Goal: Task Accomplishment & Management: Manage account settings

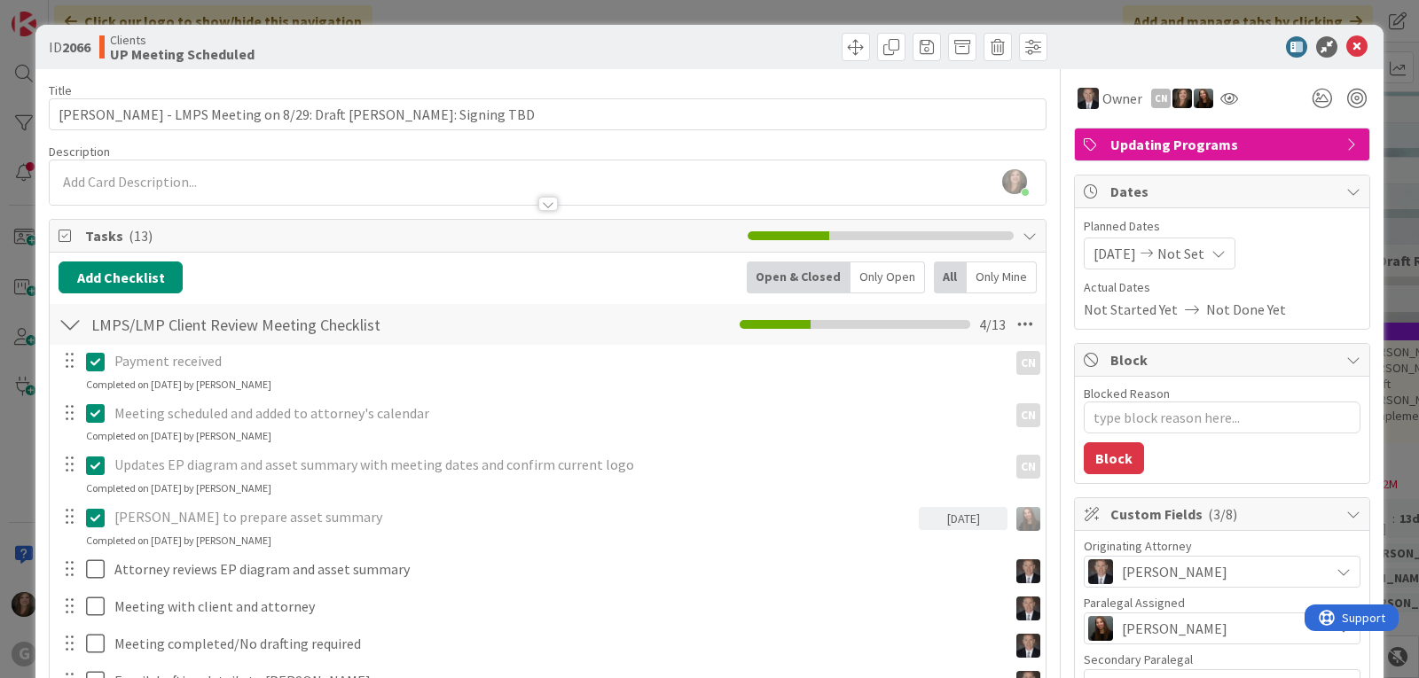
type textarea "x"
click at [159, 179] on div "[PERSON_NAME] joined 1 hr 35 m ago" at bounding box center [548, 182] width 996 height 44
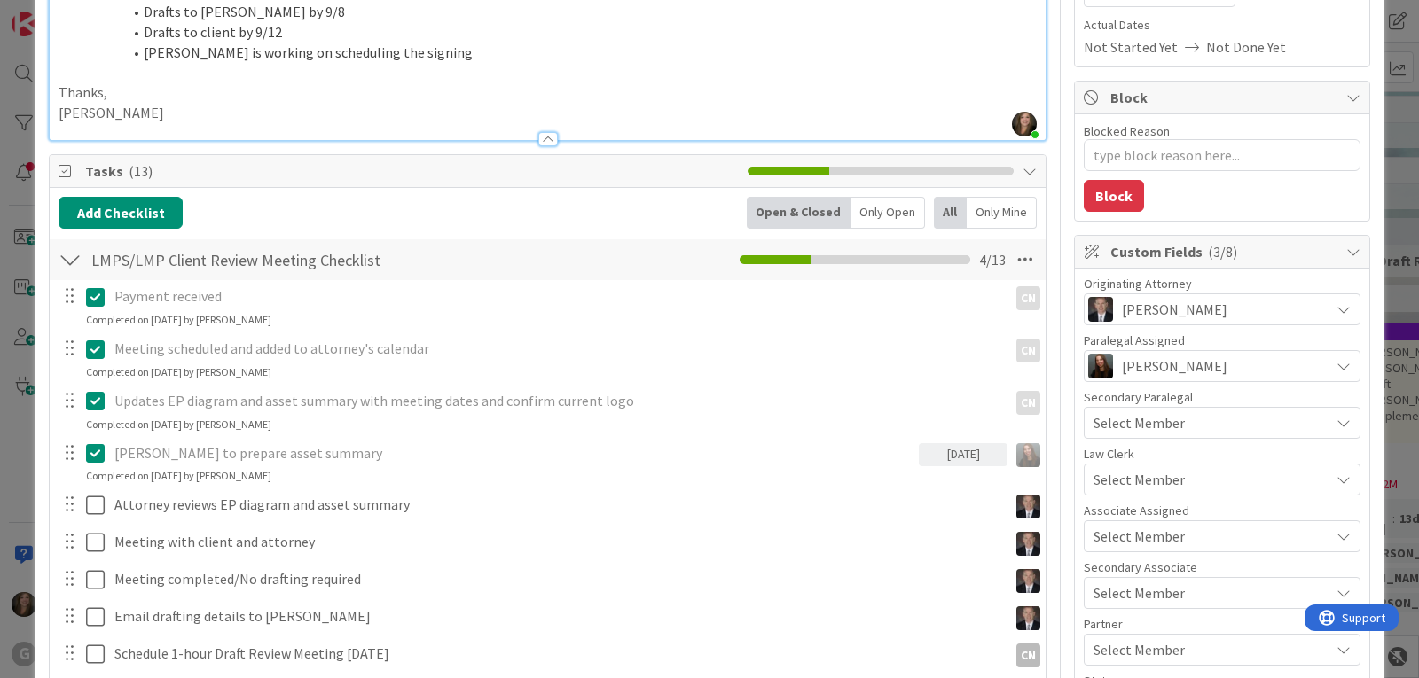
scroll to position [266, 0]
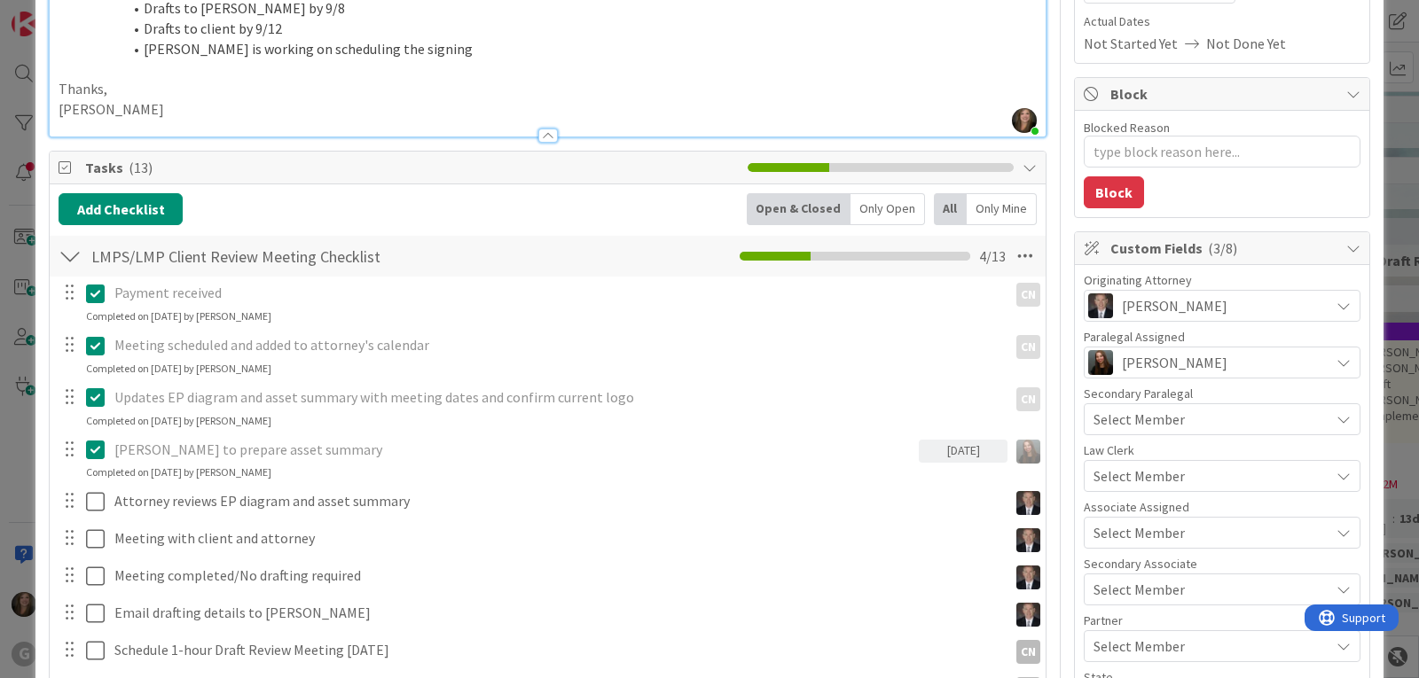
click at [1132, 472] on span "Select Member" at bounding box center [1138, 476] width 91 height 21
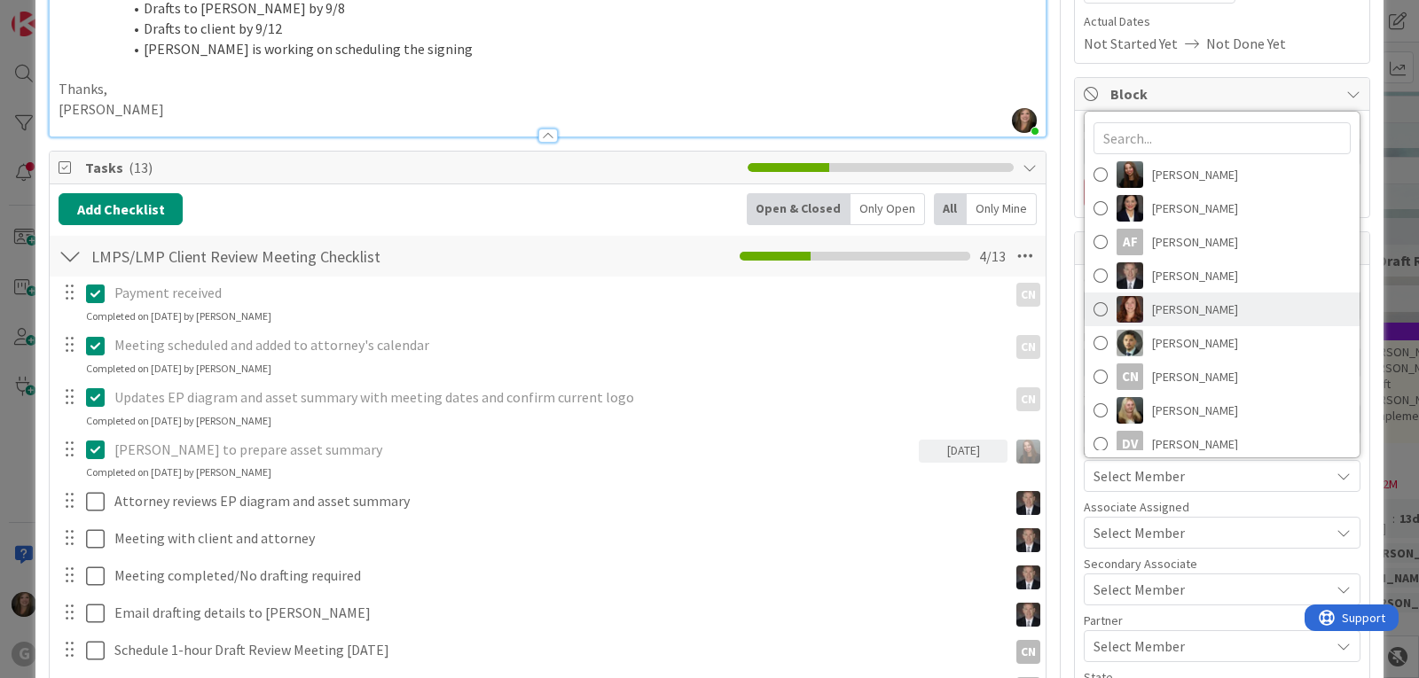
scroll to position [247, 0]
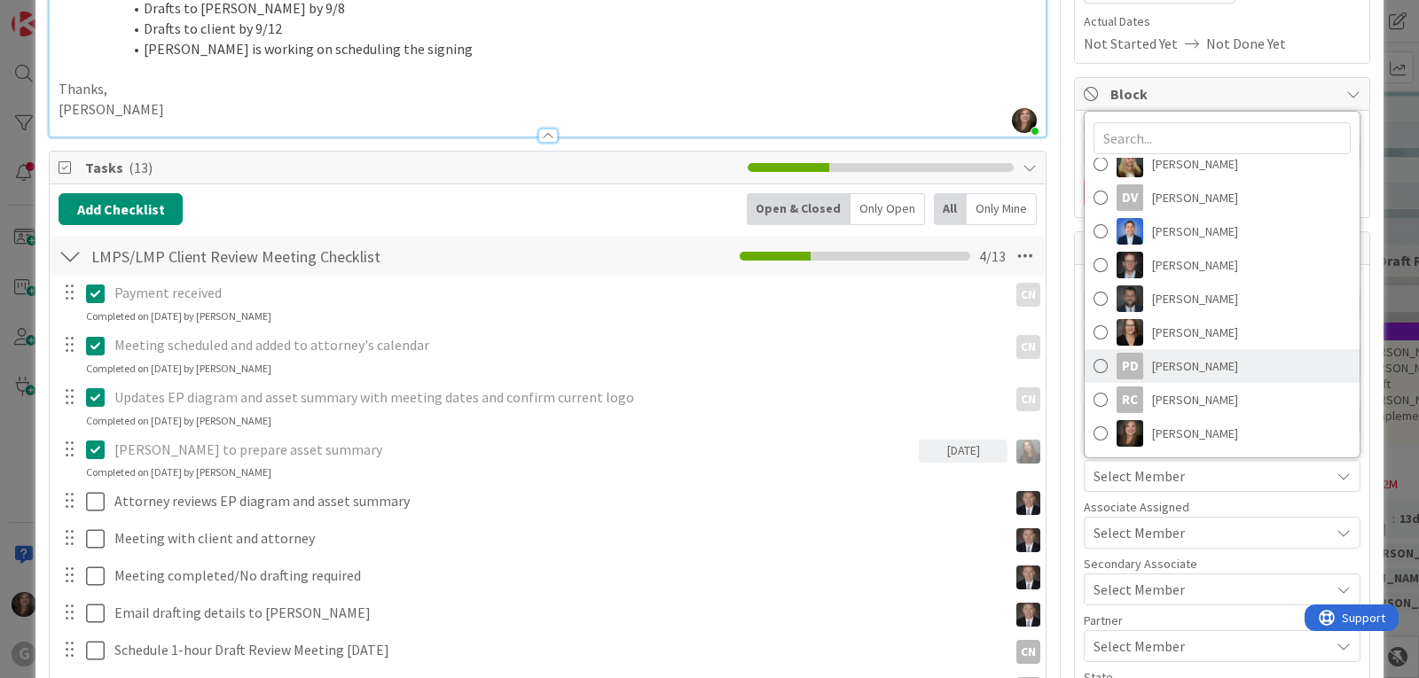
click at [1155, 362] on span "[PERSON_NAME]" at bounding box center [1195, 366] width 86 height 27
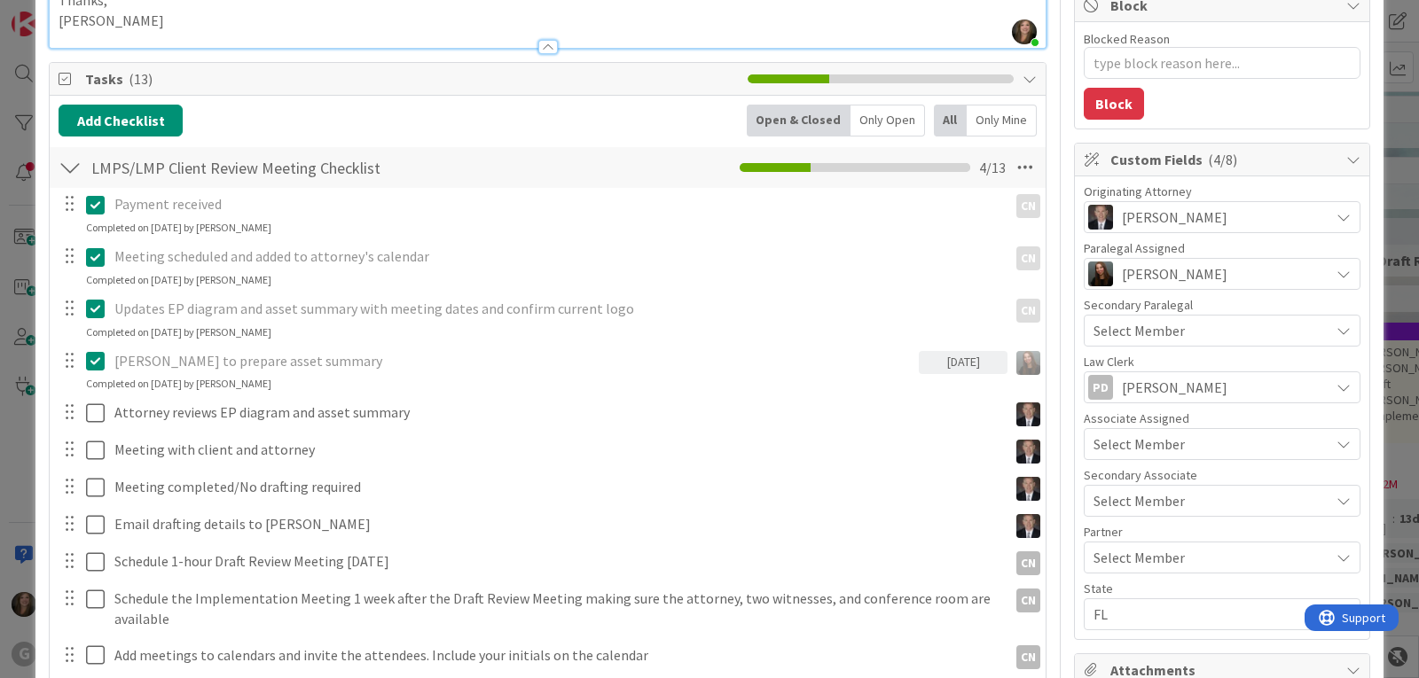
scroll to position [532, 0]
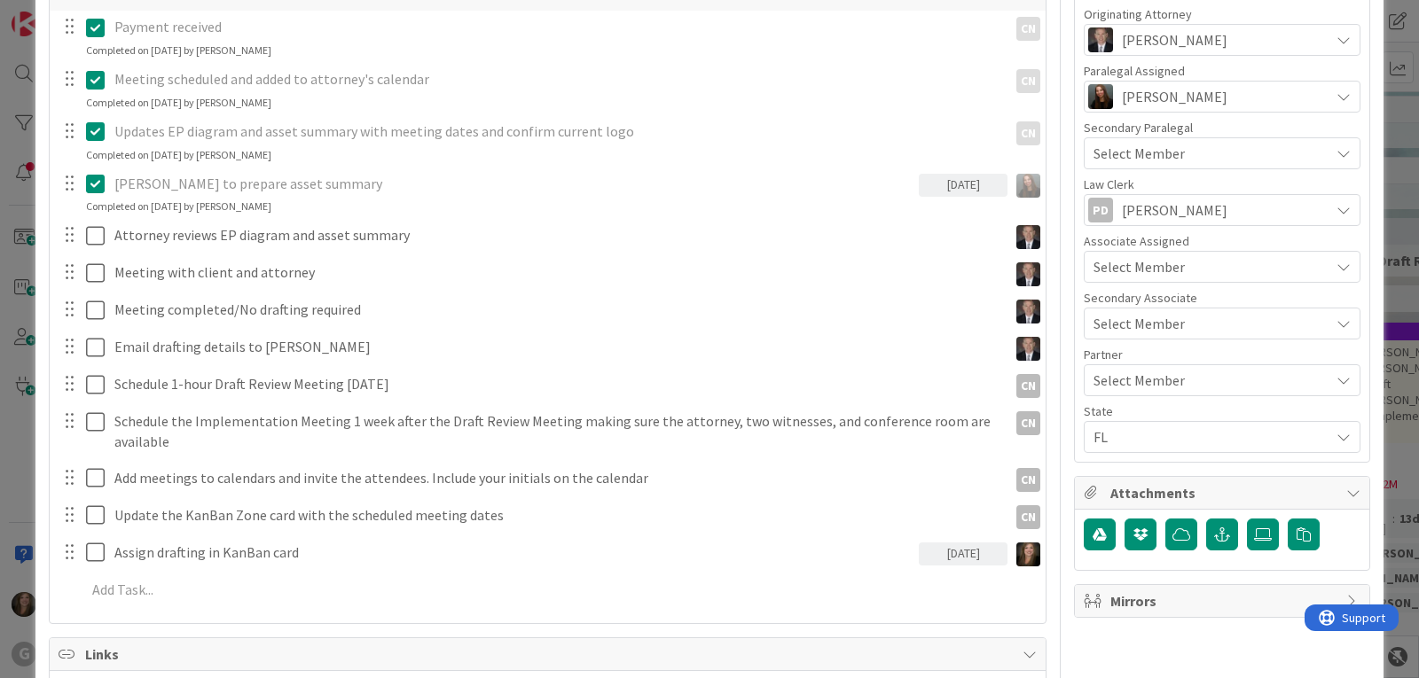
click at [1153, 265] on span "Select Member" at bounding box center [1138, 266] width 91 height 21
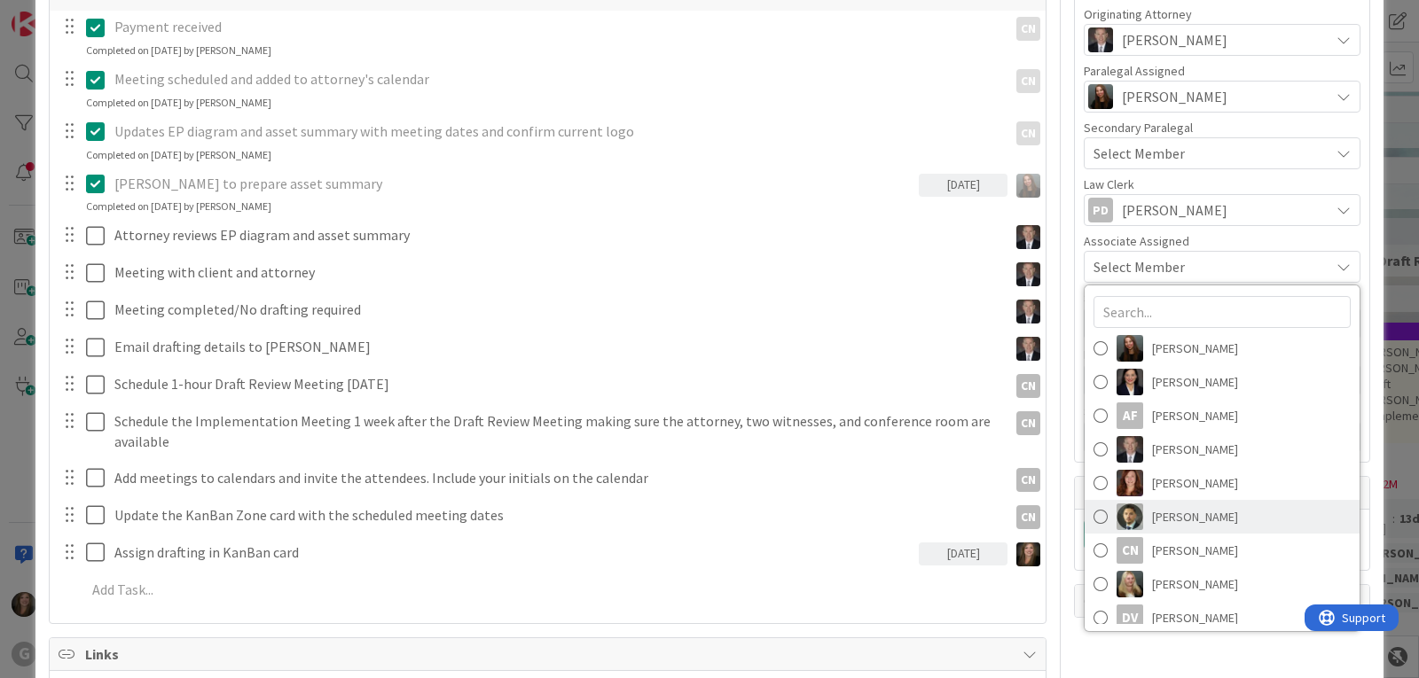
click at [1185, 515] on span "[PERSON_NAME]" at bounding box center [1195, 517] width 86 height 27
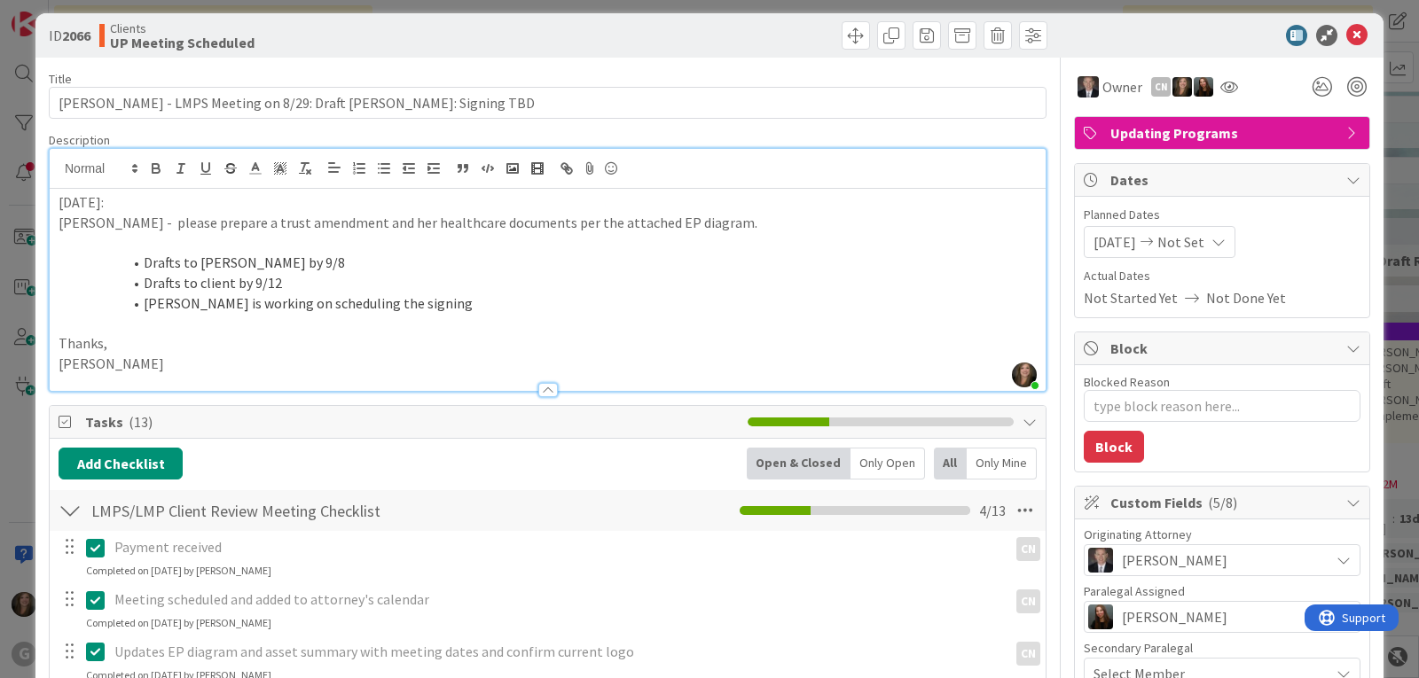
scroll to position [0, 0]
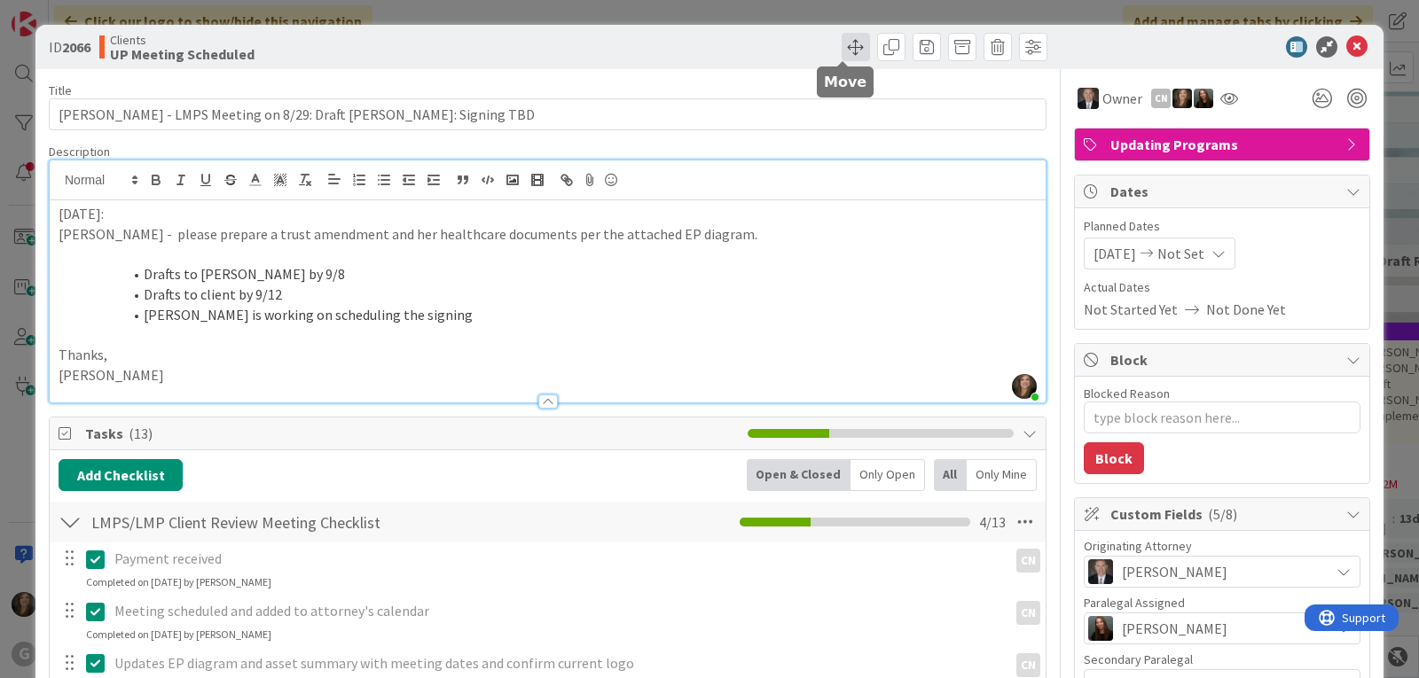
click at [847, 39] on span at bounding box center [856, 47] width 28 height 28
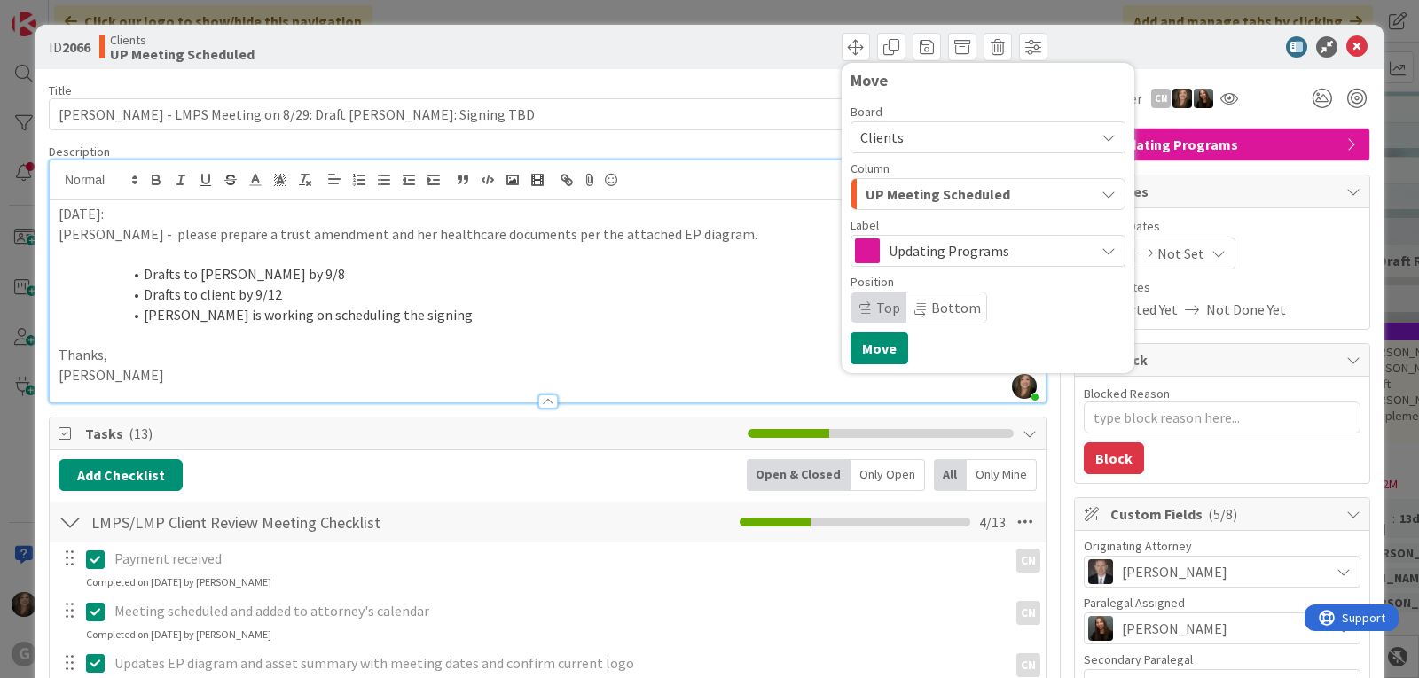
click at [1087, 186] on button "UP Meeting Scheduled" at bounding box center [987, 194] width 275 height 32
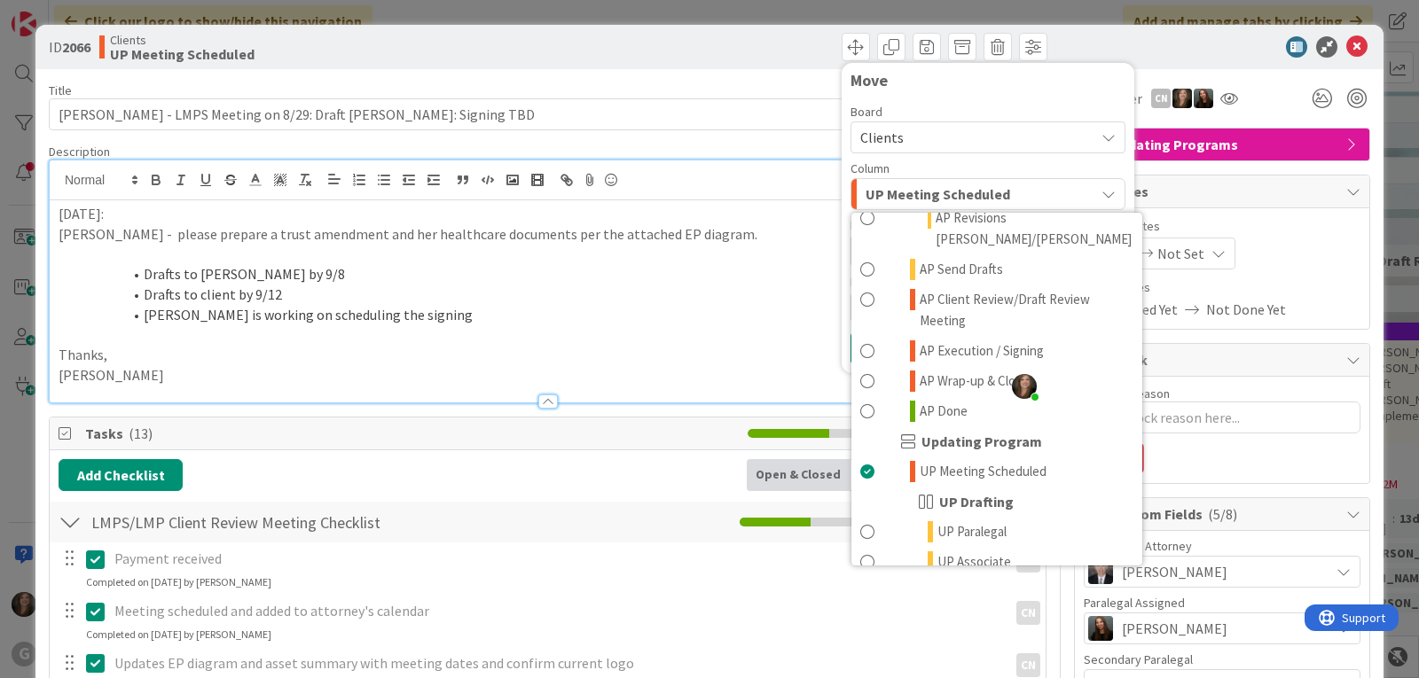
scroll to position [1153, 0]
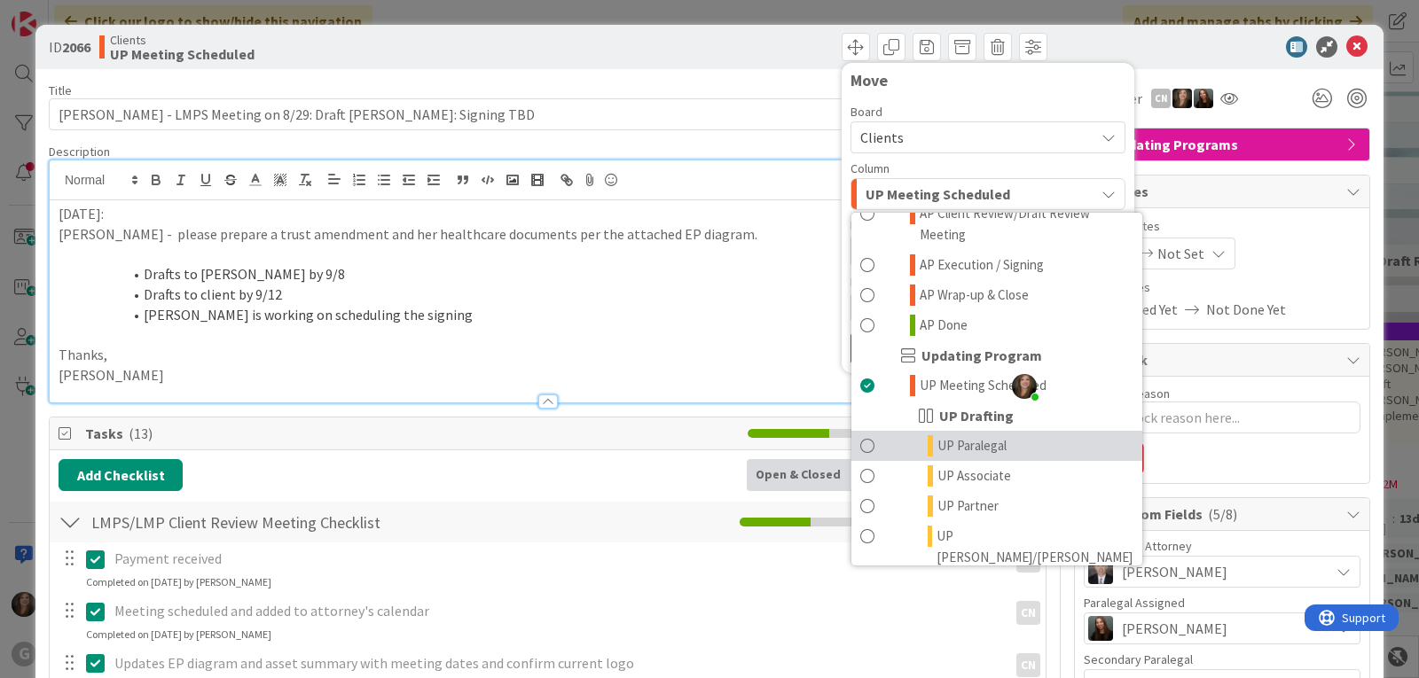
click at [942, 435] on span "UP Paralegal" at bounding box center [971, 445] width 69 height 21
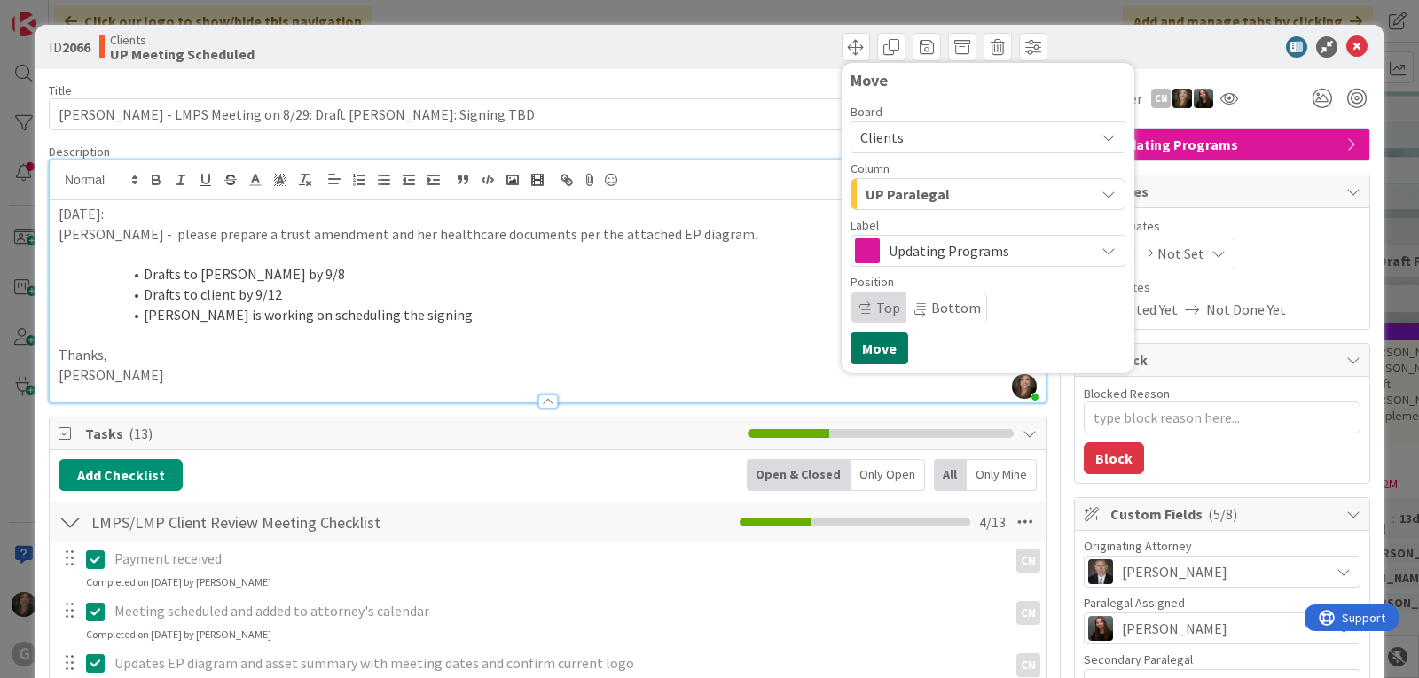
click at [882, 348] on button "Move" at bounding box center [879, 349] width 58 height 32
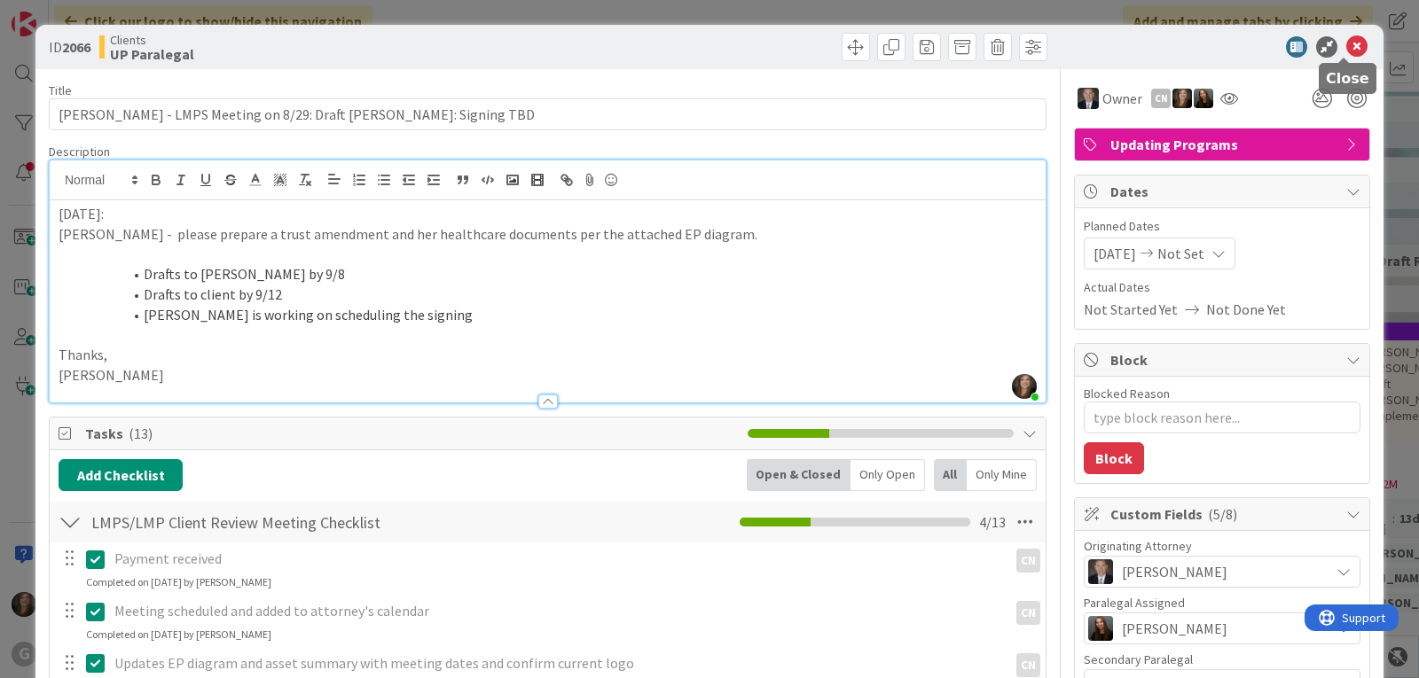
click at [1346, 39] on icon at bounding box center [1356, 46] width 21 height 21
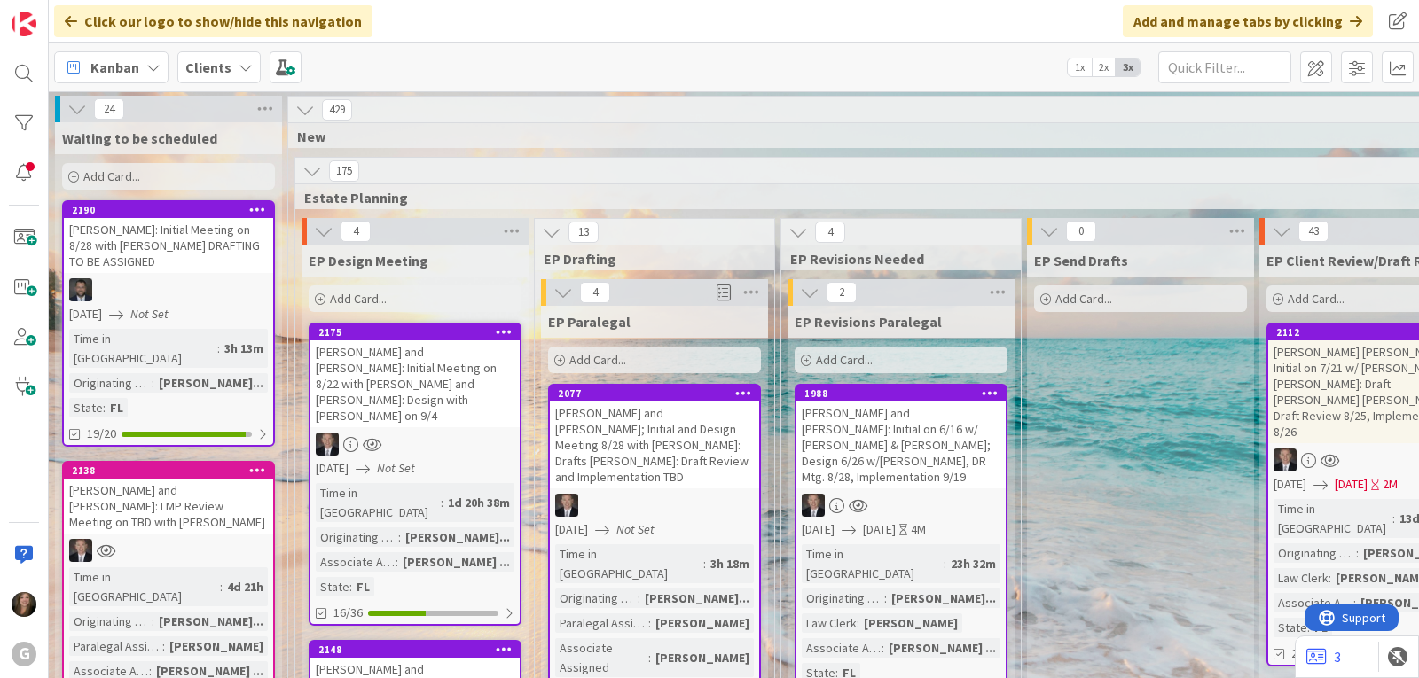
click at [148, 75] on div "Kanban" at bounding box center [111, 67] width 114 height 32
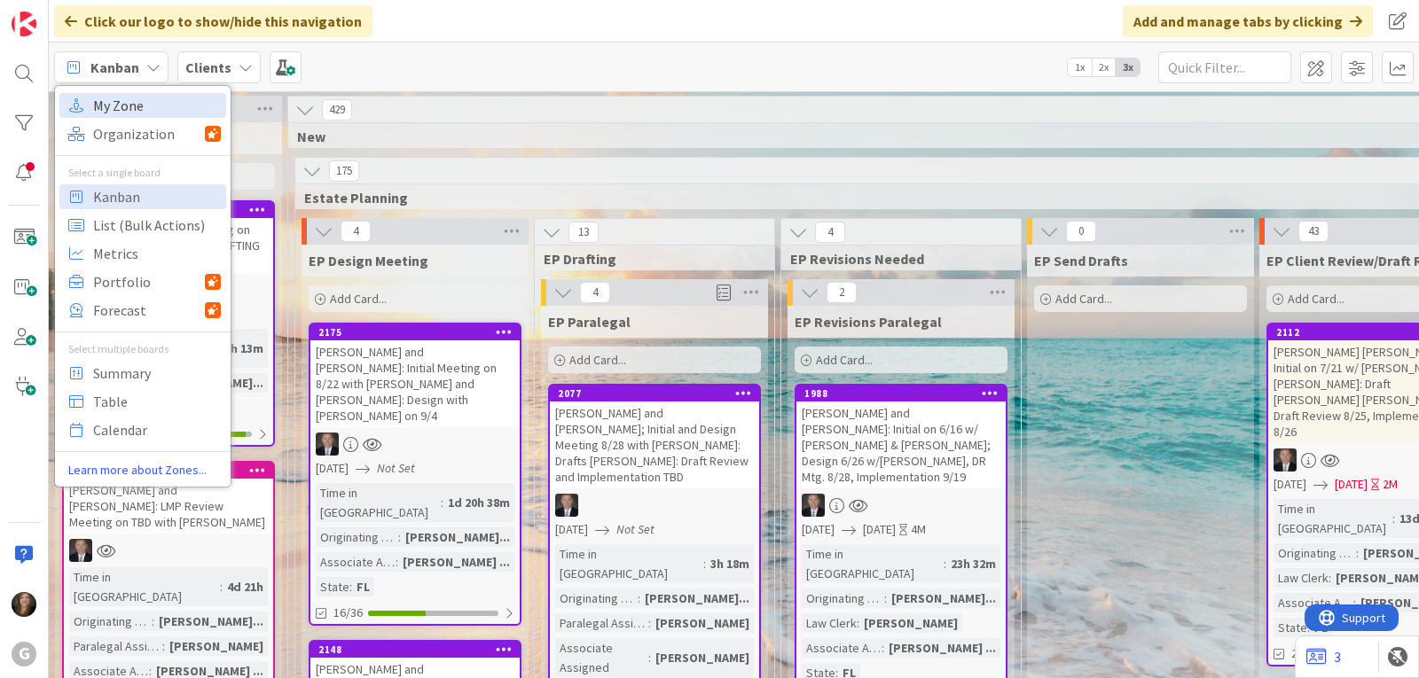
click at [147, 105] on span "My Zone" at bounding box center [157, 105] width 128 height 27
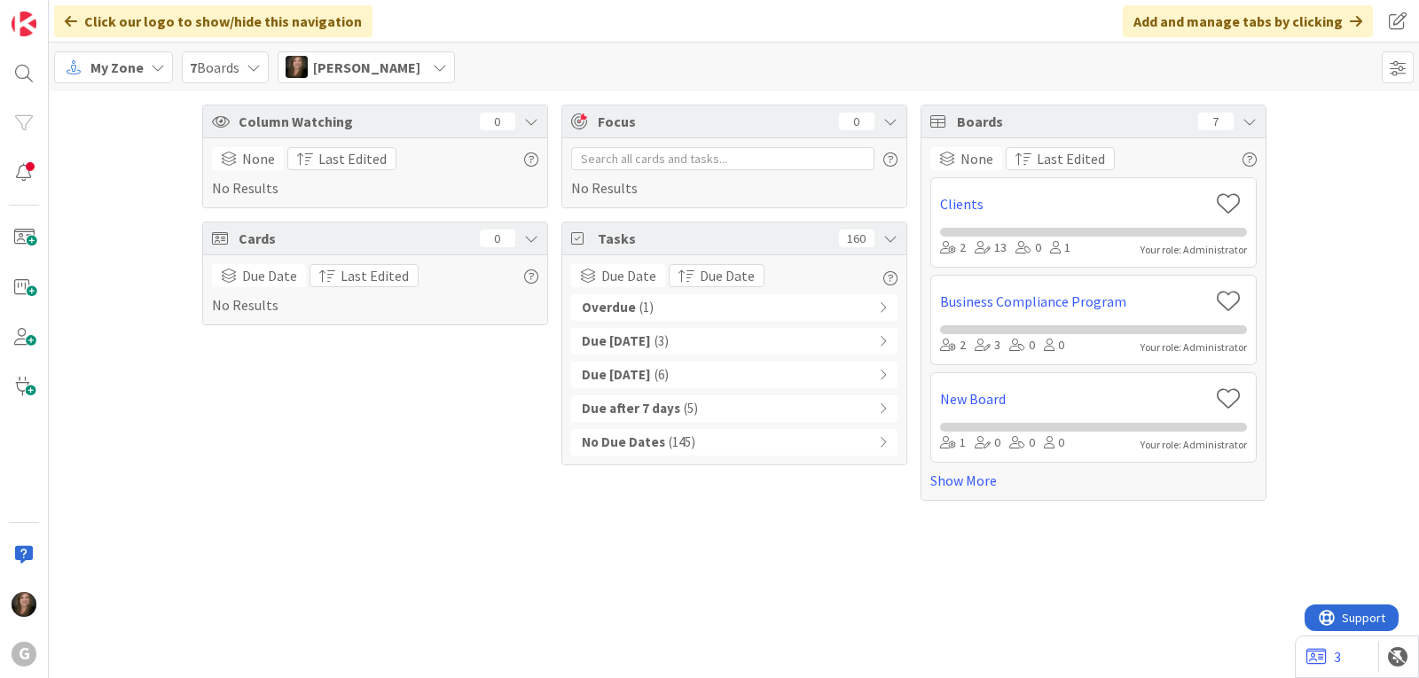
click at [792, 309] on div "Overdue ( 1 )" at bounding box center [734, 307] width 326 height 27
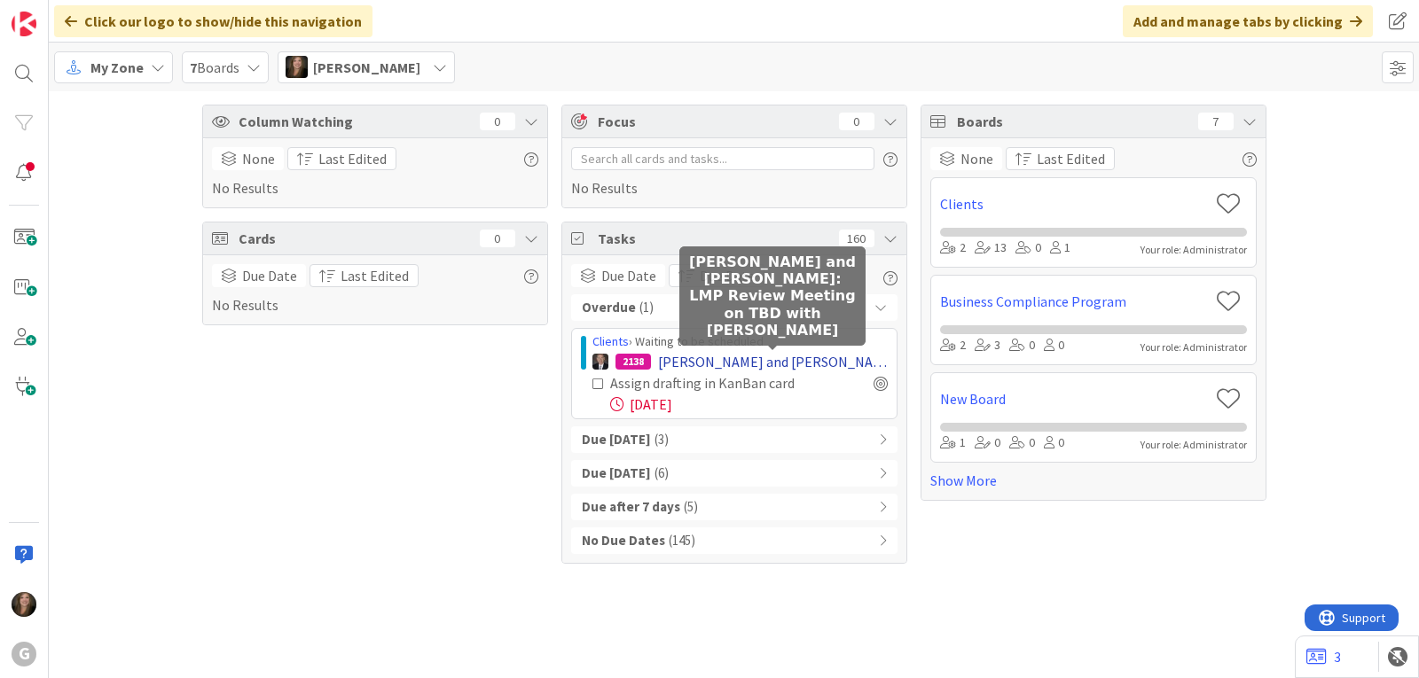
click at [797, 363] on span "[PERSON_NAME] and [PERSON_NAME]: LMP Review Meeting on TBD with [PERSON_NAME]" at bounding box center [773, 361] width 230 height 21
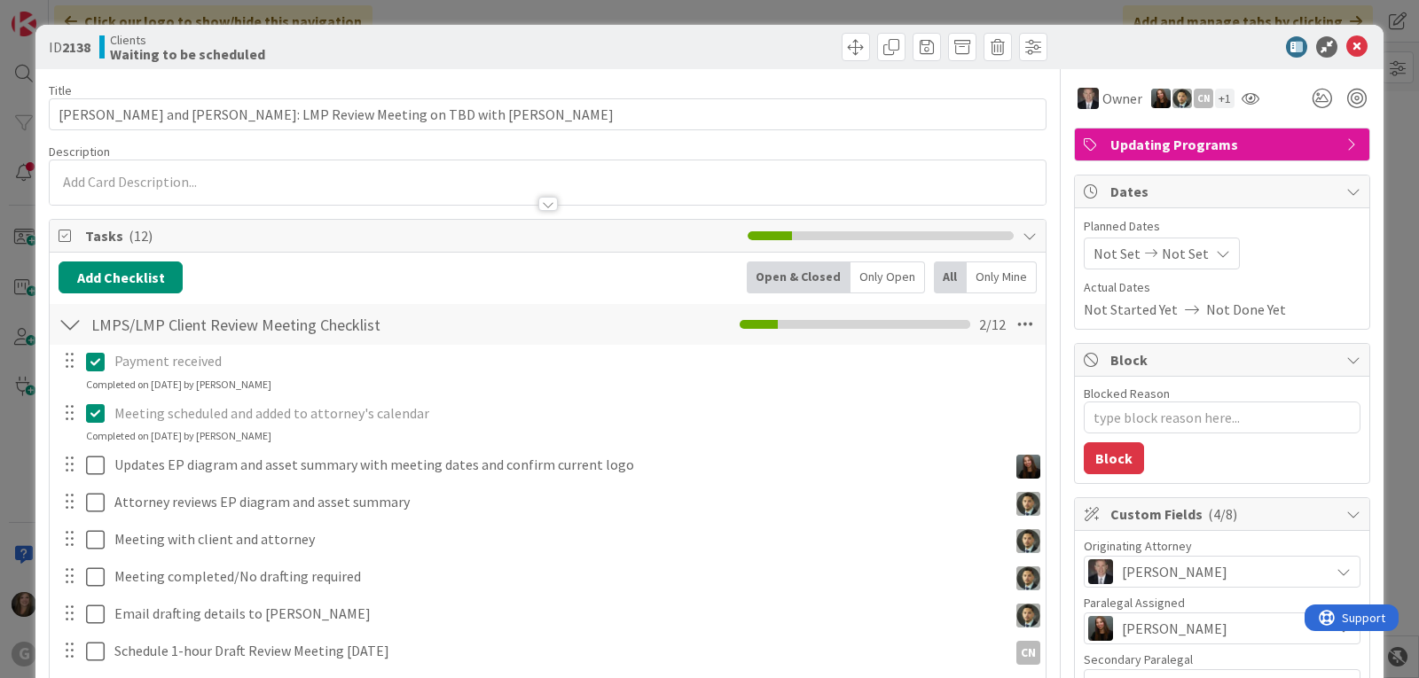
type textarea "x"
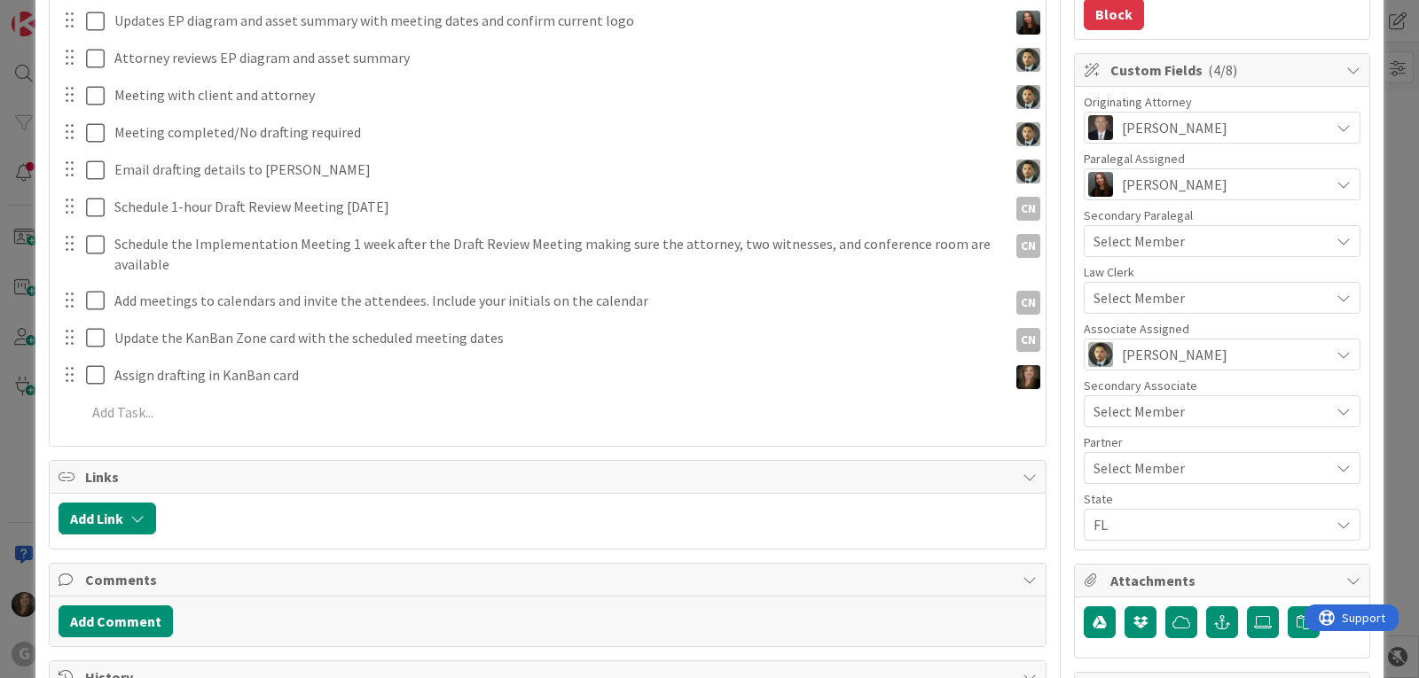
scroll to position [443, 0]
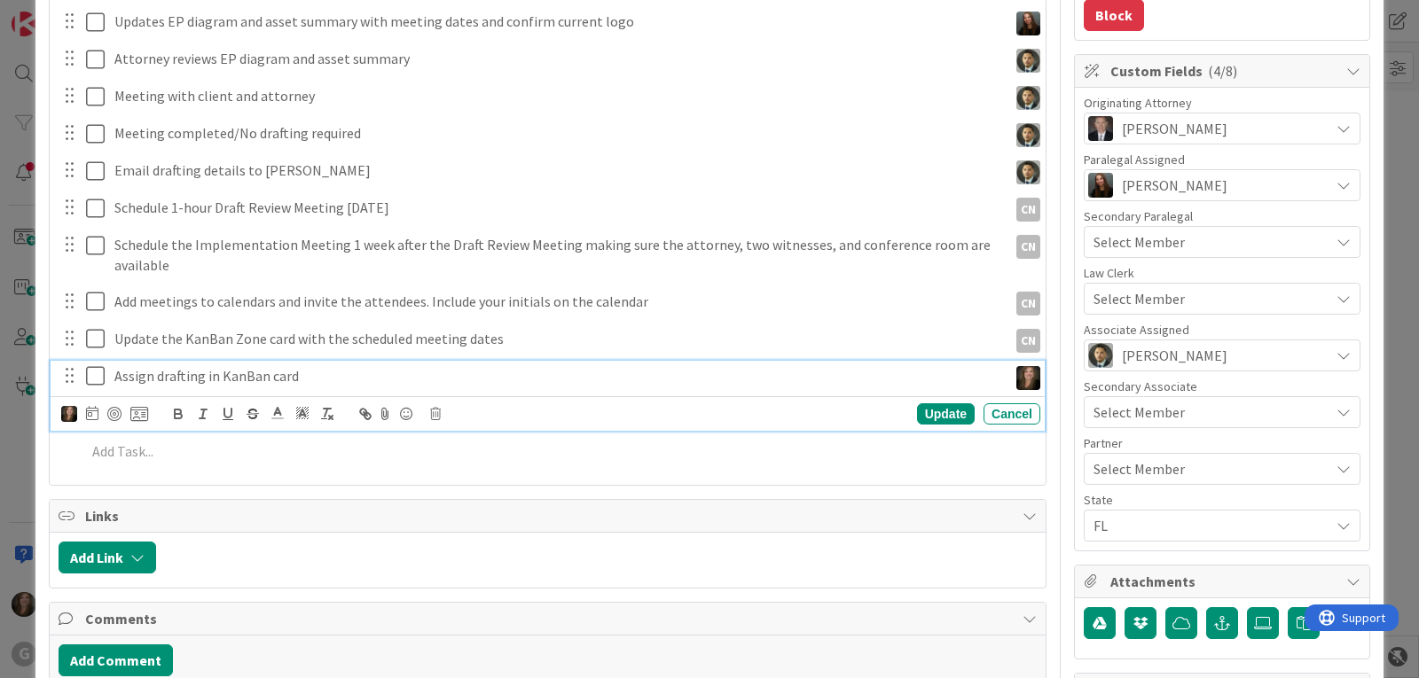
click at [266, 377] on p "Assign drafting in KanBan card" at bounding box center [557, 376] width 886 height 20
click at [928, 407] on div "Update" at bounding box center [946, 413] width 58 height 21
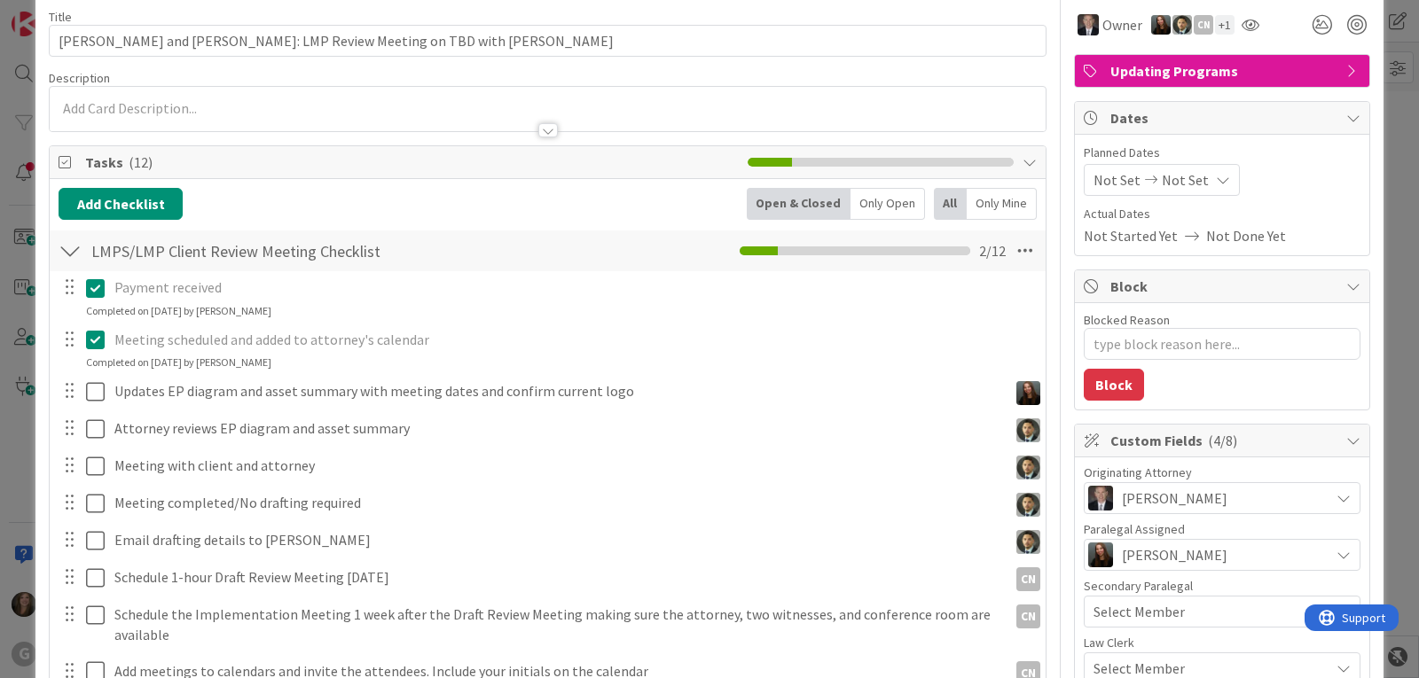
scroll to position [0, 0]
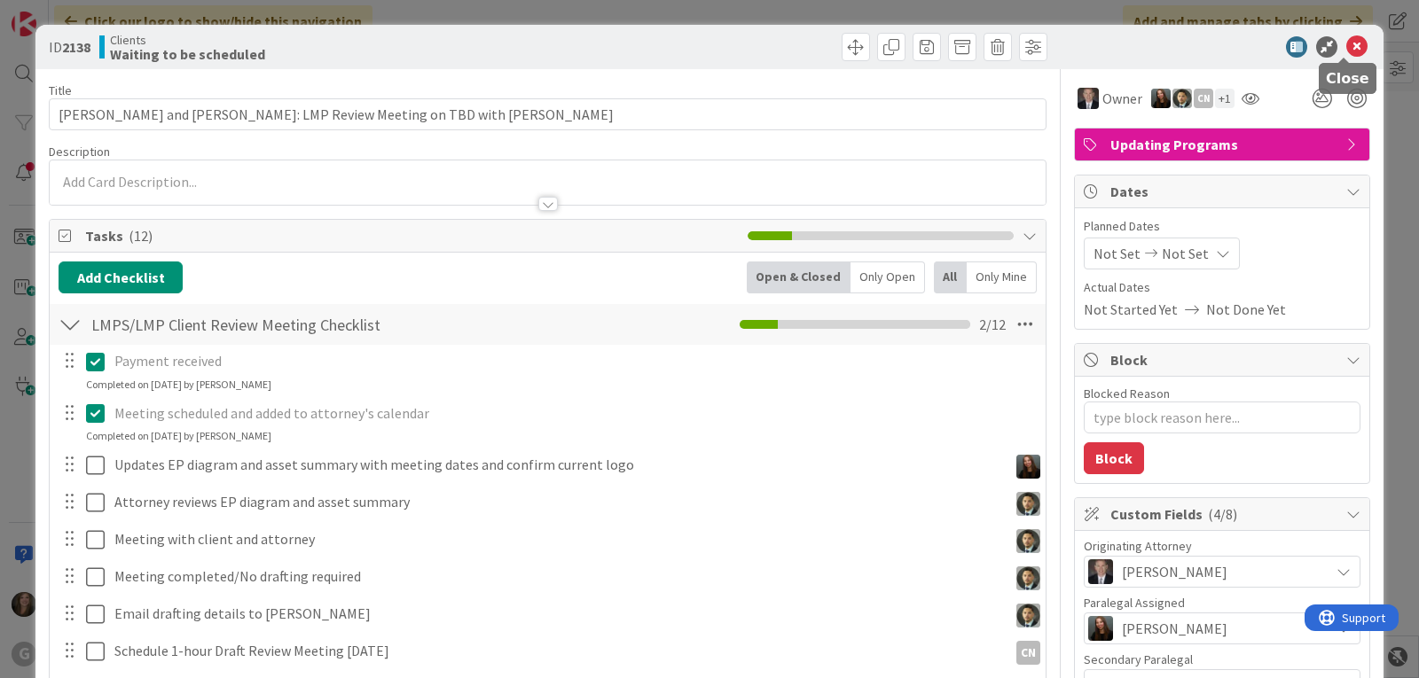
click at [1347, 43] on icon at bounding box center [1356, 46] width 21 height 21
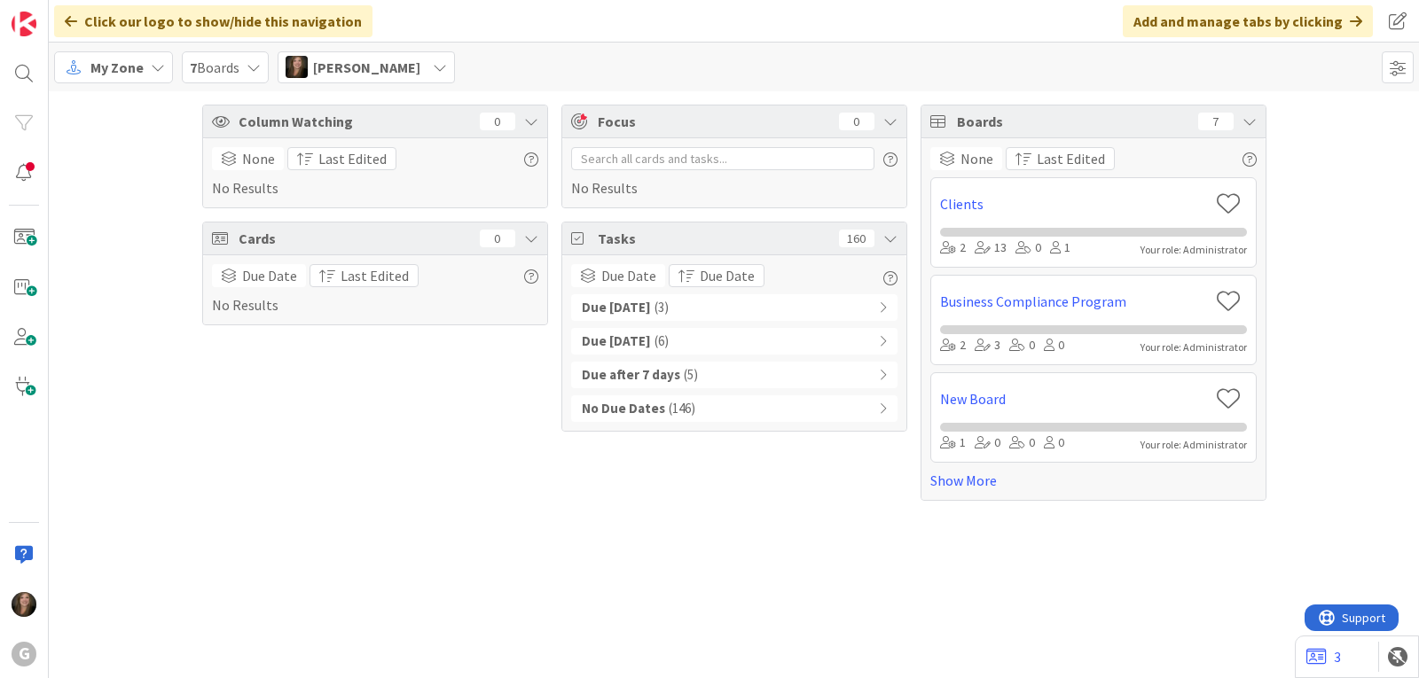
click at [639, 306] on b "Due [DATE]" at bounding box center [616, 308] width 69 height 20
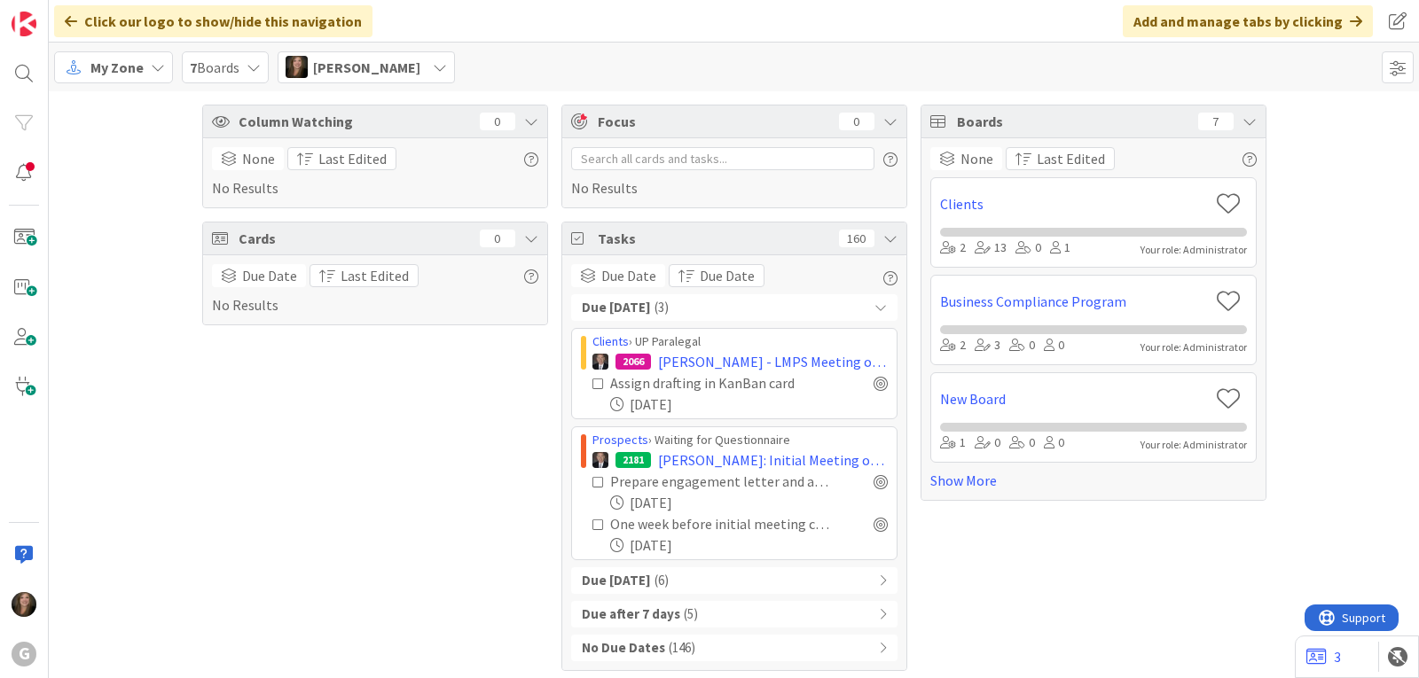
click at [592, 385] on icon at bounding box center [598, 384] width 12 height 12
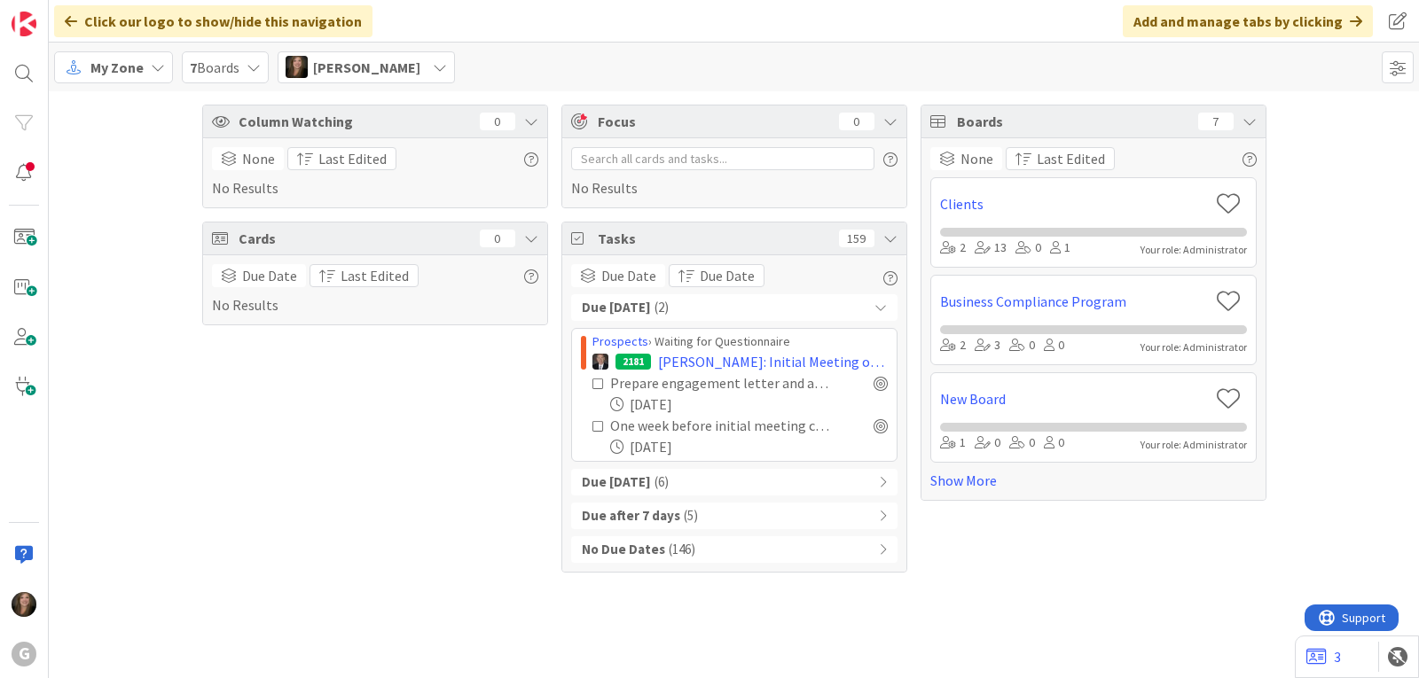
click at [330, 68] on span "[PERSON_NAME]" at bounding box center [366, 67] width 107 height 21
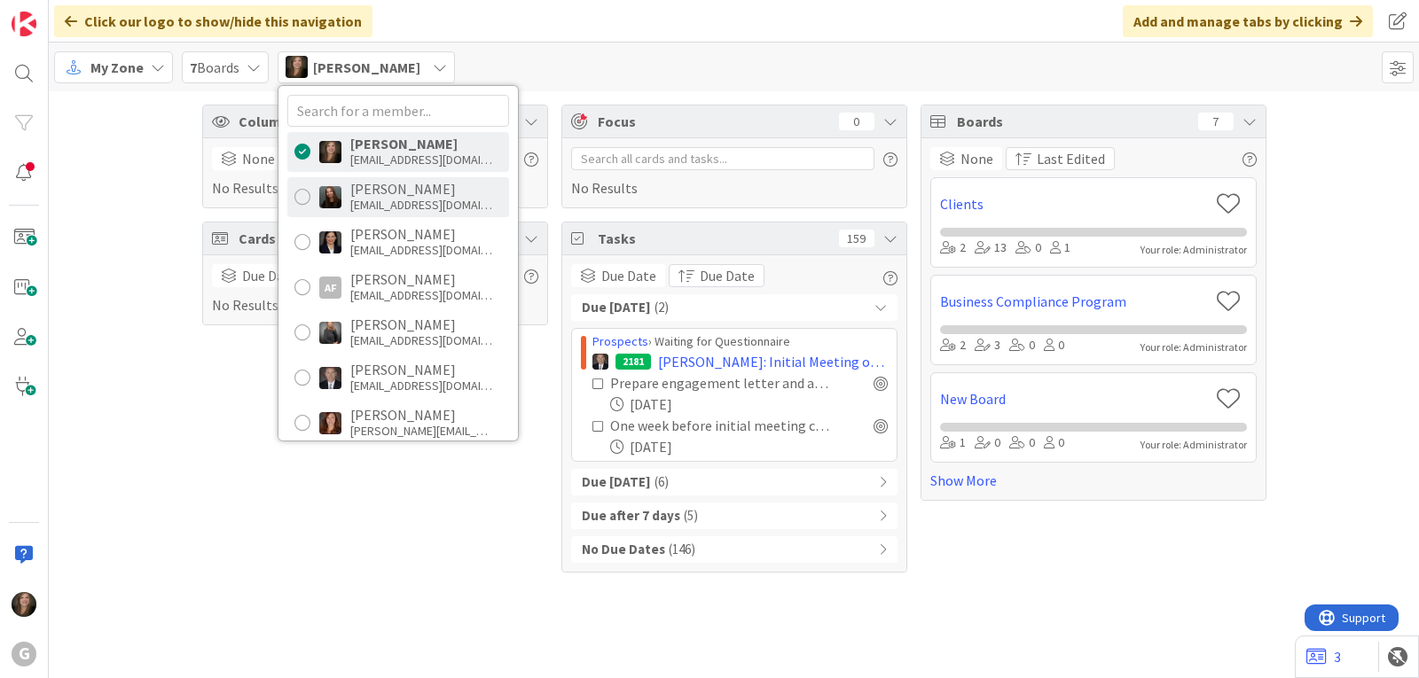
click at [346, 194] on div "[PERSON_NAME] [EMAIL_ADDRESS][DOMAIN_NAME]" at bounding box center [398, 197] width 222 height 40
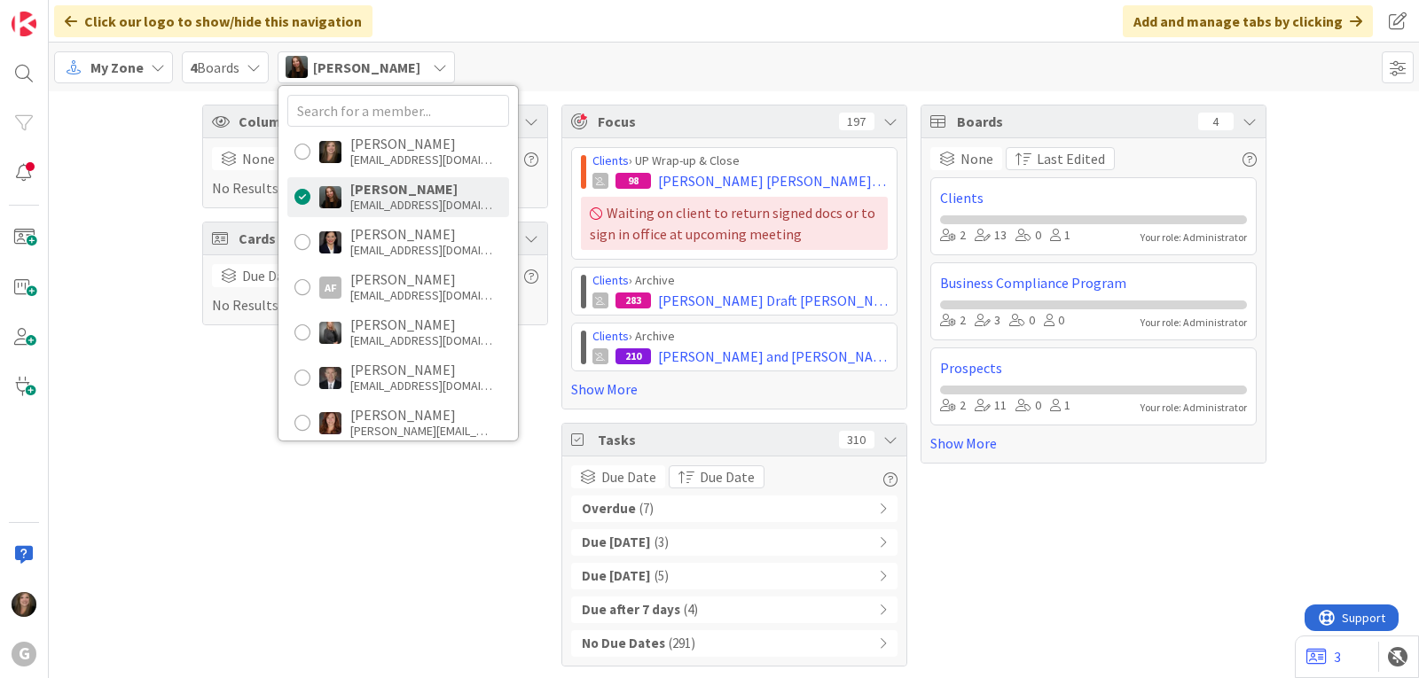
click at [693, 501] on div "Overdue ( 7 )" at bounding box center [734, 509] width 326 height 27
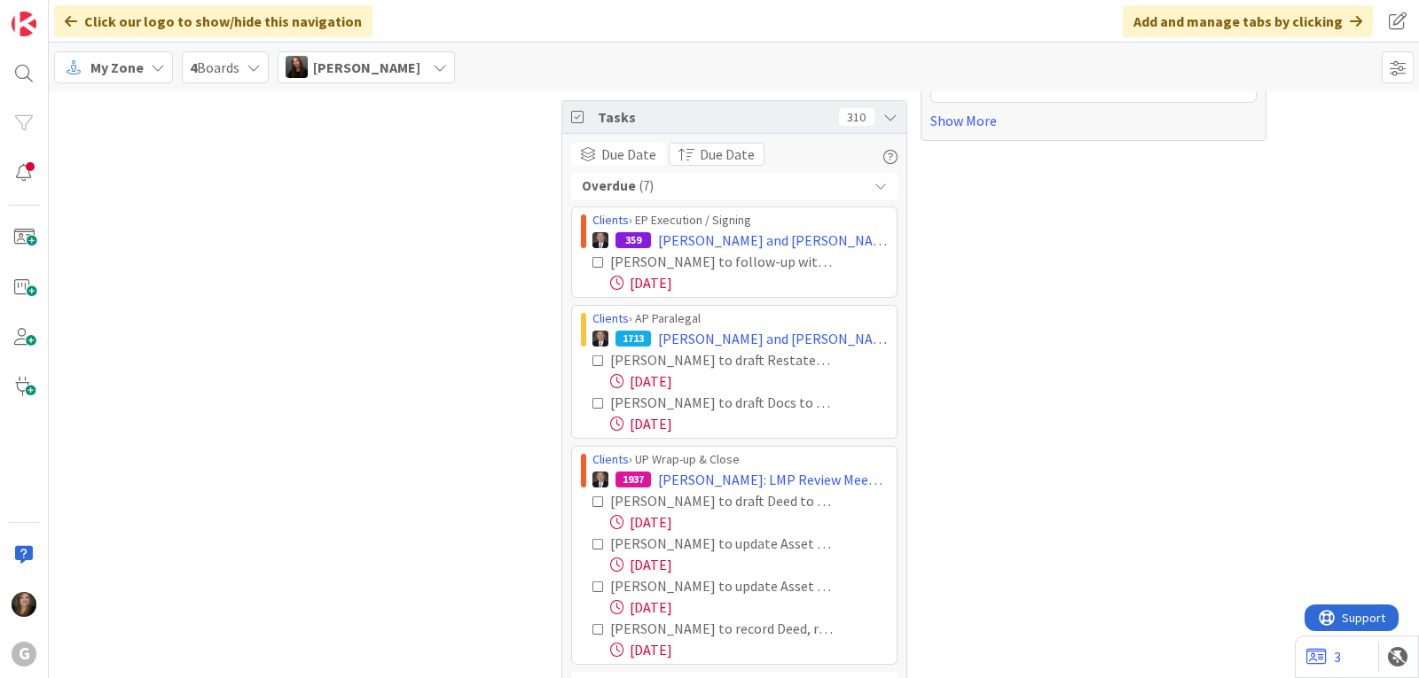
scroll to position [355, 0]
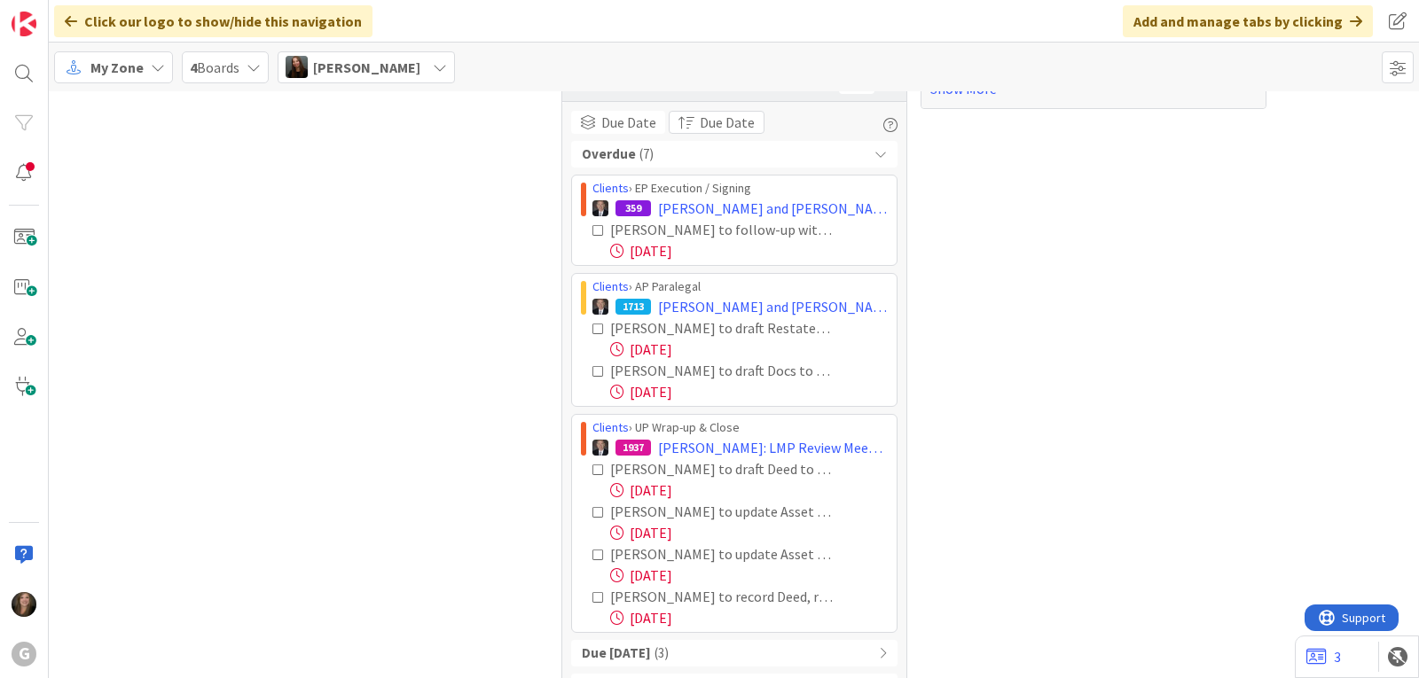
drag, startPoint x: 576, startPoint y: 185, endPoint x: 876, endPoint y: 630, distance: 535.9
click at [876, 630] on div "Clients › EP Execution / Signing 359 [PERSON_NAME] and [PERSON_NAME]; Trust Ame…" at bounding box center [734, 404] width 326 height 458
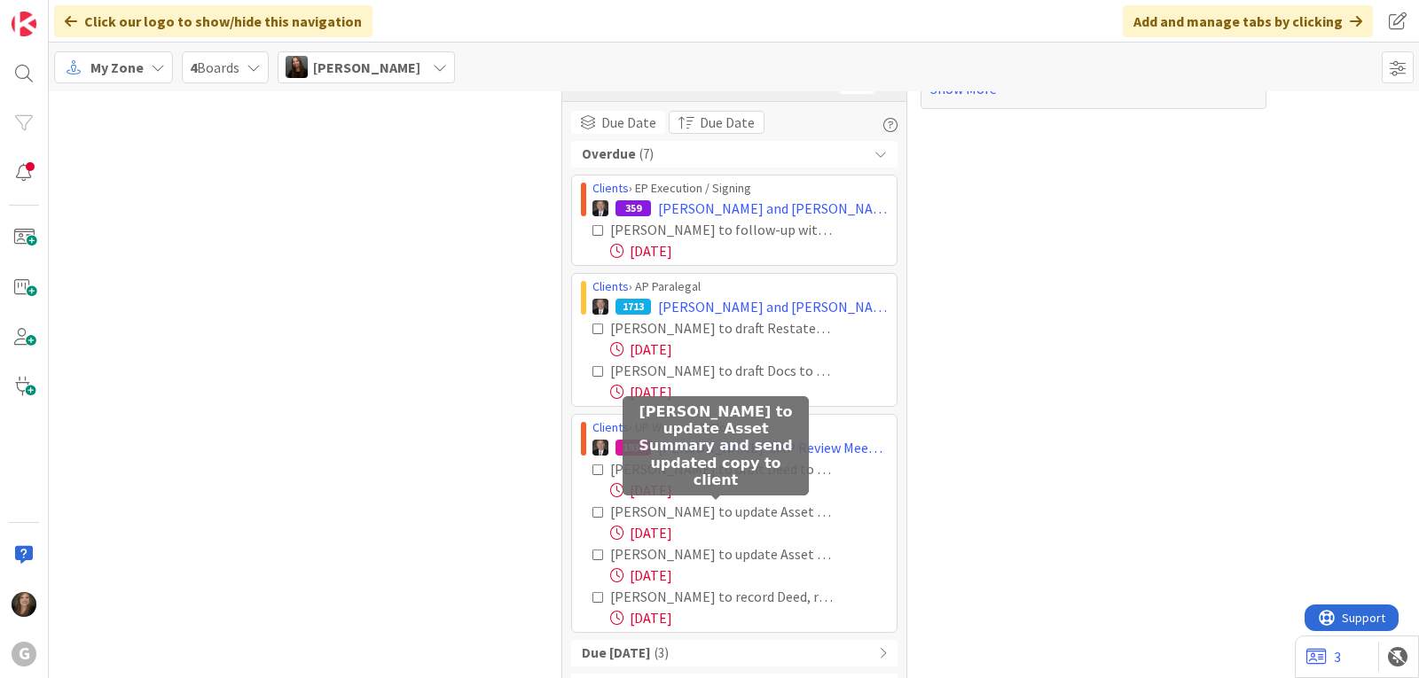
copy div "Loremip › DO Sitametco / Adipisc 835 Elitsed, Doeiu tem Incid; Utlab Etdolorem;…"
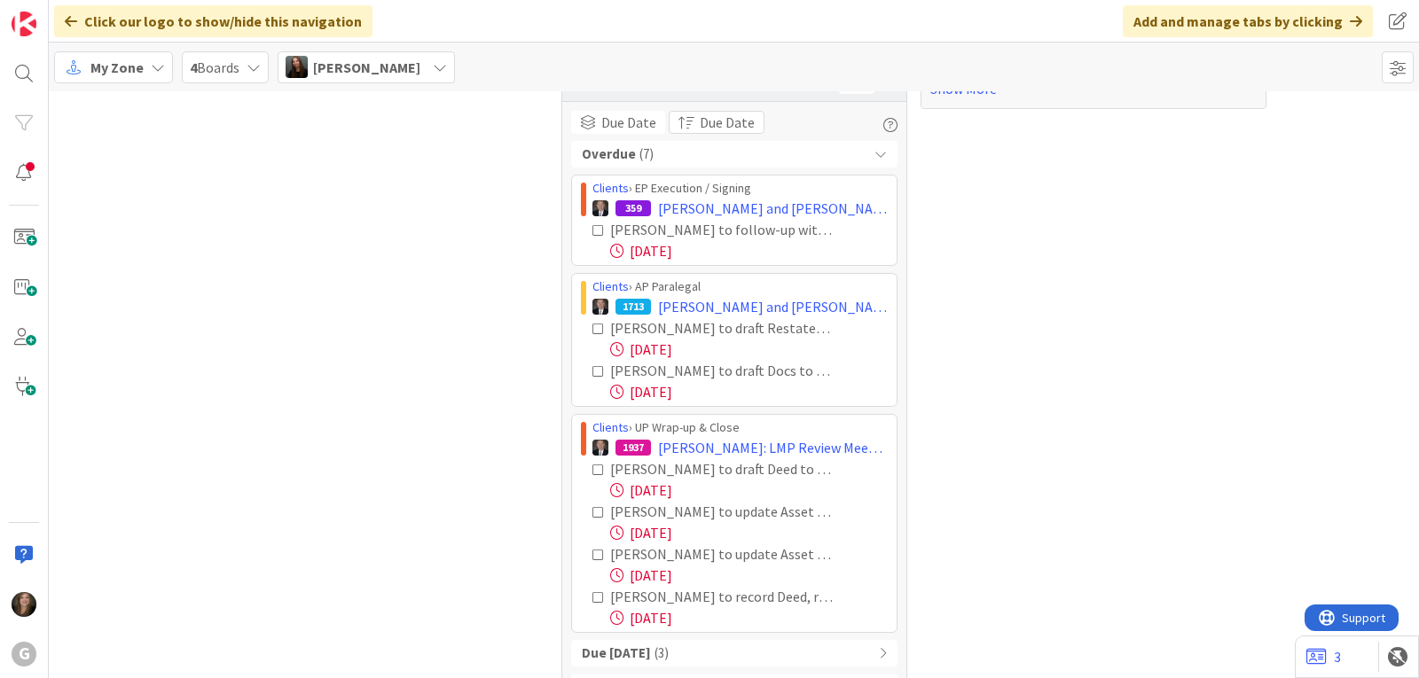
click at [364, 67] on span "[PERSON_NAME]" at bounding box center [366, 67] width 107 height 21
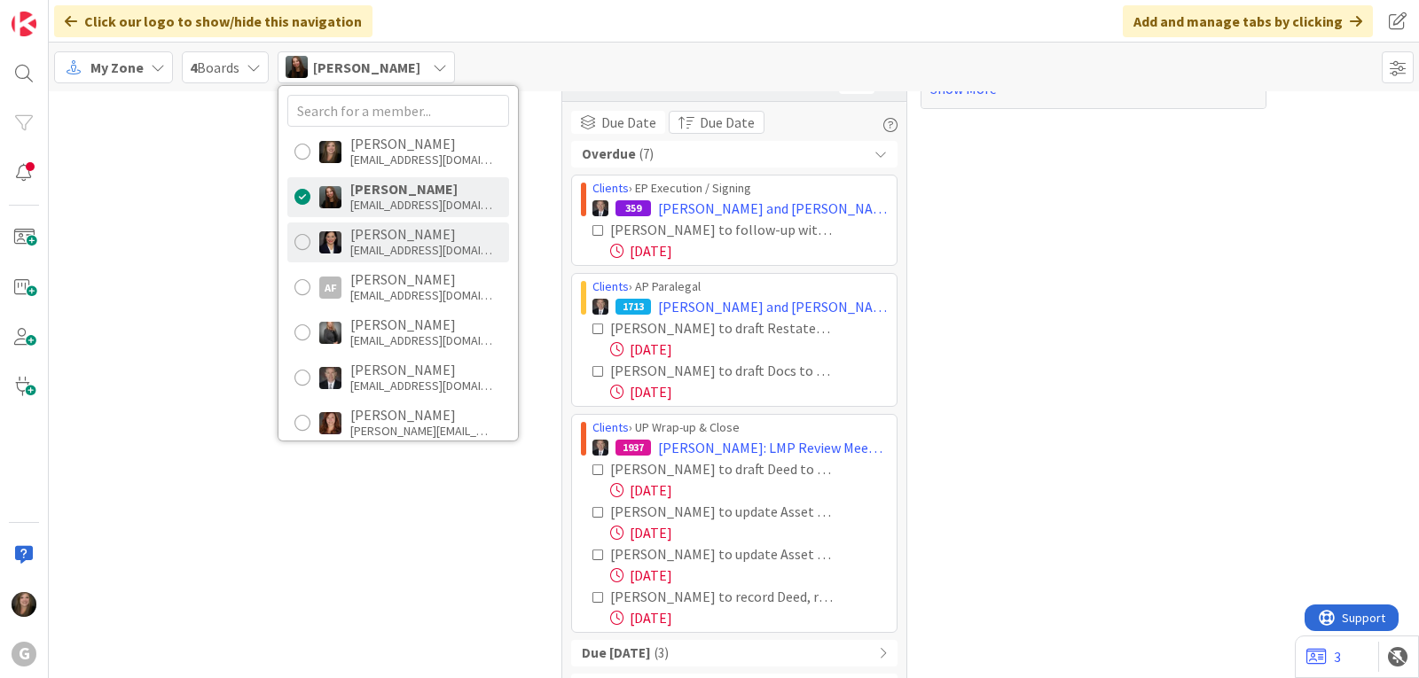
click at [384, 236] on div "[PERSON_NAME]" at bounding box center [421, 234] width 142 height 16
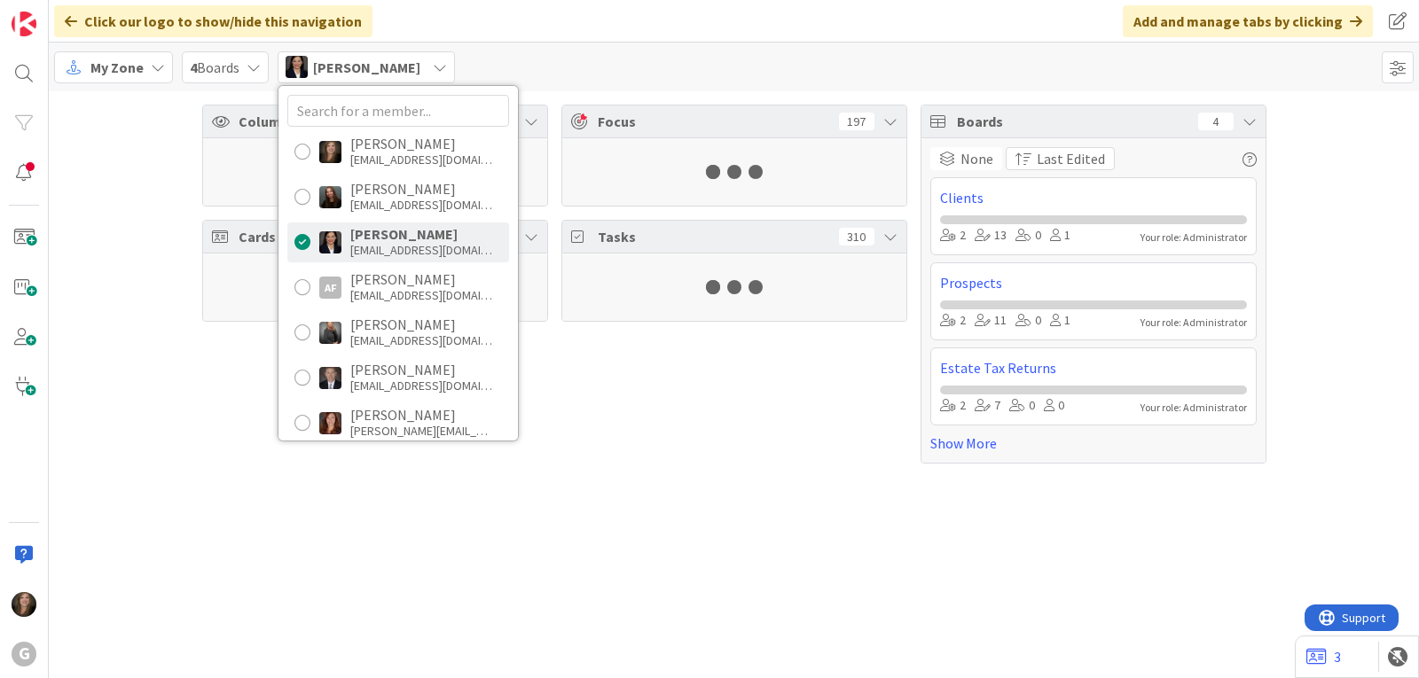
scroll to position [0, 0]
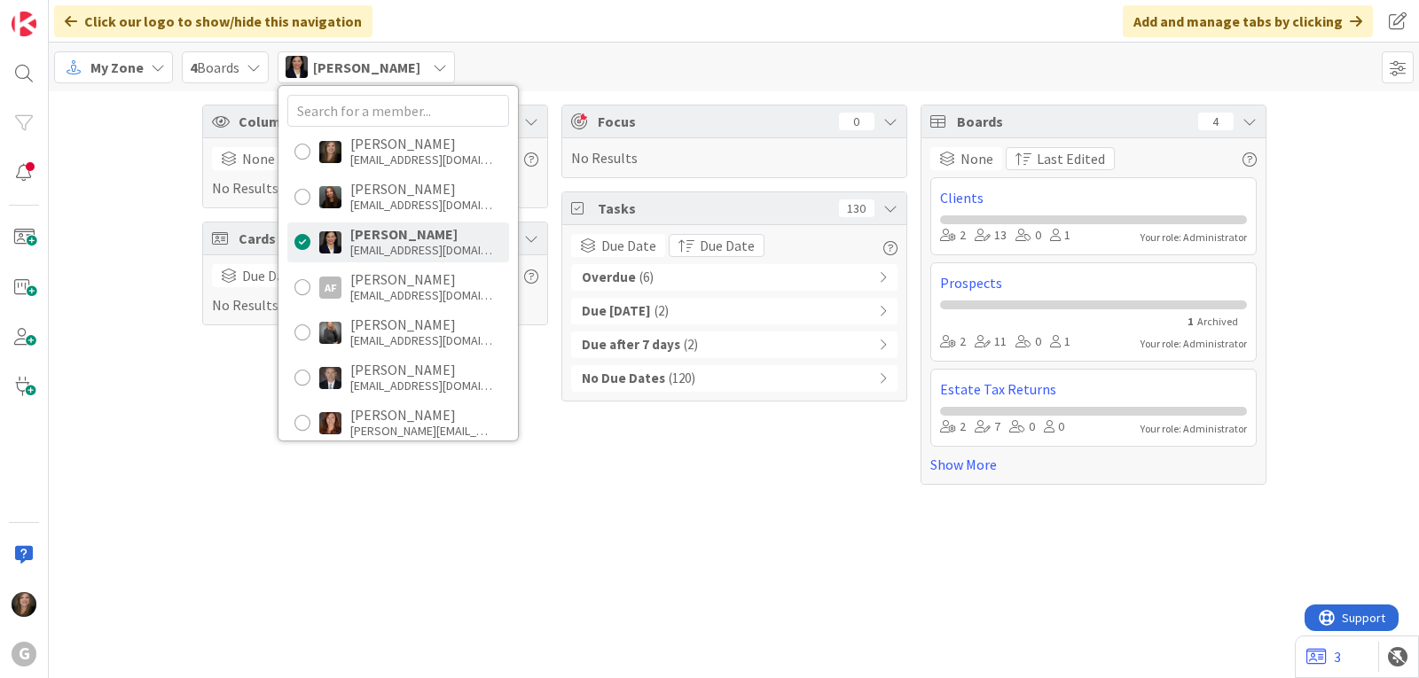
click at [645, 278] on span "( 6 )" at bounding box center [646, 278] width 14 height 20
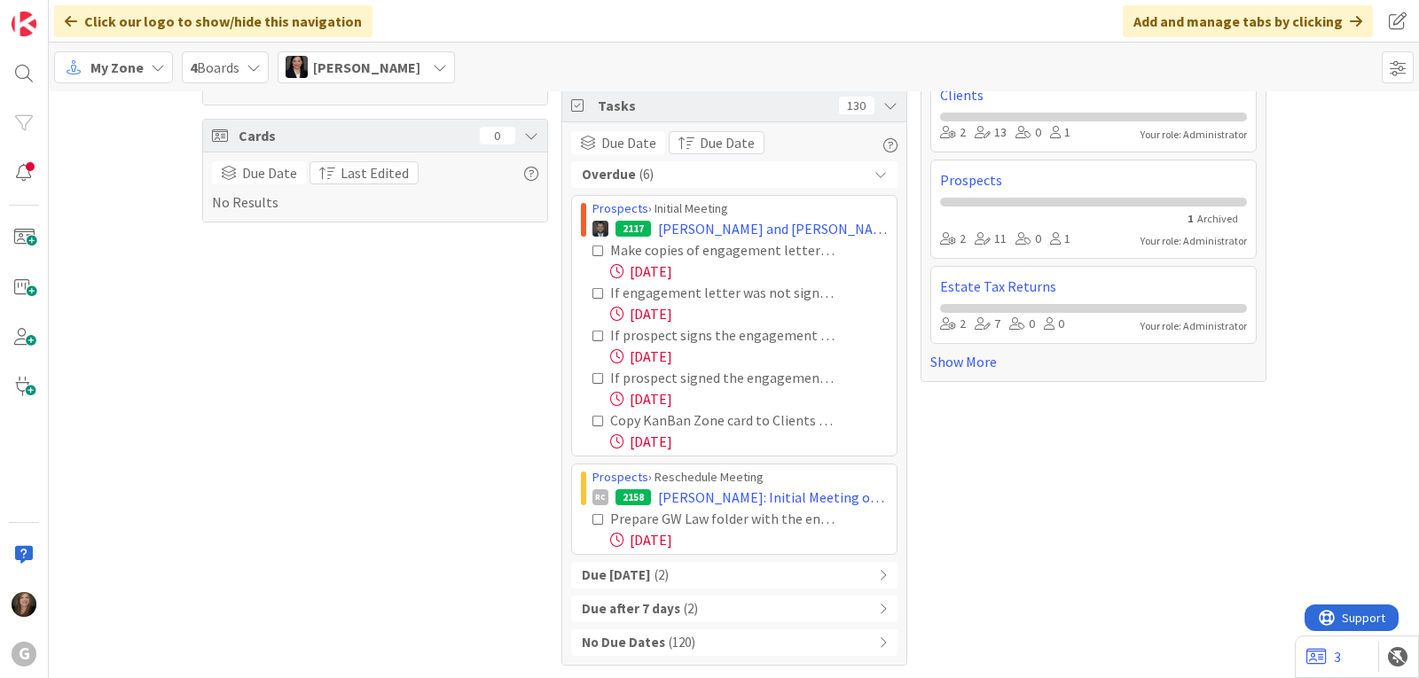
scroll to position [104, 0]
drag, startPoint x: 583, startPoint y: 207, endPoint x: 812, endPoint y: 550, distance: 411.7
click at [812, 550] on div "Prospects › Initial Meeting 2117 [PERSON_NAME] and [PERSON_NAME]: Initial Meeti…" at bounding box center [734, 374] width 326 height 360
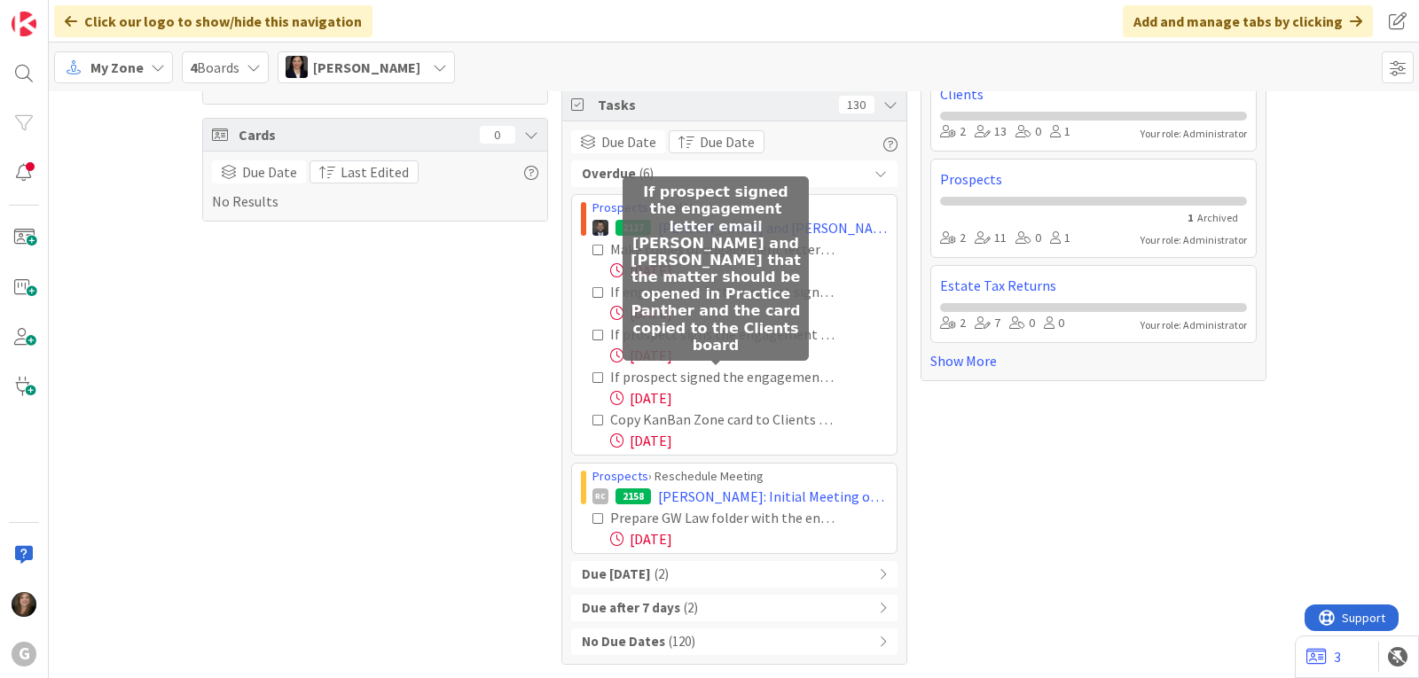
copy div "Prospects › Initial Meeting 2117 [PERSON_NAME] and [PERSON_NAME]: Initial Meeti…"
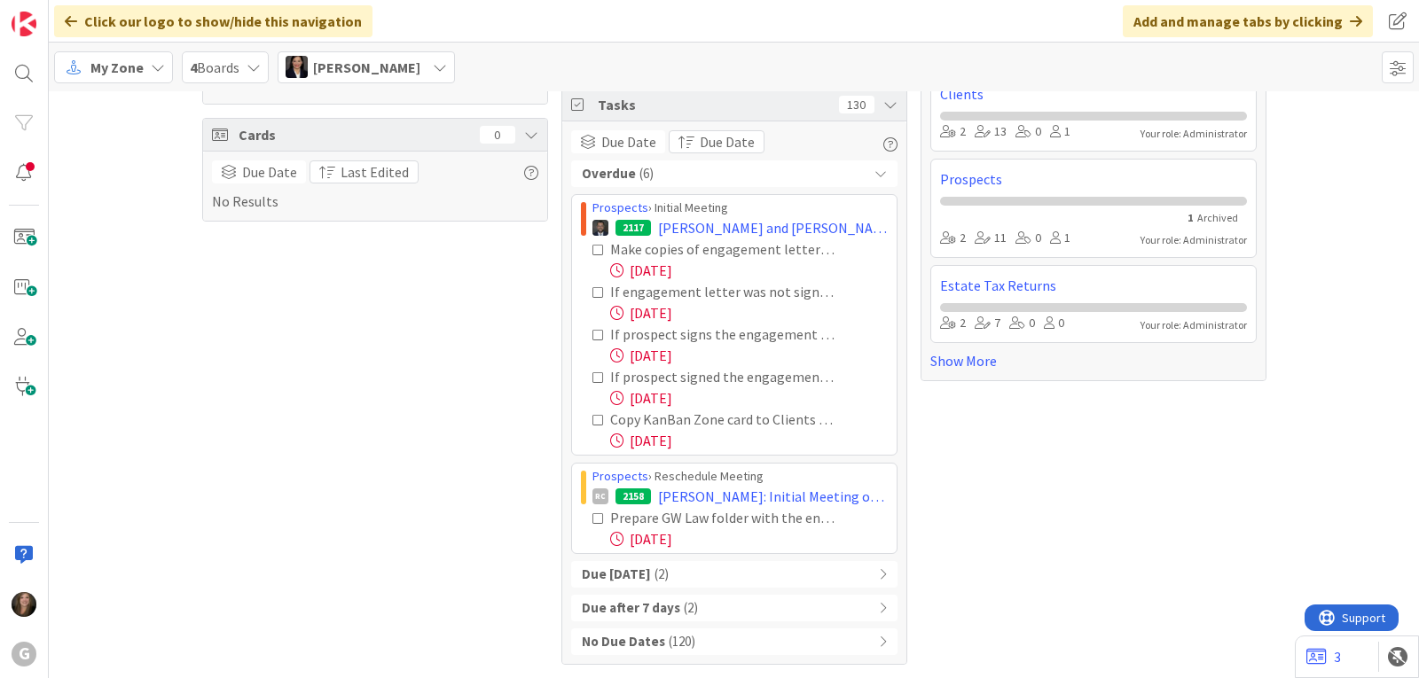
click at [433, 69] on icon at bounding box center [440, 67] width 14 height 14
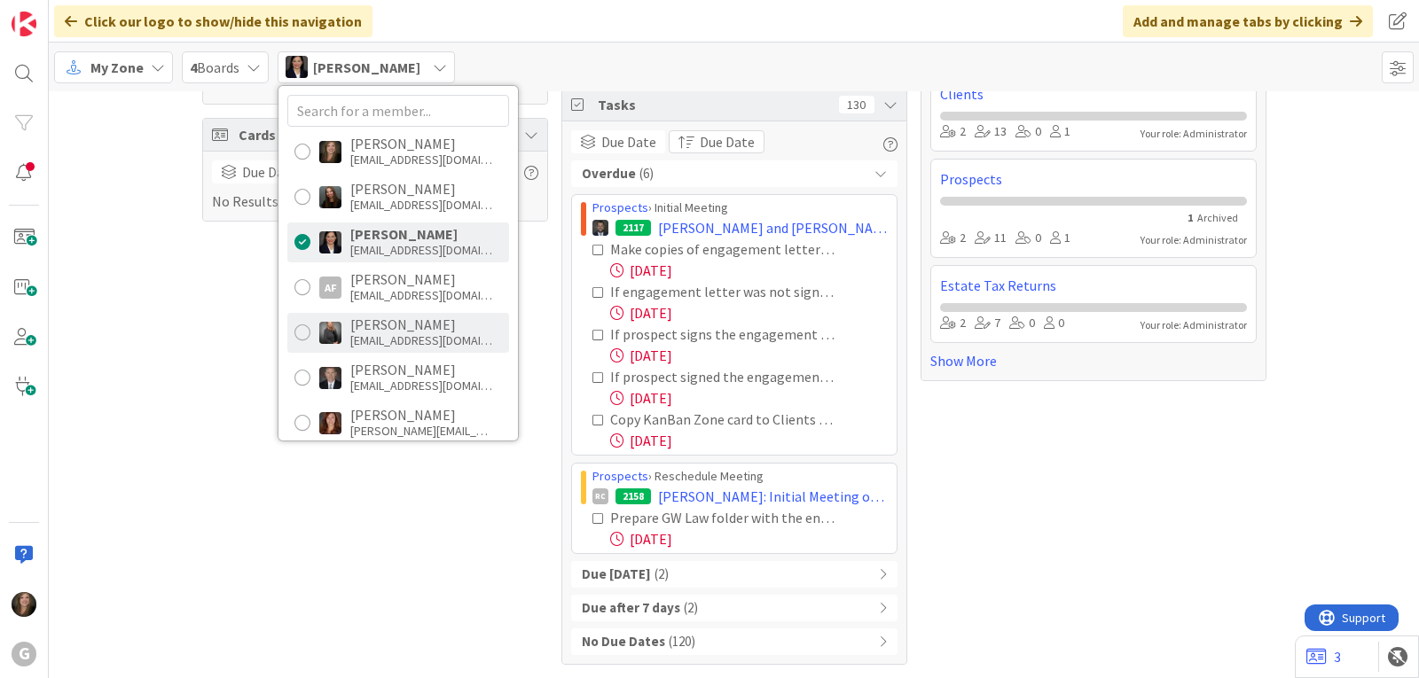
click at [389, 344] on div "[EMAIL_ADDRESS][DOMAIN_NAME]" at bounding box center [421, 341] width 142 height 16
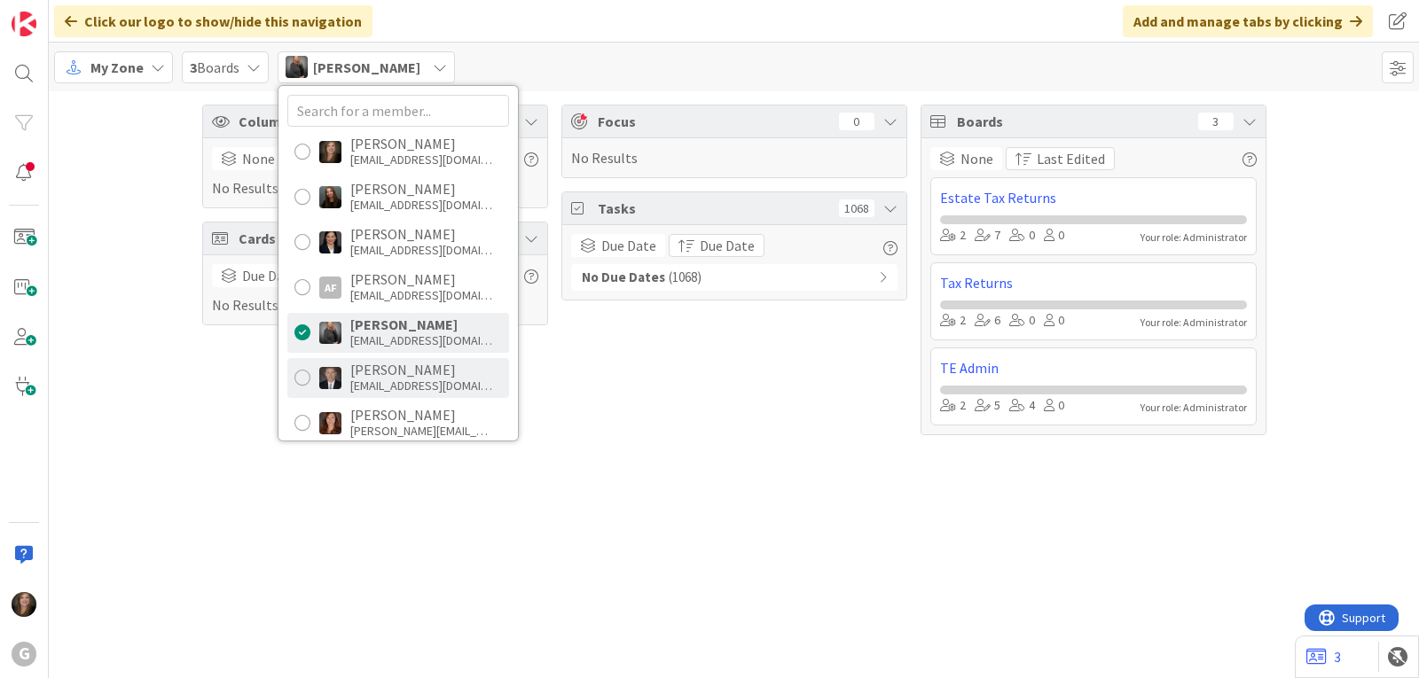
click at [385, 378] on div "[EMAIL_ADDRESS][DOMAIN_NAME]" at bounding box center [421, 386] width 142 height 16
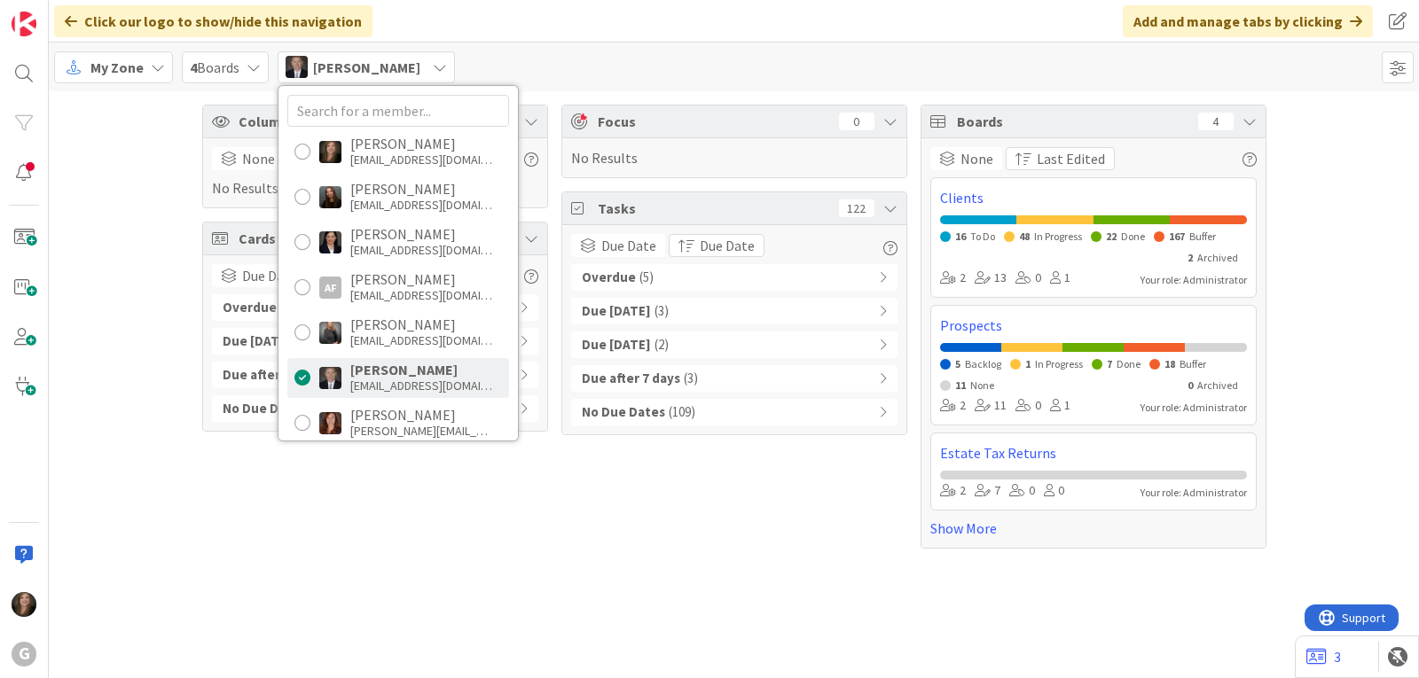
click at [660, 277] on div "Overdue ( 5 )" at bounding box center [734, 277] width 326 height 27
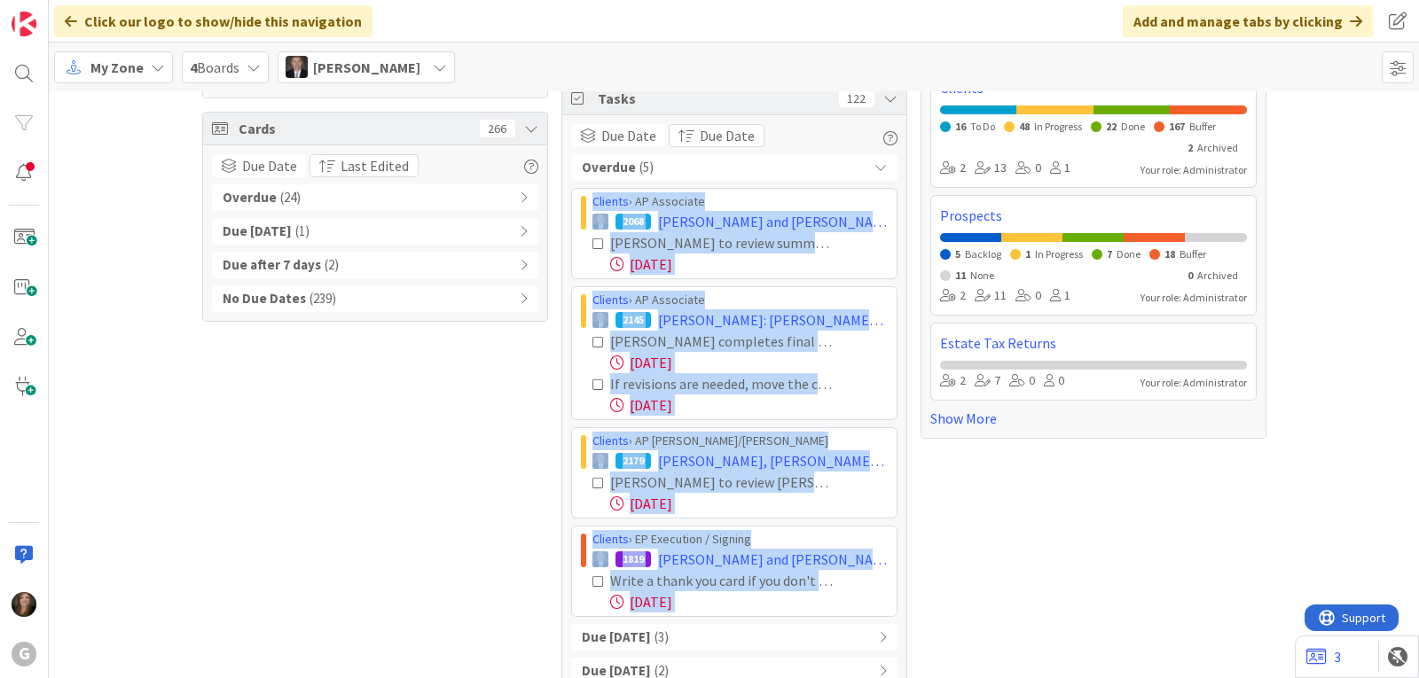
scroll to position [145, 0]
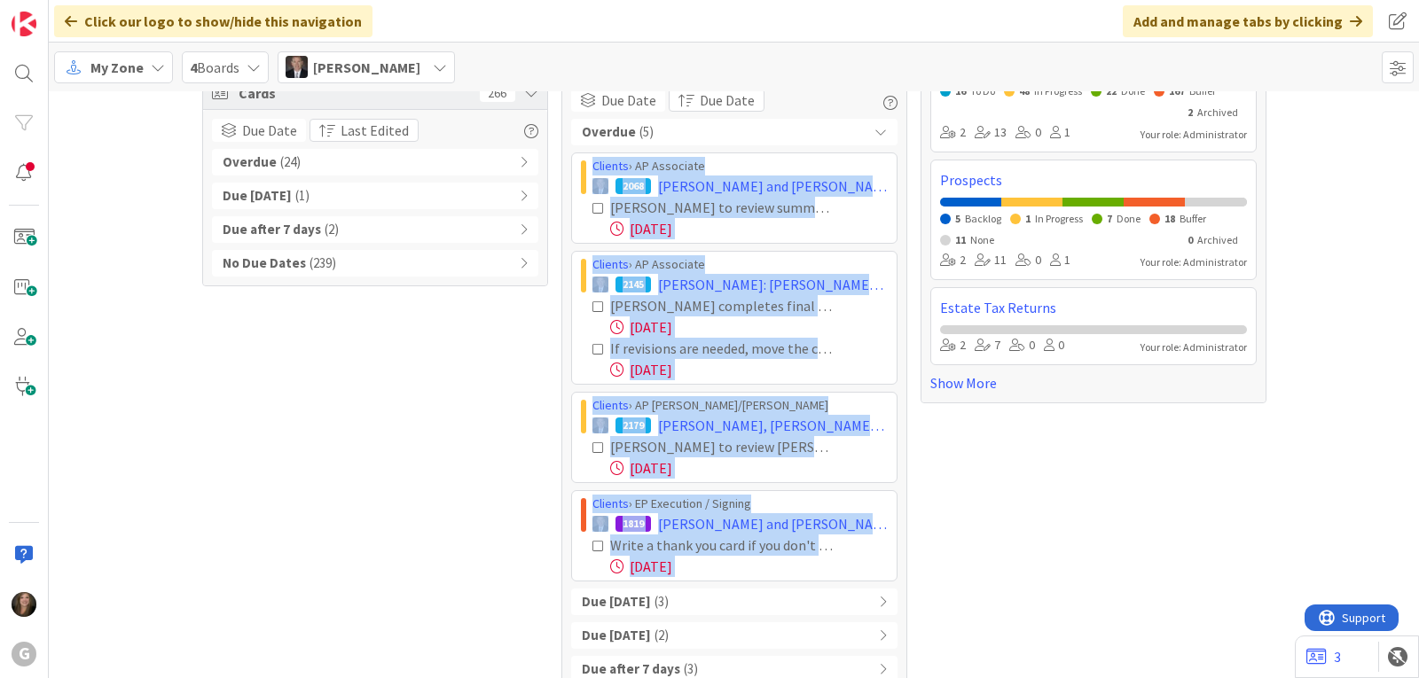
drag, startPoint x: 577, startPoint y: 314, endPoint x: 861, endPoint y: 586, distance: 393.2
click at [861, 586] on div "Overdue ( 5 ) Clients › AP Associate 2068 [PERSON_NAME] and [PERSON_NAME]: AP S…" at bounding box center [734, 418] width 326 height 598
copy div "Loremip › DO Sitametco 9743 Adipisc, Elit sed Doeiusm: TE Incididun Utla Etdo M…"
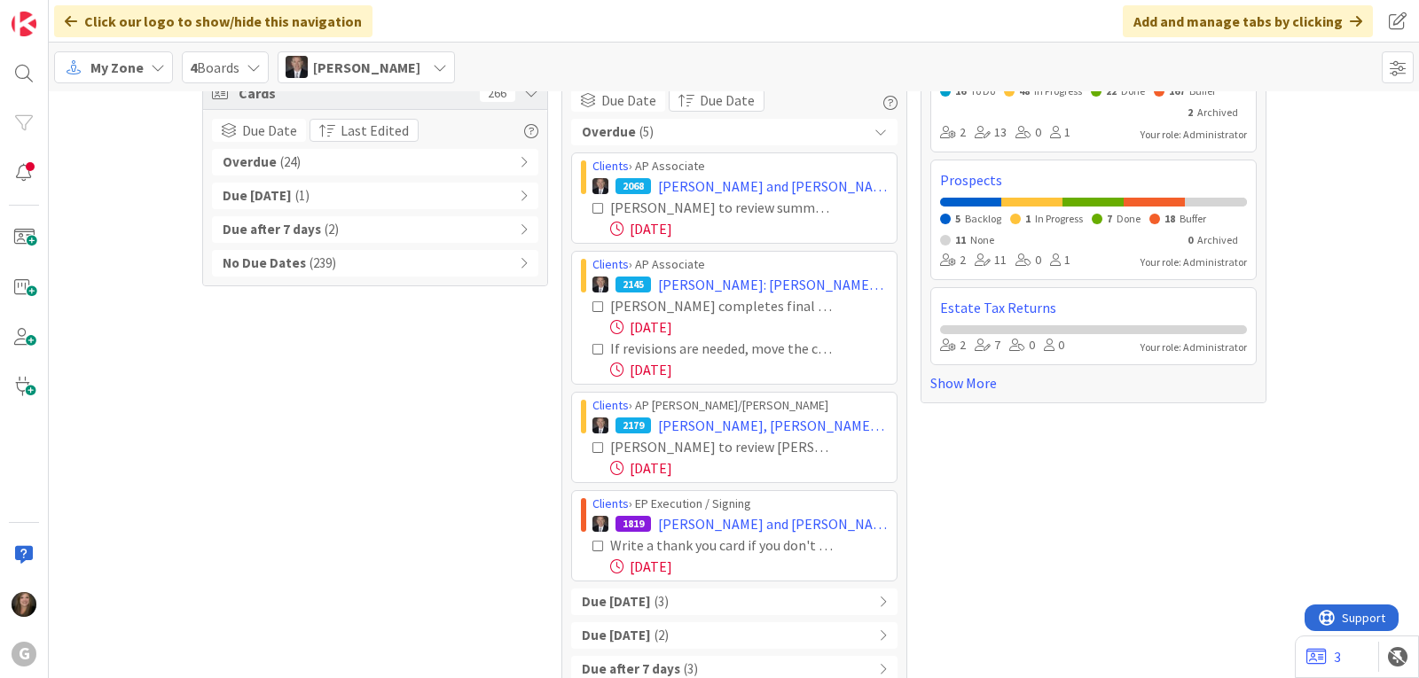
click at [404, 69] on span "[PERSON_NAME]" at bounding box center [366, 67] width 107 height 21
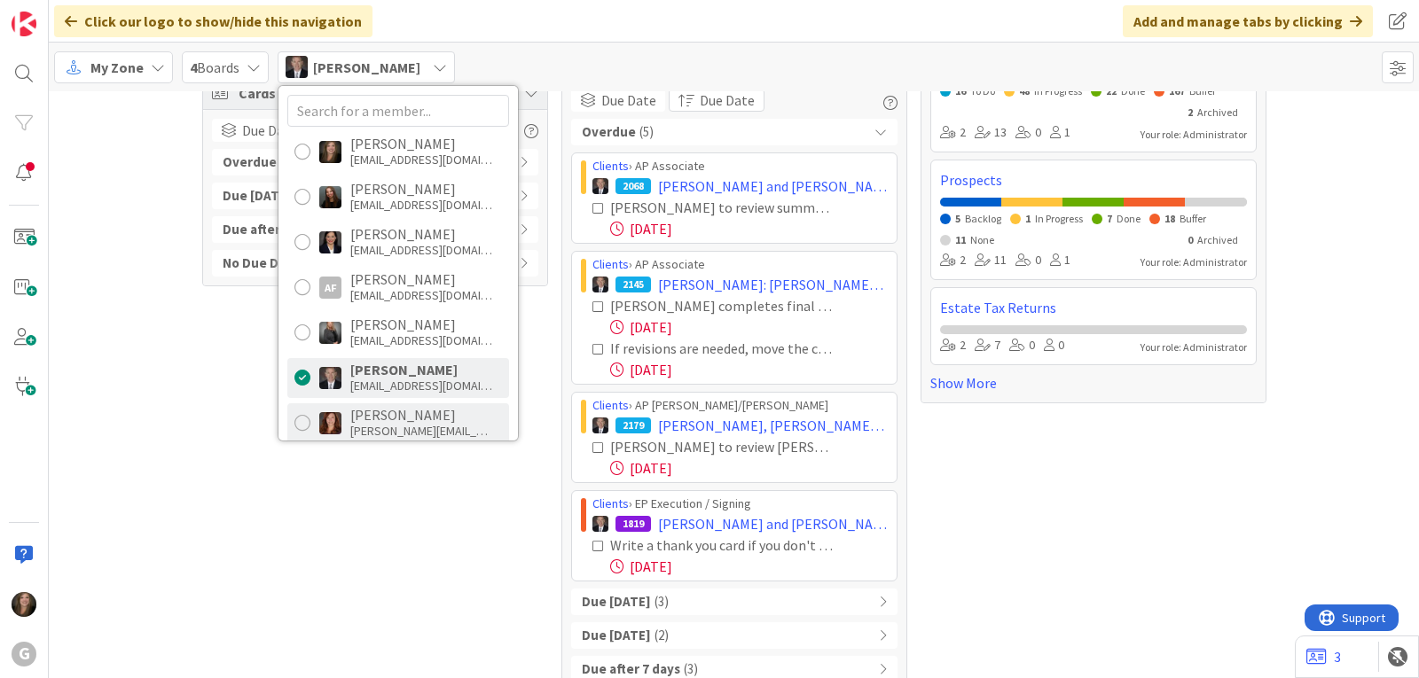
click at [390, 422] on div "[PERSON_NAME]" at bounding box center [421, 415] width 142 height 16
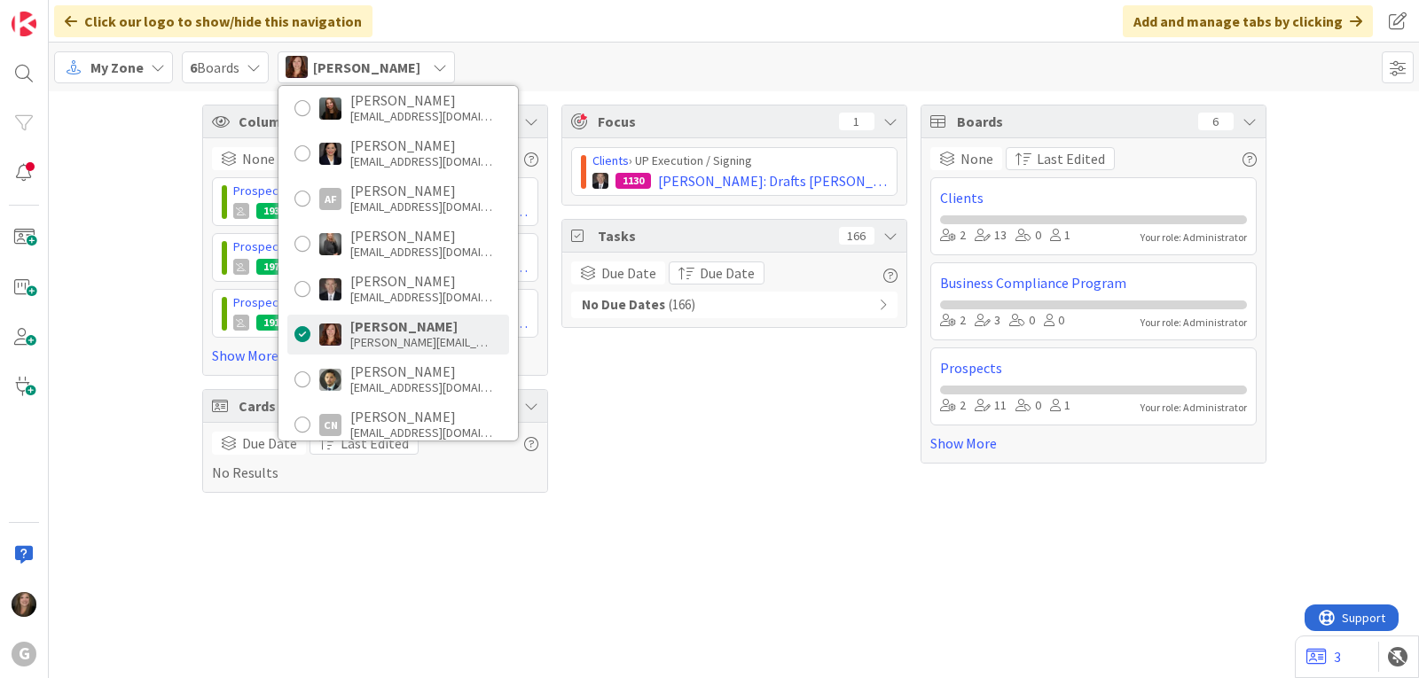
scroll to position [177, 0]
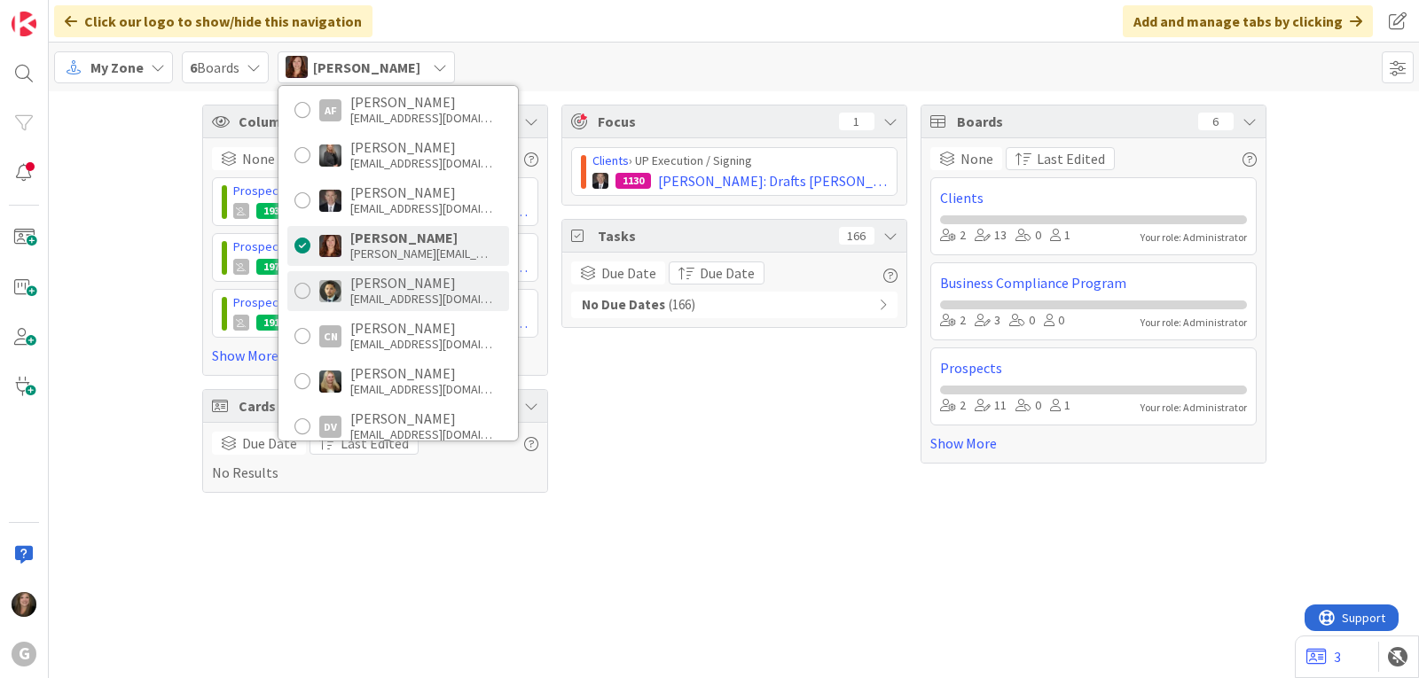
click at [435, 289] on div "[PERSON_NAME]" at bounding box center [421, 283] width 142 height 16
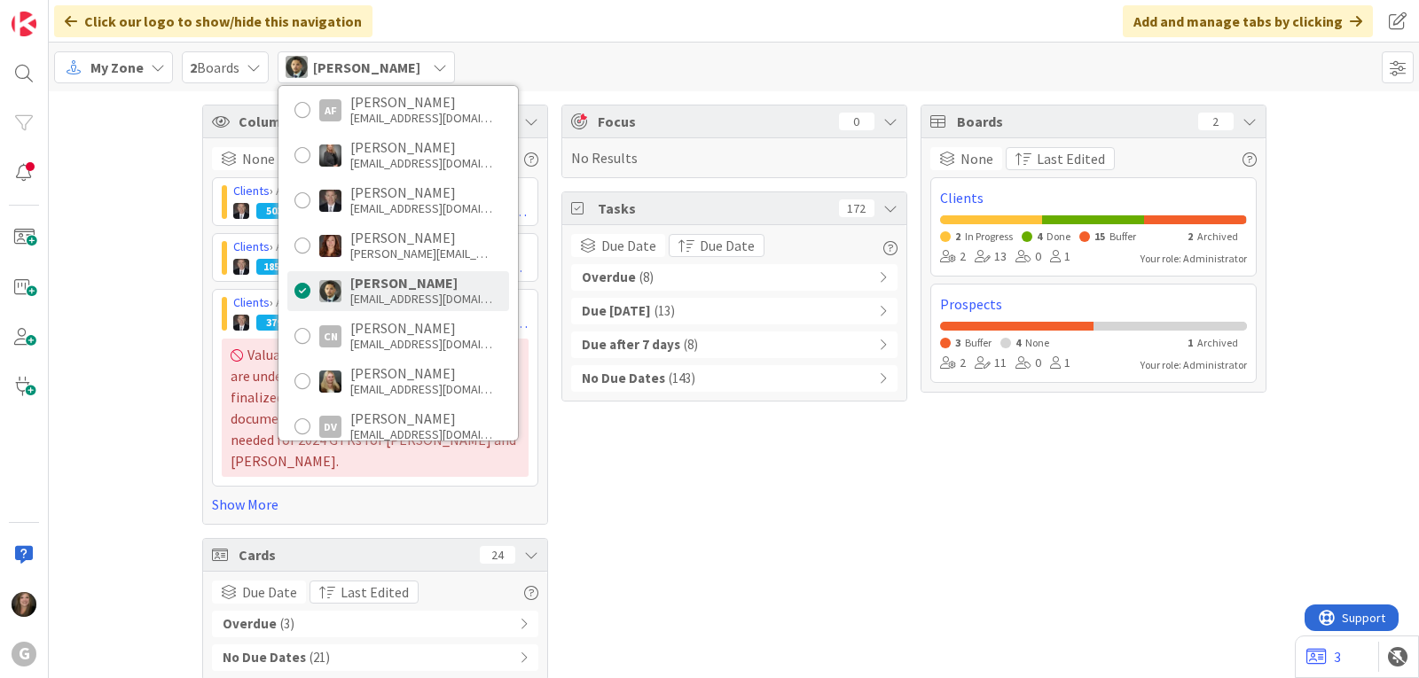
click at [646, 275] on span "( 8 )" at bounding box center [646, 278] width 14 height 20
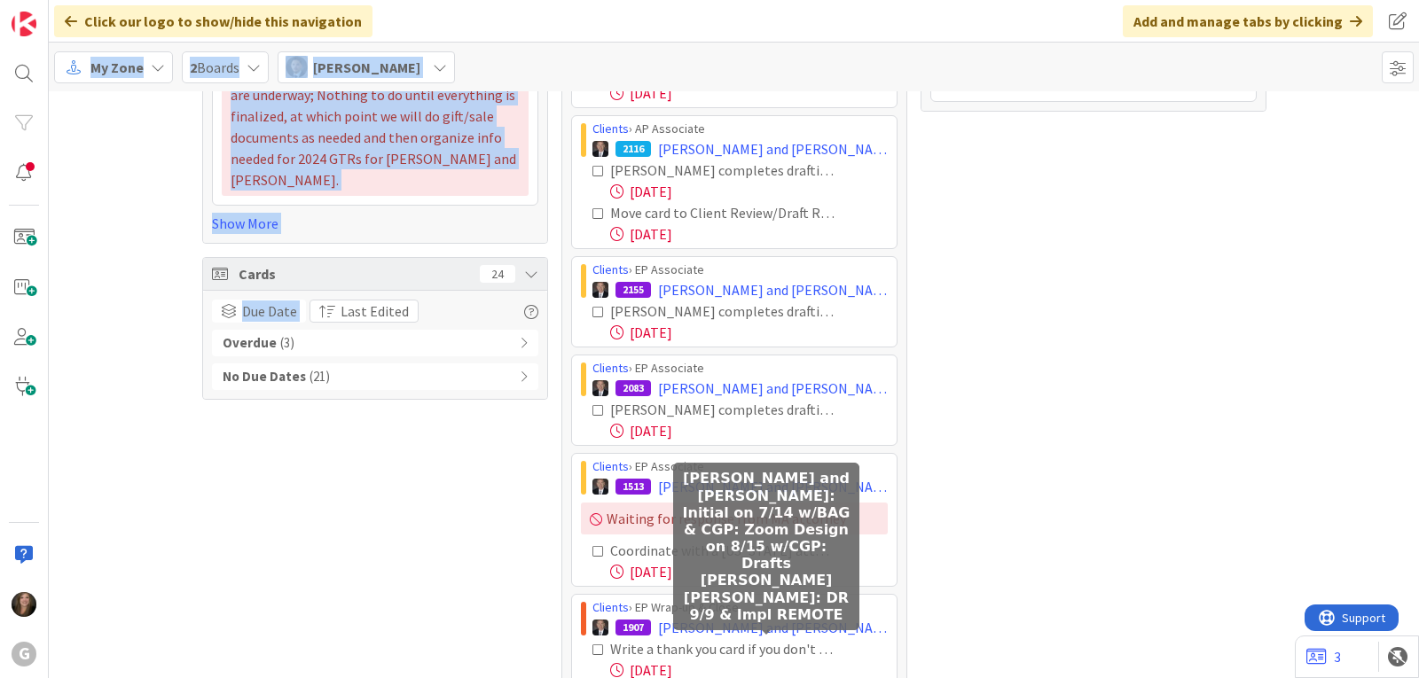
scroll to position [511, 0]
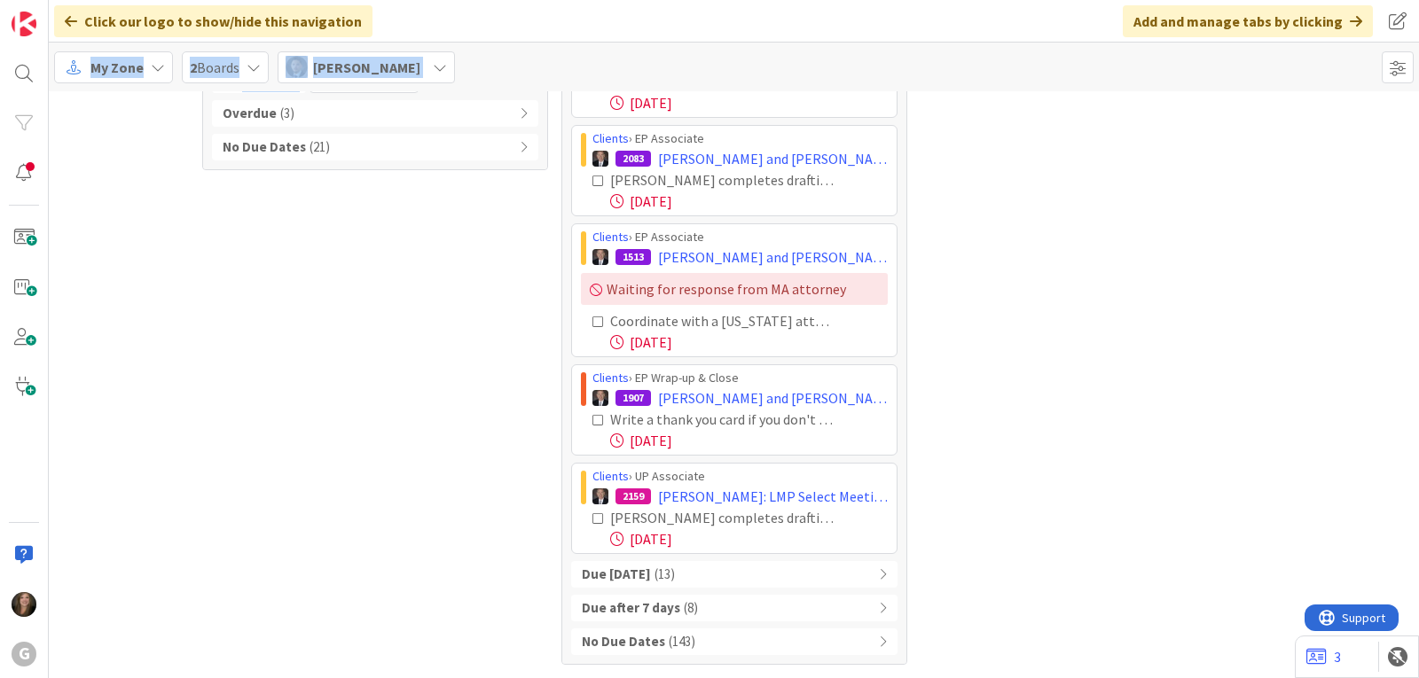
drag, startPoint x: 580, startPoint y: 314, endPoint x: 857, endPoint y: 552, distance: 365.3
click at [857, 552] on div "Clients › AP Associate 1963 [PERSON_NAME] and [PERSON_NAME]: ([PERSON_NAME]) LL…" at bounding box center [734, 170] width 326 height 767
copy div "Loremip › DO Sitametco 4720 Adipisc, Elitsed doe Tempo: (Incid Utlabo) ETD Magn…"
click at [455, 64] on div "[PERSON_NAME]" at bounding box center [366, 67] width 177 height 32
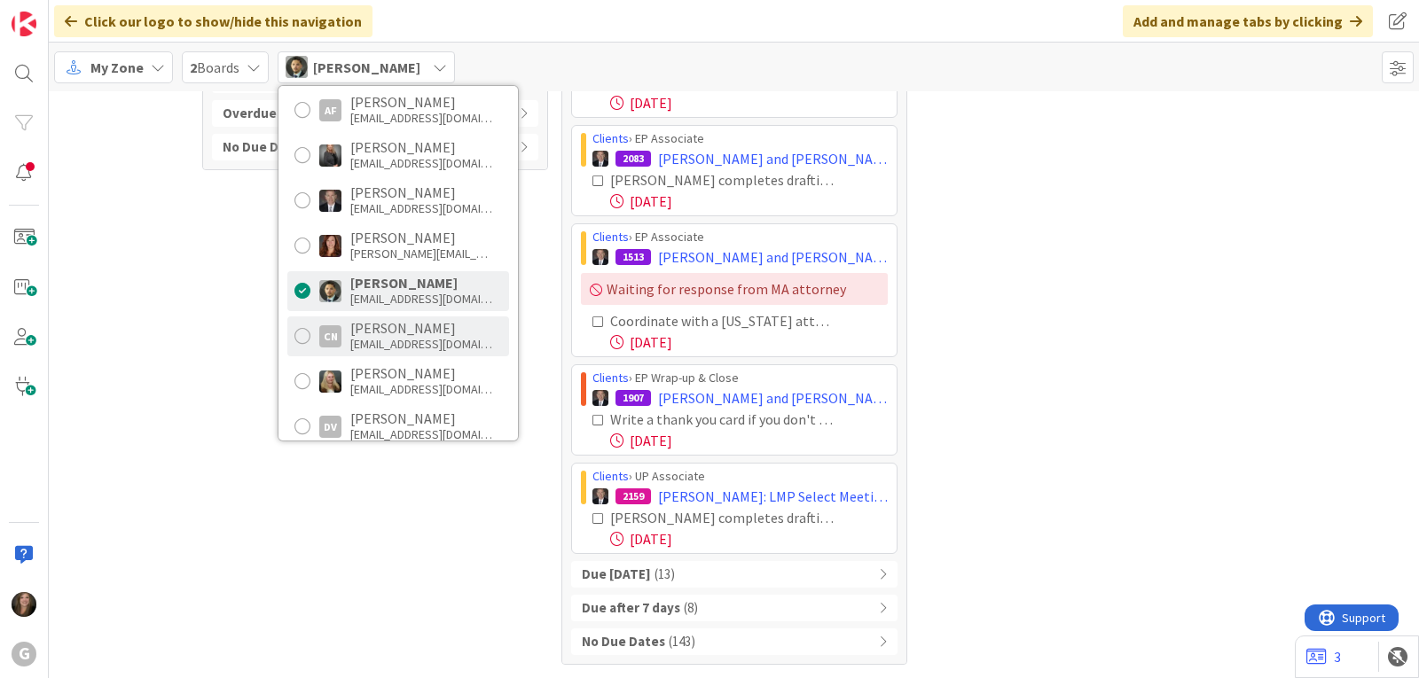
click at [435, 335] on div "[PERSON_NAME]" at bounding box center [421, 328] width 142 height 16
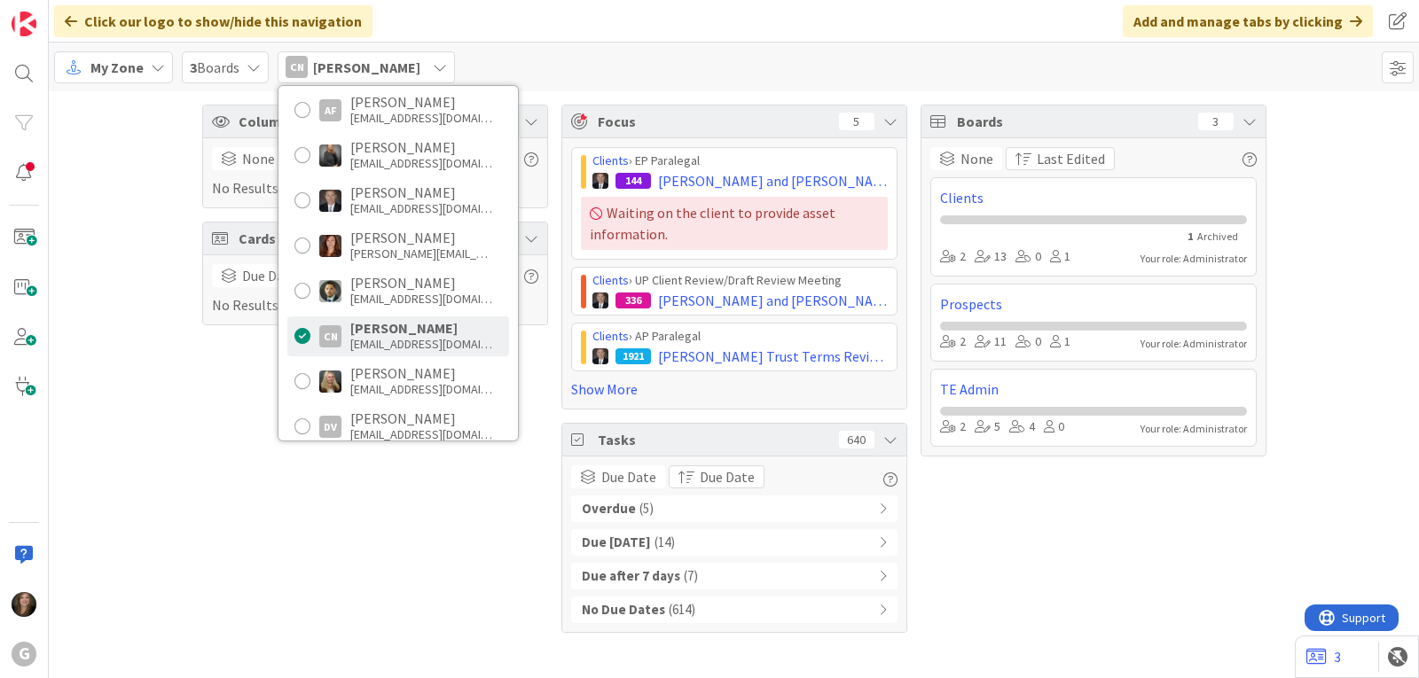
click at [646, 507] on span "( 5 )" at bounding box center [646, 509] width 14 height 20
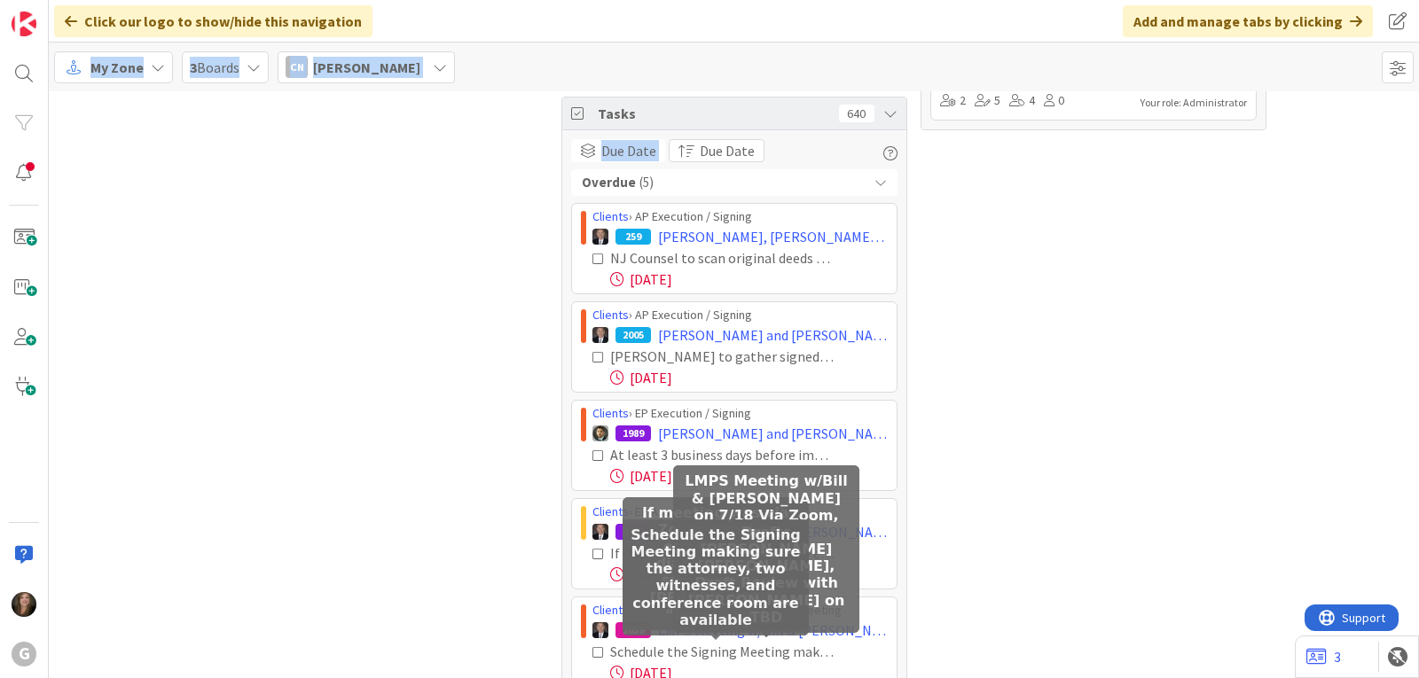
scroll to position [460, 0]
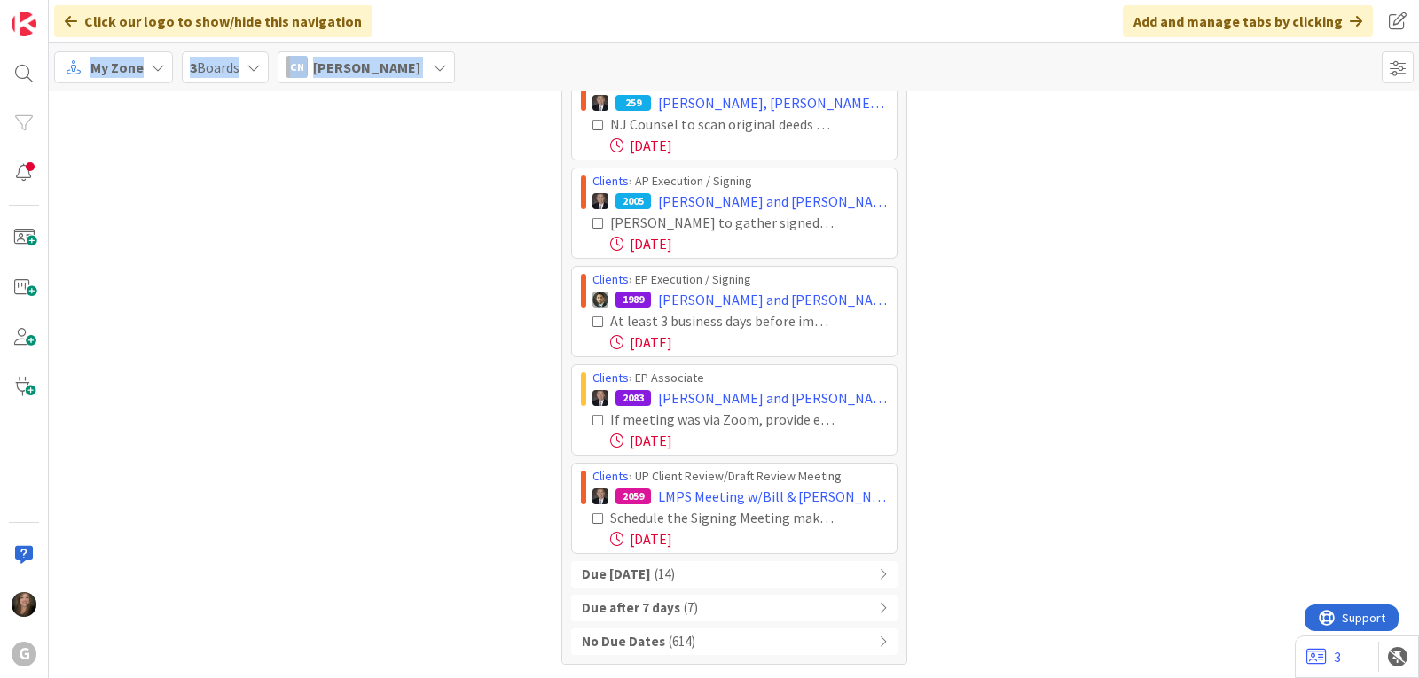
drag, startPoint x: 579, startPoint y: 367, endPoint x: 842, endPoint y: 556, distance: 323.4
click at [842, 556] on div "Overdue ( 5 ) Clients › AP Execution / Signing 259 [PERSON_NAME], [PERSON_NAME]…" at bounding box center [734, 345] width 326 height 620
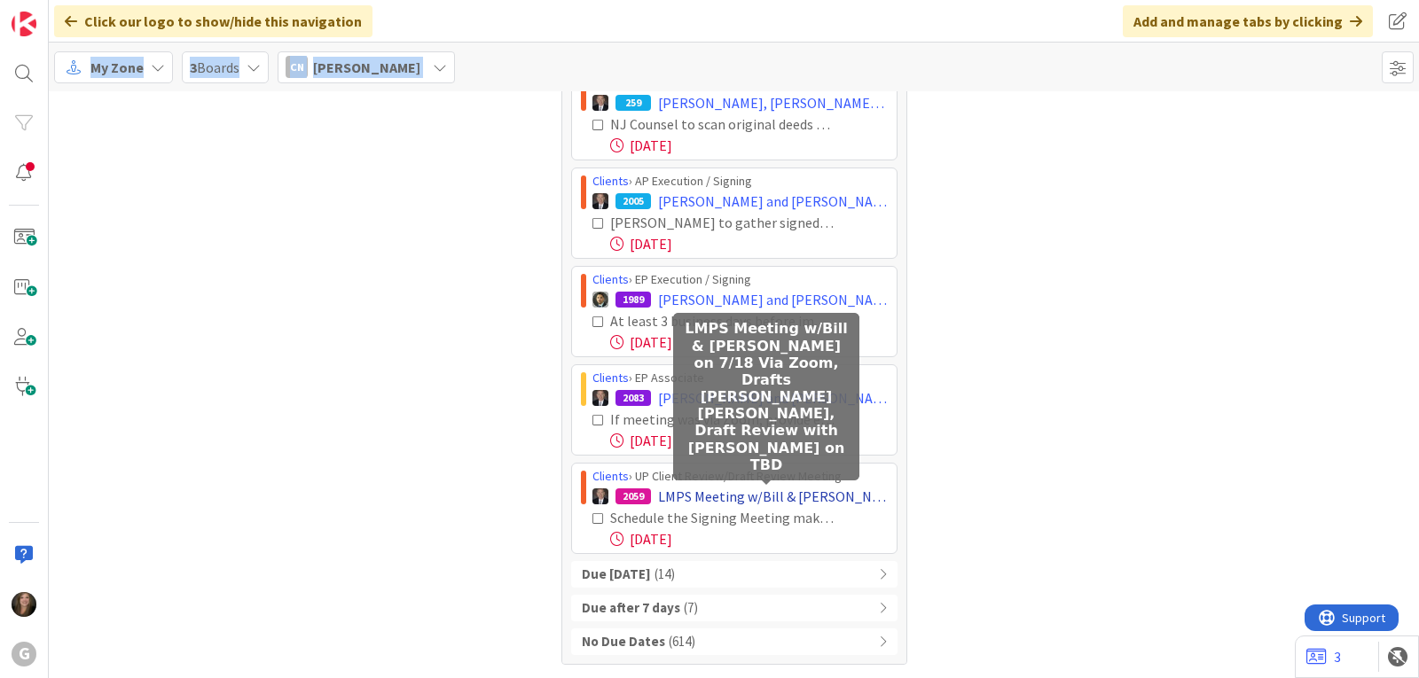
copy div "Loremip › DO Sitametco / Adipisc 752 Elitseddoe, Tempori Utlab et DOLO Magna - …"
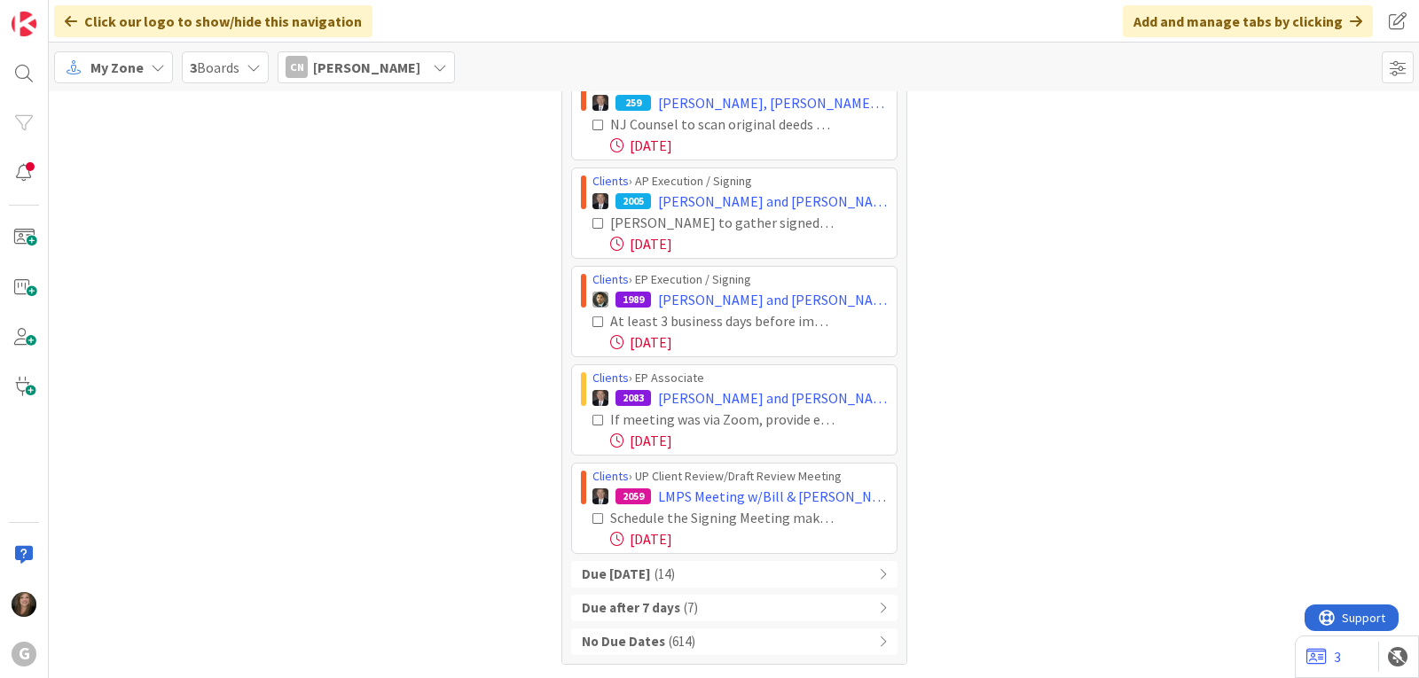
click at [389, 64] on span "[PERSON_NAME]" at bounding box center [366, 67] width 107 height 21
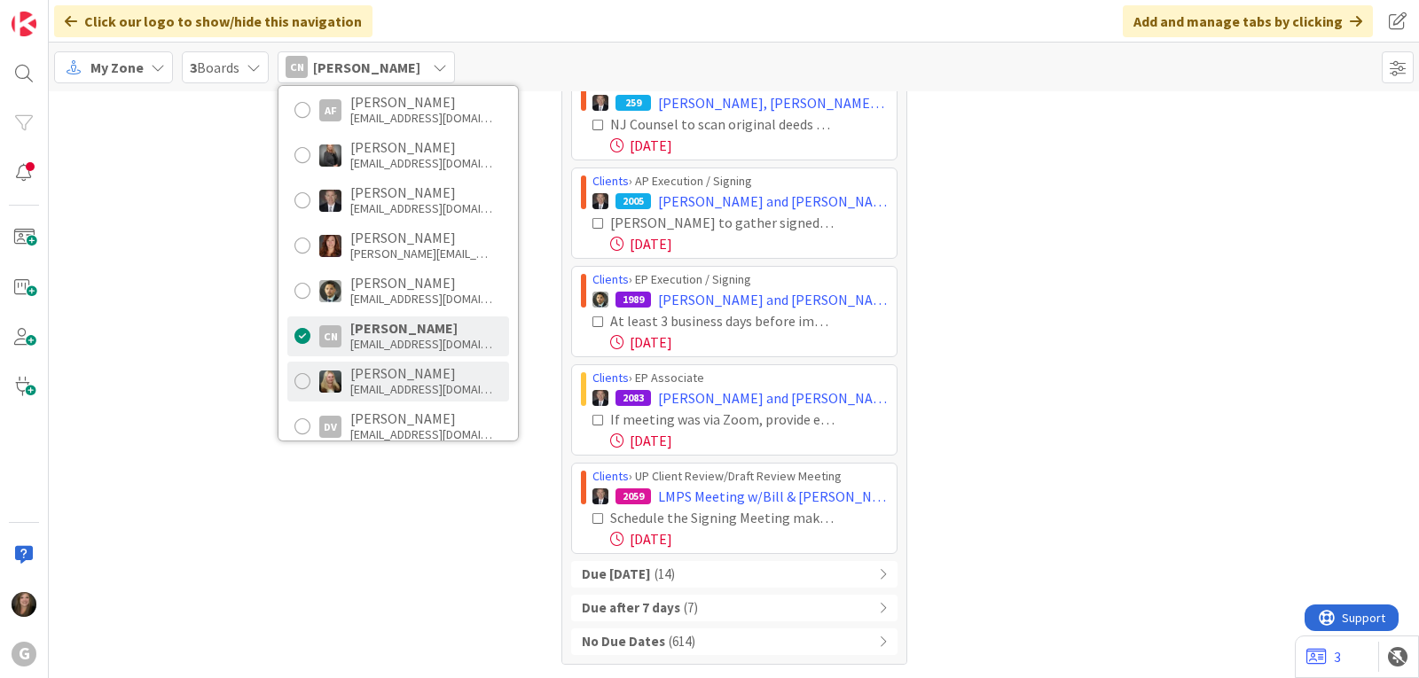
click at [416, 376] on div "[PERSON_NAME]" at bounding box center [421, 373] width 142 height 16
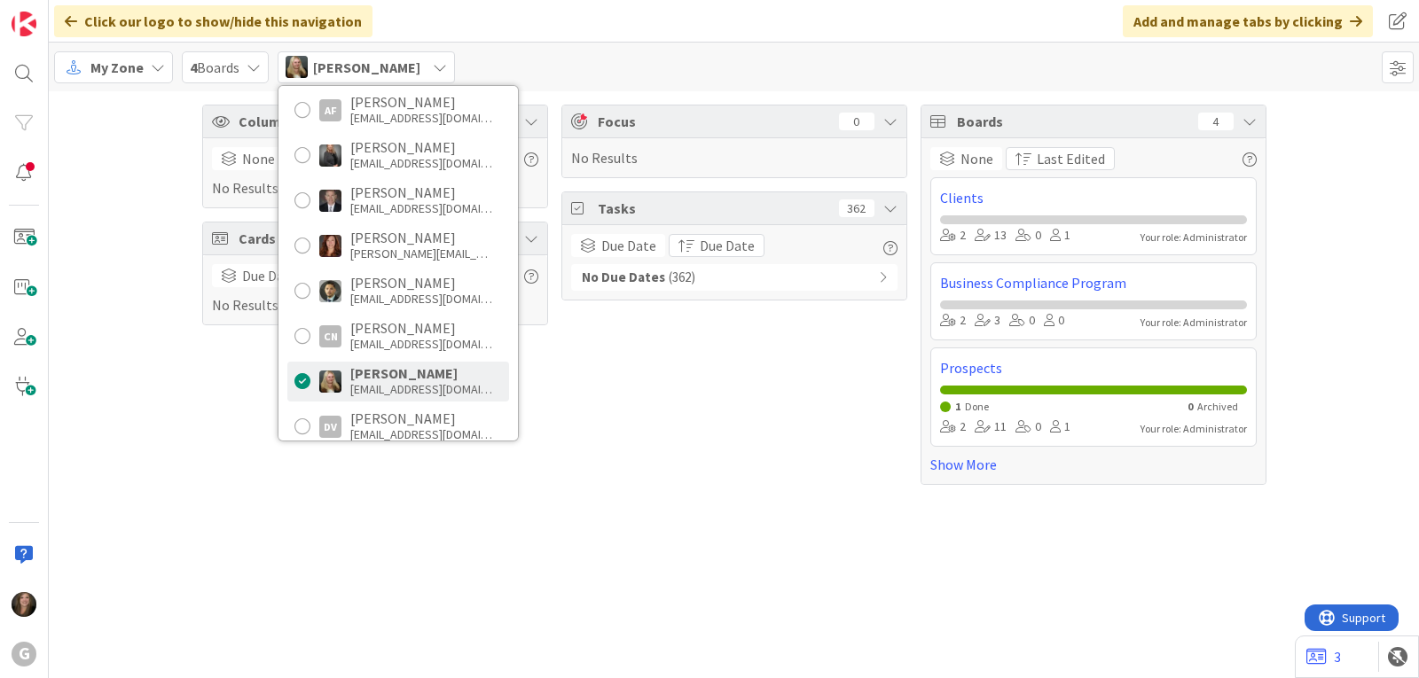
click at [329, 67] on span "[PERSON_NAME]" at bounding box center [366, 67] width 107 height 21
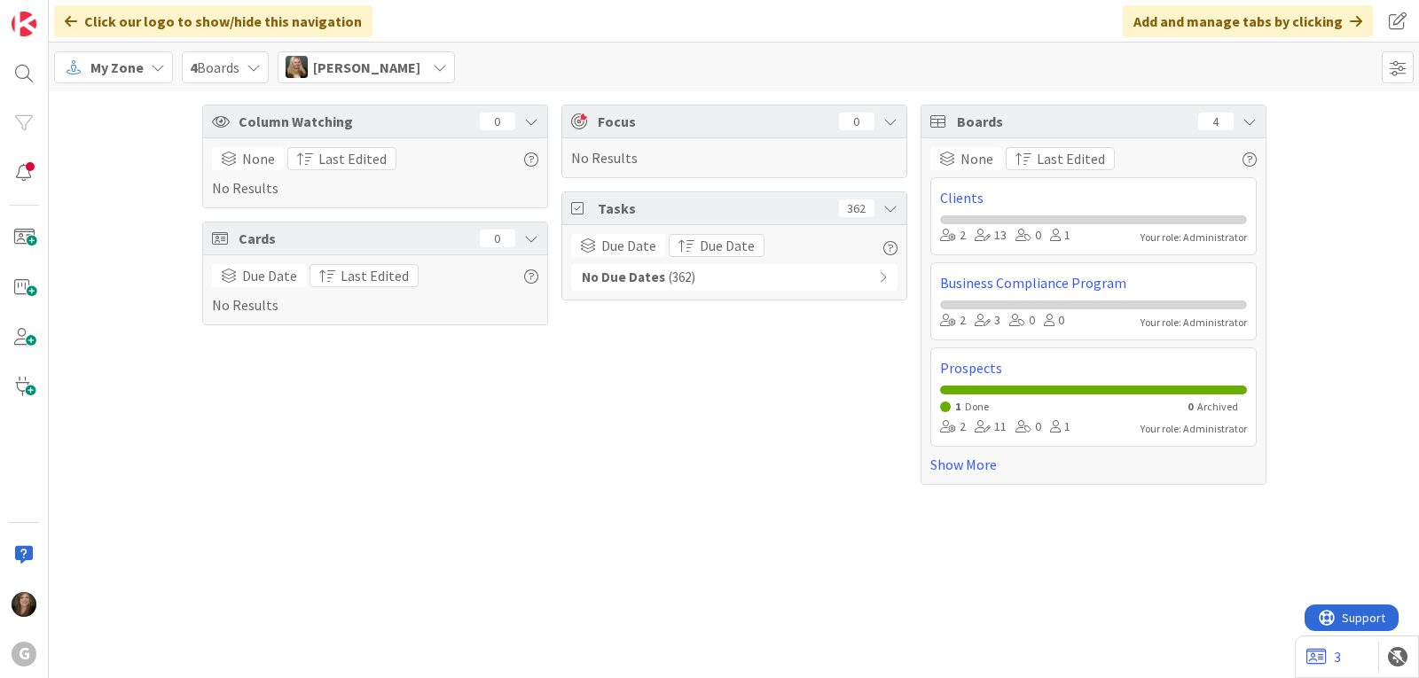
click at [329, 67] on span "[PERSON_NAME]" at bounding box center [366, 67] width 107 height 21
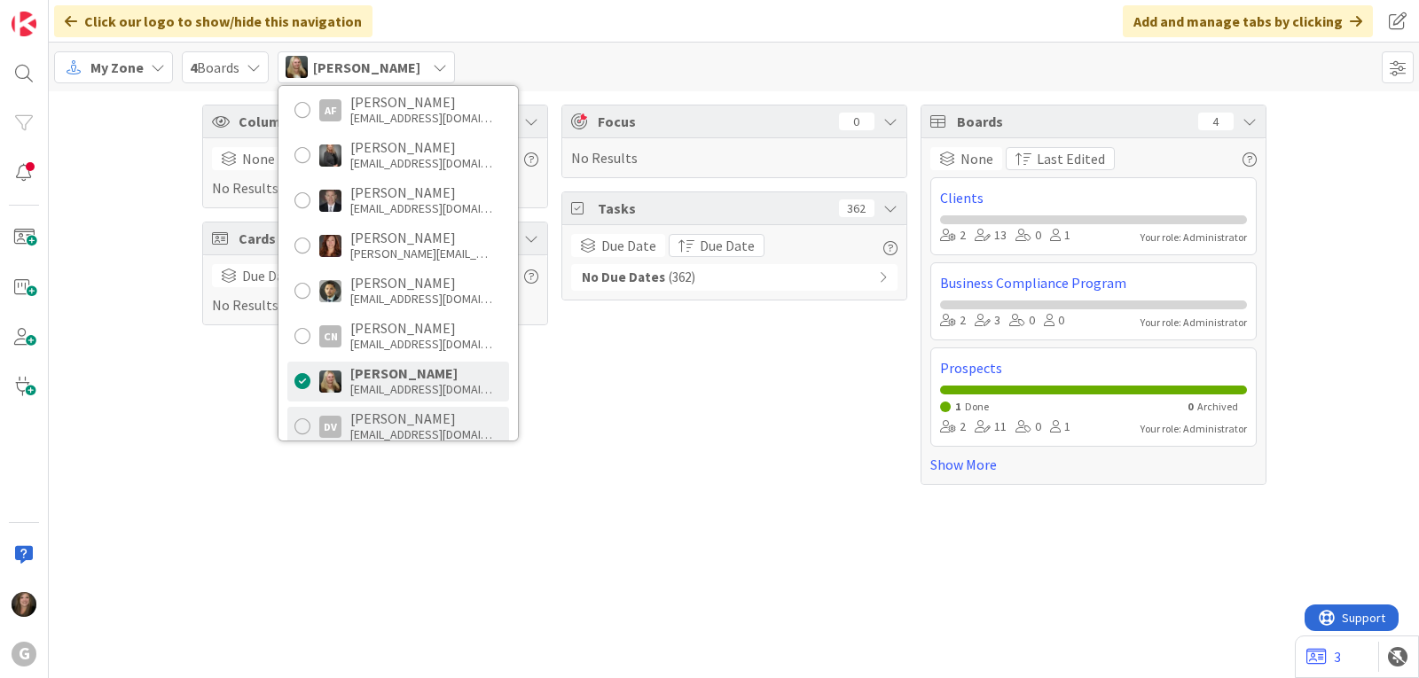
click at [370, 427] on div "[EMAIL_ADDRESS][DOMAIN_NAME]" at bounding box center [421, 435] width 142 height 16
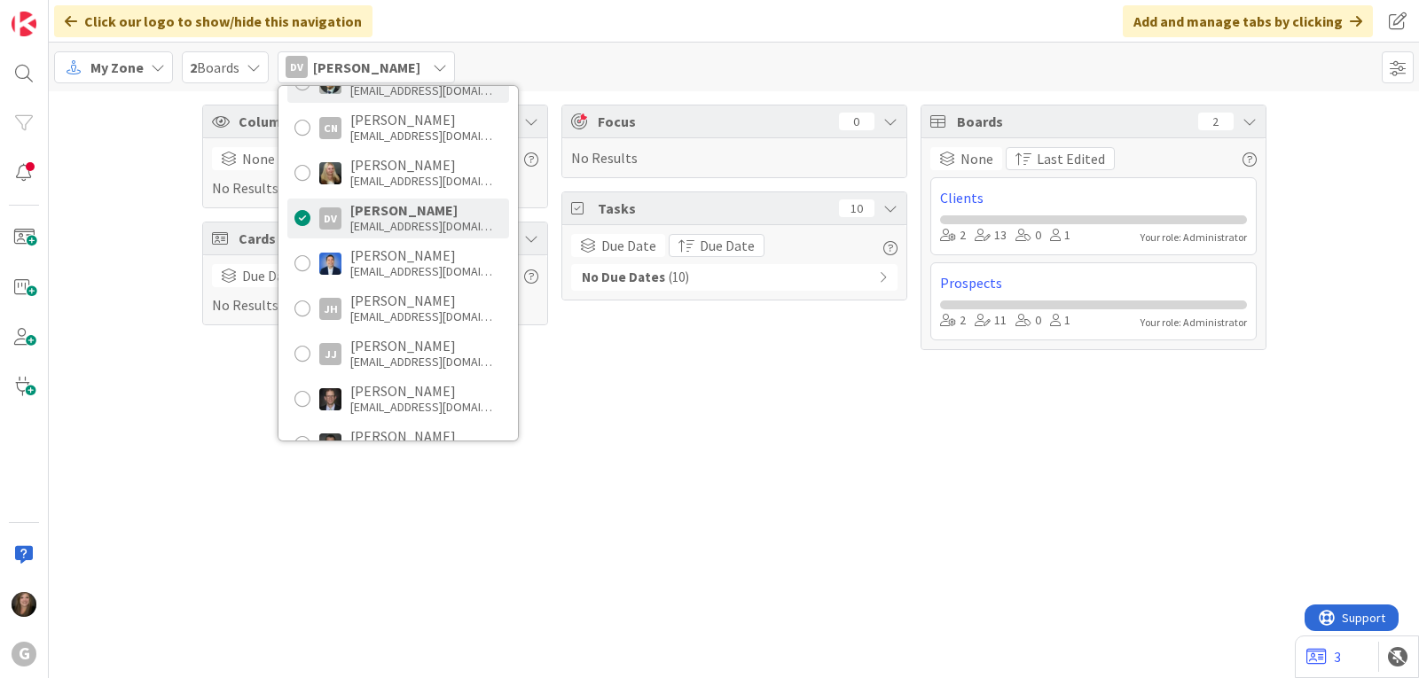
scroll to position [443, 0]
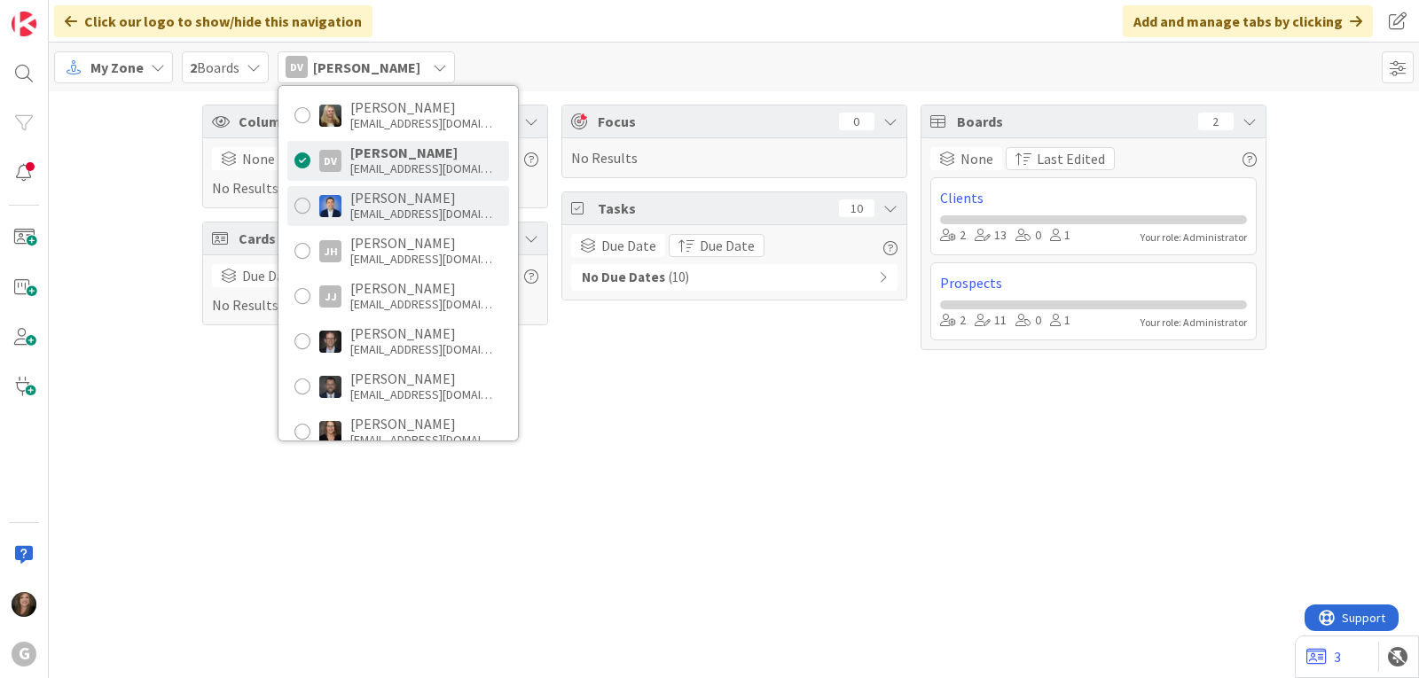
click at [378, 205] on div "[PERSON_NAME]" at bounding box center [421, 198] width 142 height 16
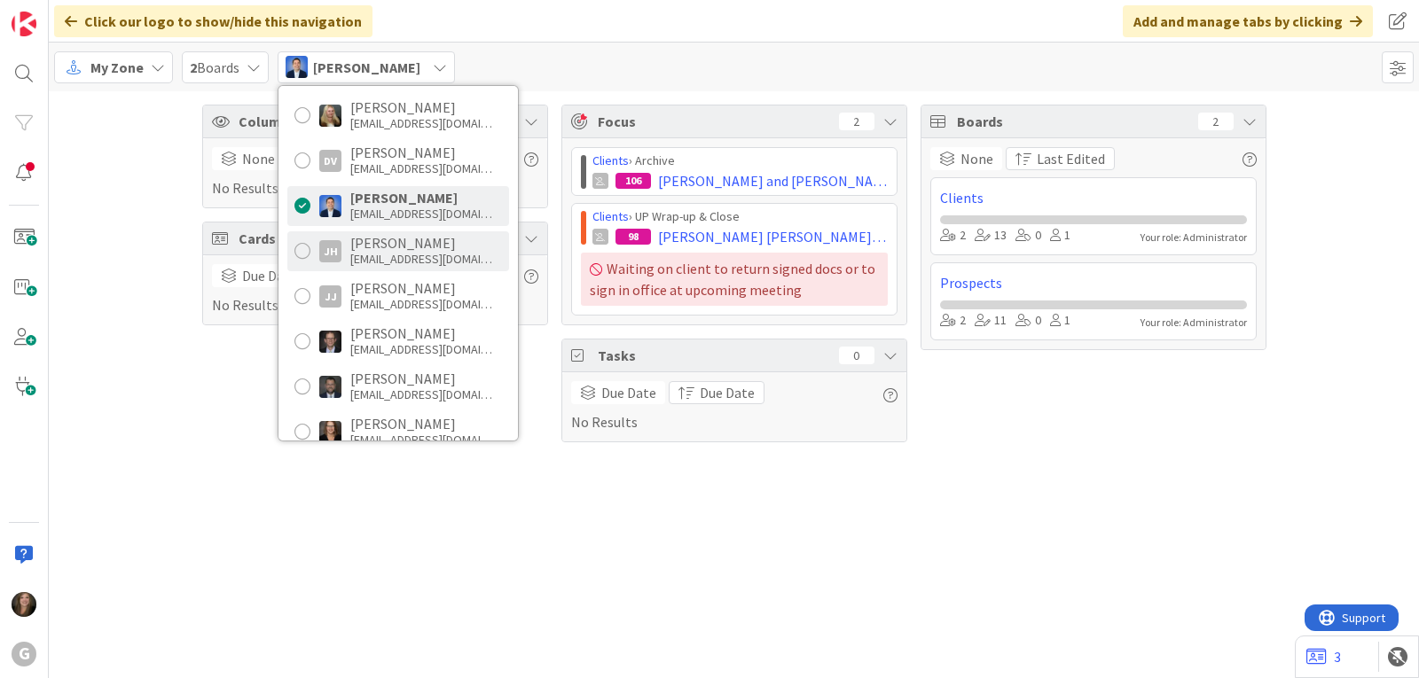
click at [378, 241] on div "[PERSON_NAME]" at bounding box center [421, 243] width 142 height 16
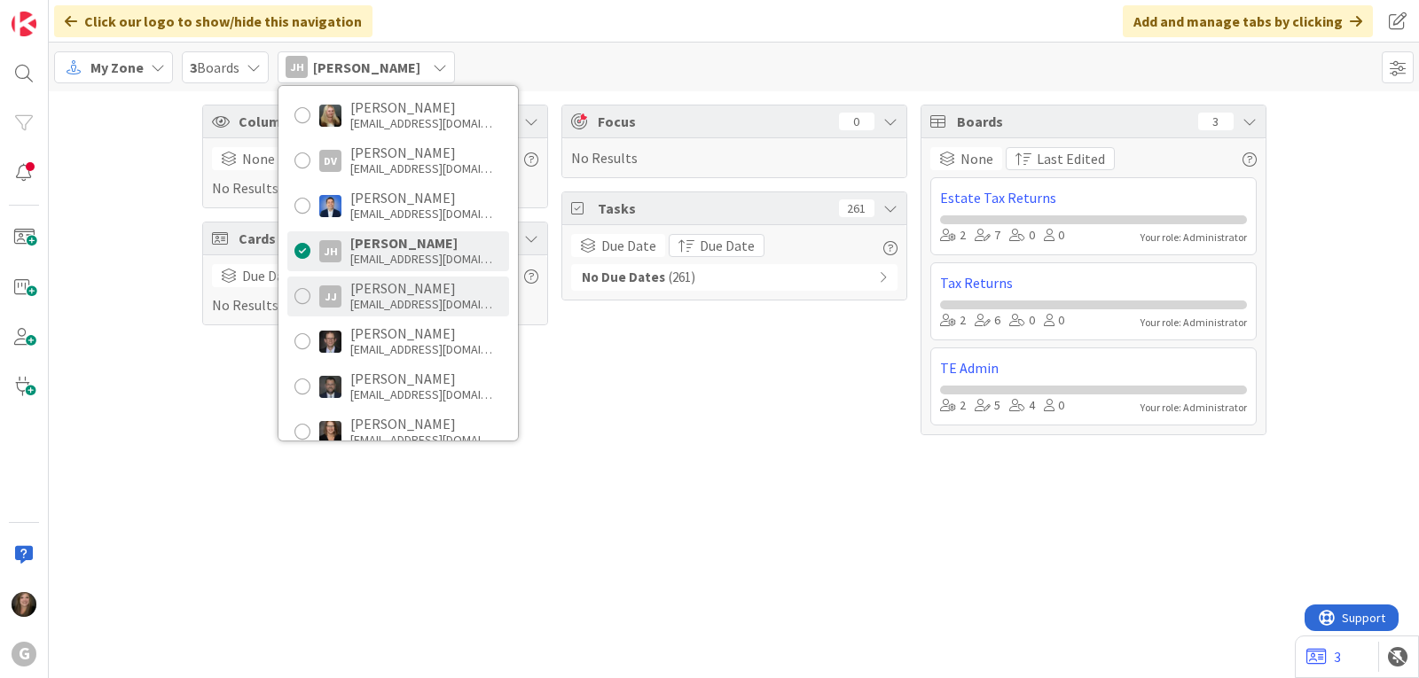
click at [381, 301] on div "[EMAIL_ADDRESS][DOMAIN_NAME]" at bounding box center [421, 304] width 142 height 16
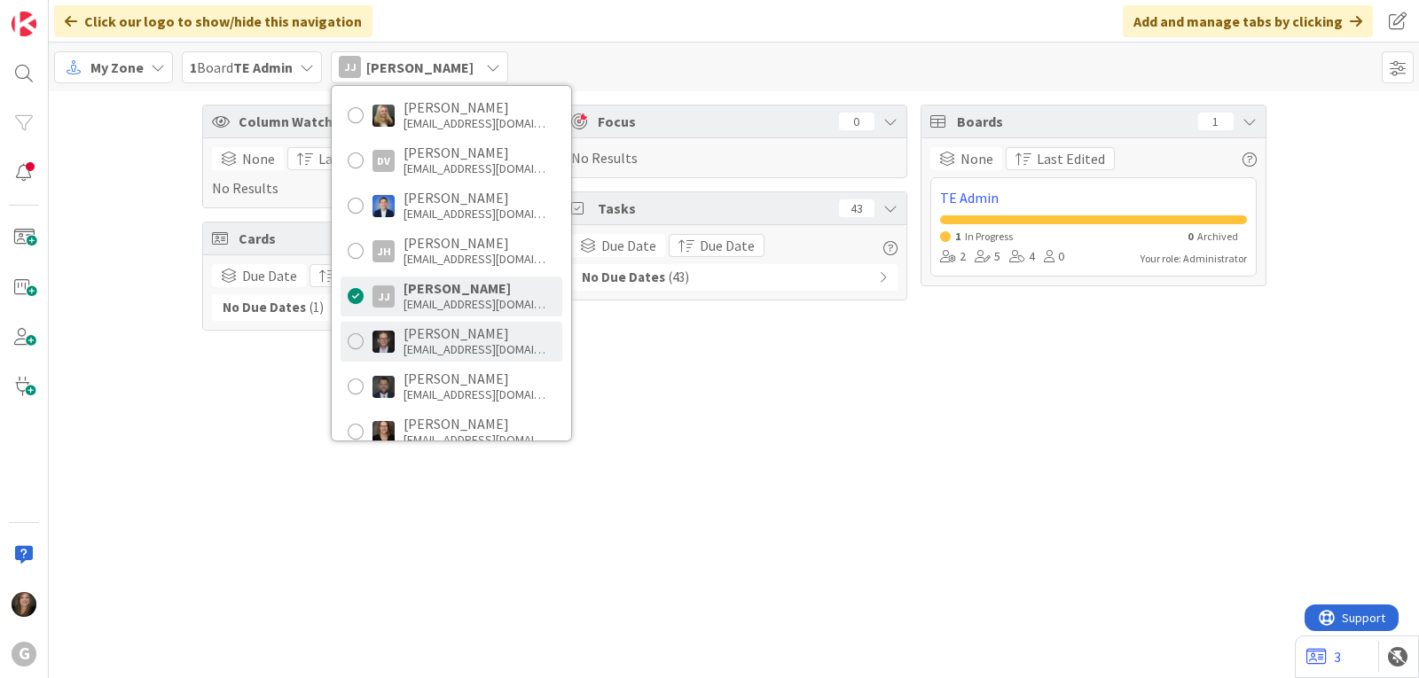
click at [383, 323] on div "[PERSON_NAME] [EMAIL_ADDRESS][DOMAIN_NAME]" at bounding box center [452, 342] width 222 height 40
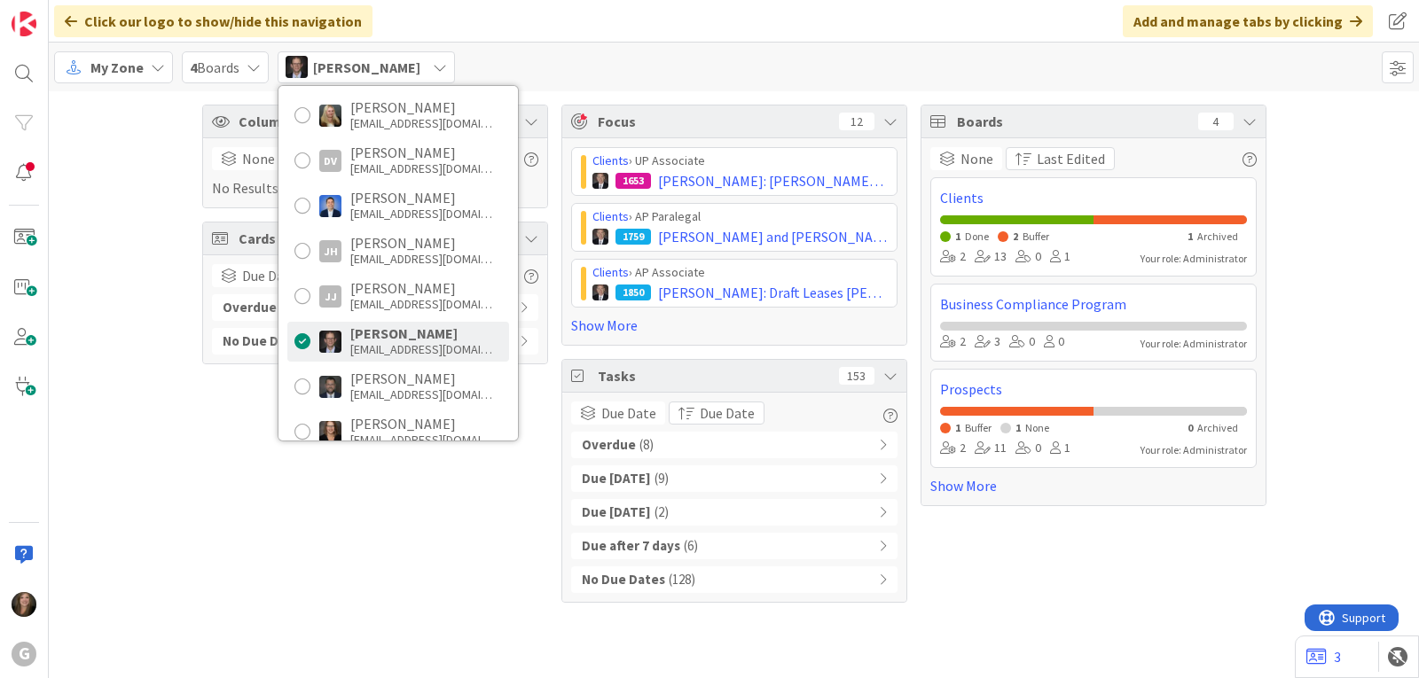
click at [621, 443] on b "Overdue" at bounding box center [609, 445] width 54 height 20
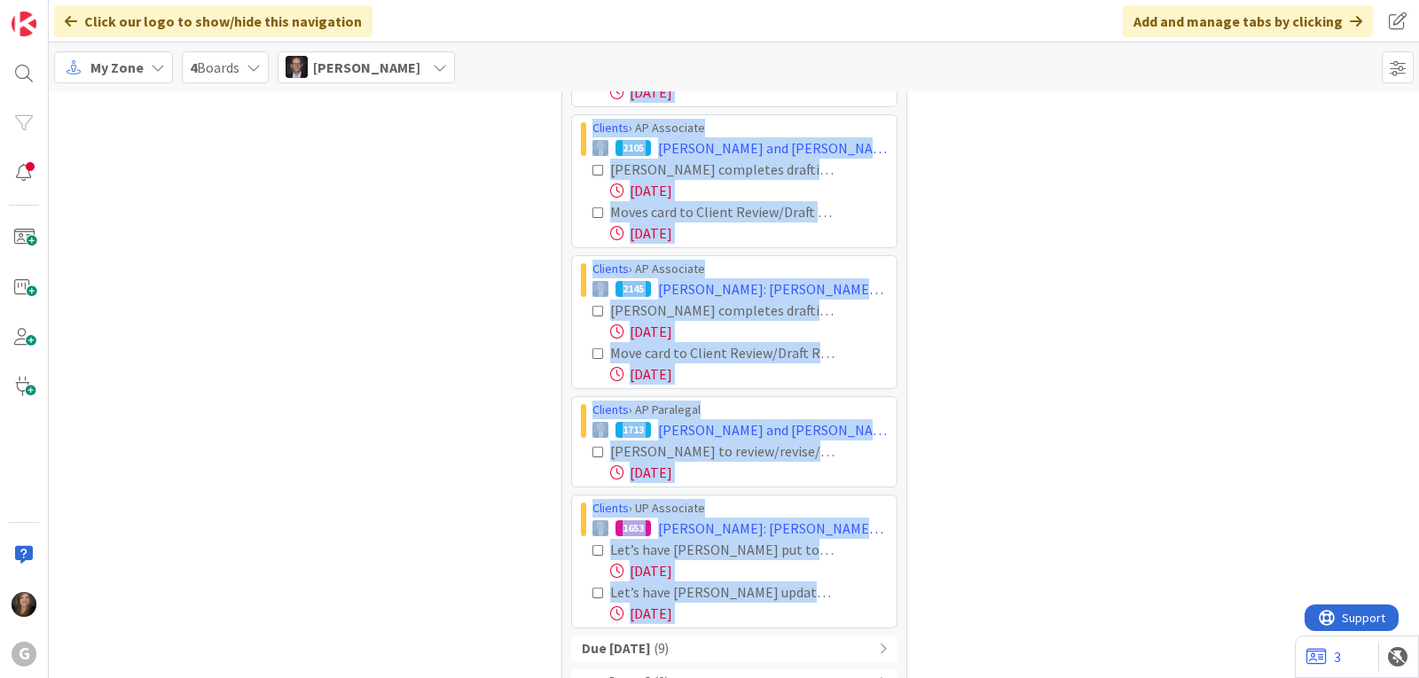
scroll to position [558, 0]
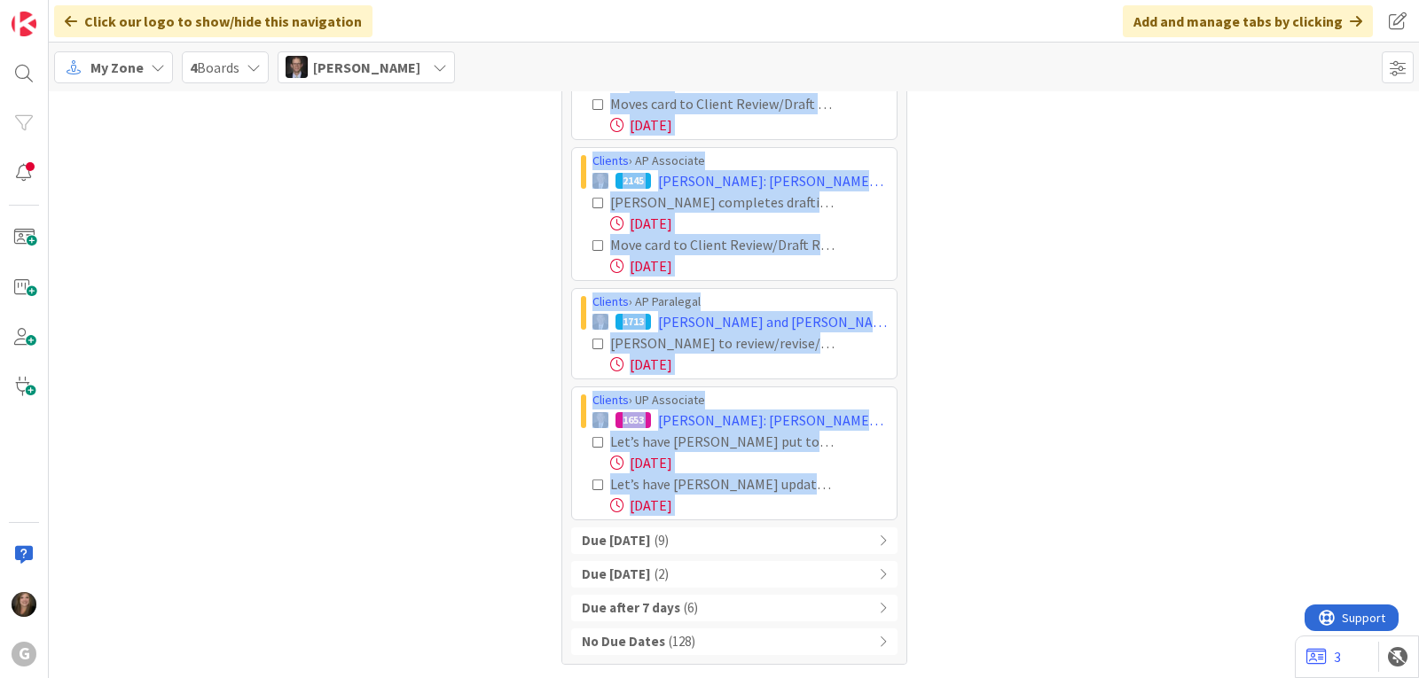
drag, startPoint x: 579, startPoint y: 303, endPoint x: 857, endPoint y: 515, distance: 349.9
click at [857, 515] on div "Clients › AP Associate 2068 [PERSON_NAME] and [PERSON_NAME]: AP Summaries [PERS…" at bounding box center [734, 214] width 326 height 613
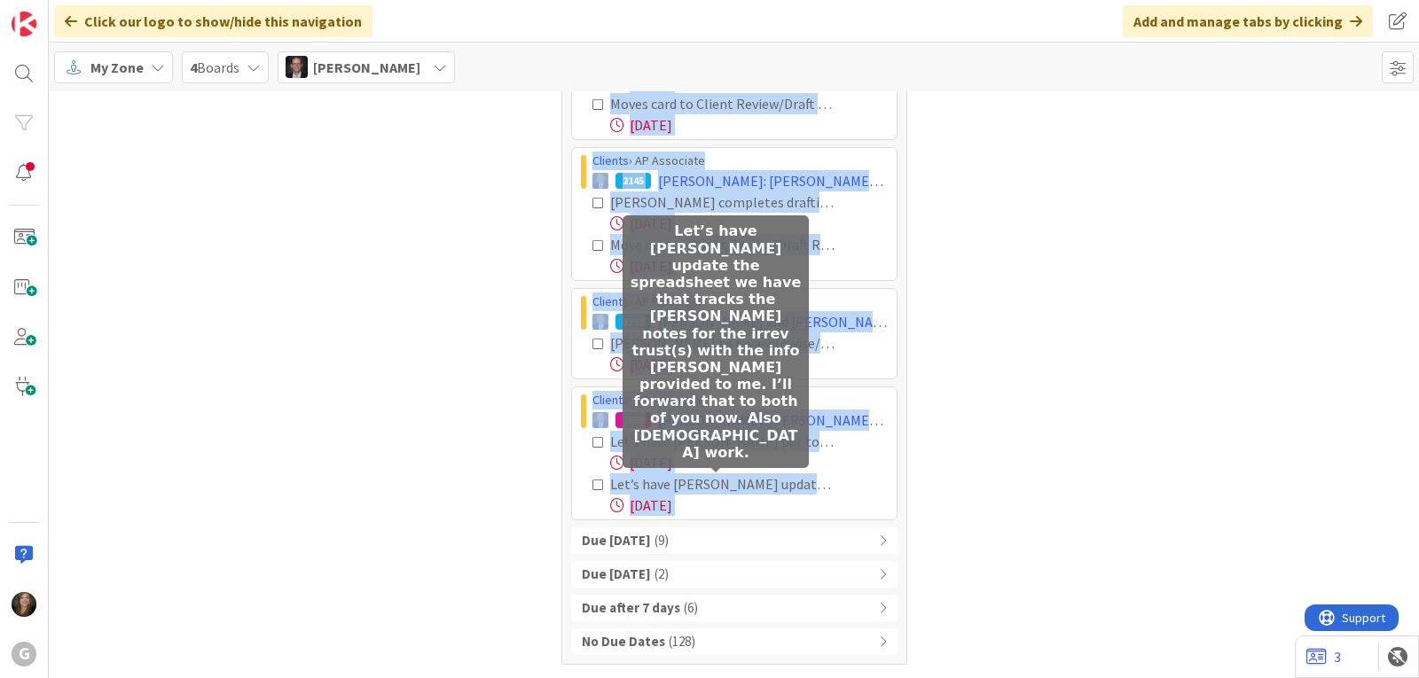
copy div "Loremip › DO Sitametco 4649 Adipisc, Elit sed Doeiusm: TE Incididun Utla Etdo M…"
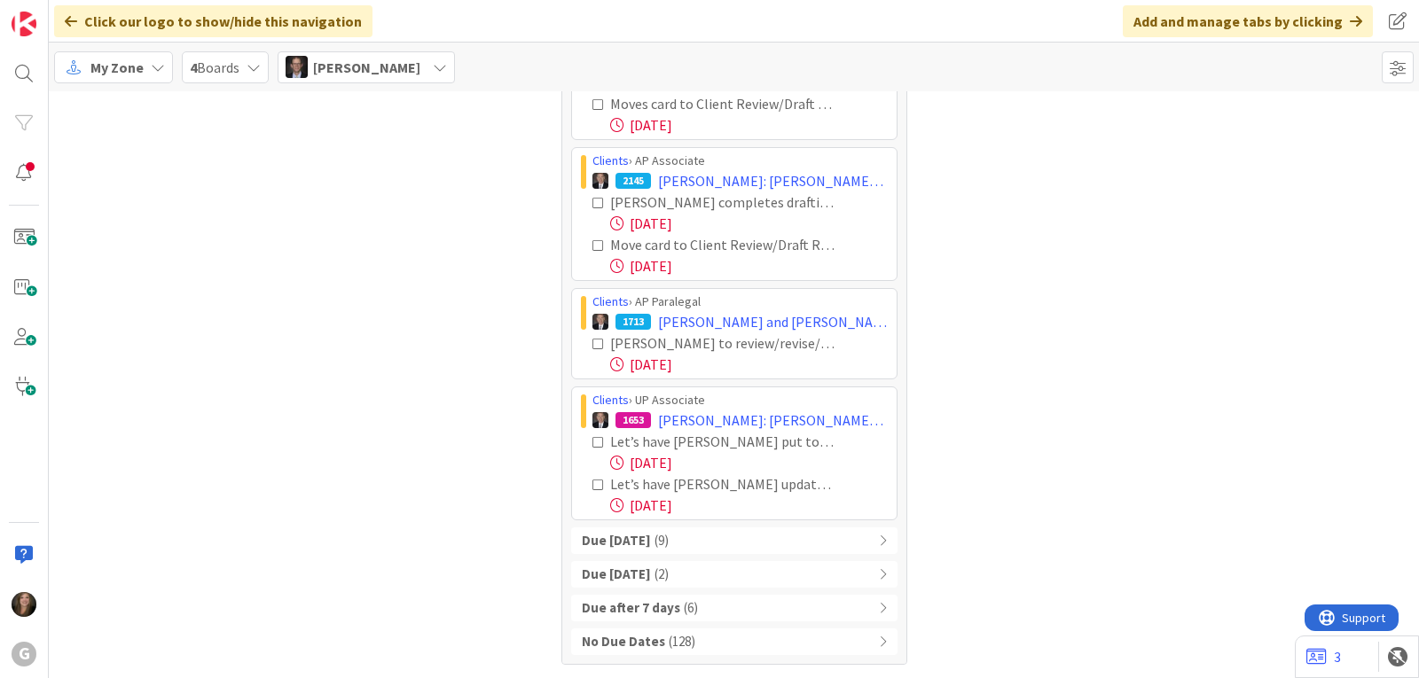
click at [378, 64] on span "[PERSON_NAME]" at bounding box center [366, 67] width 107 height 21
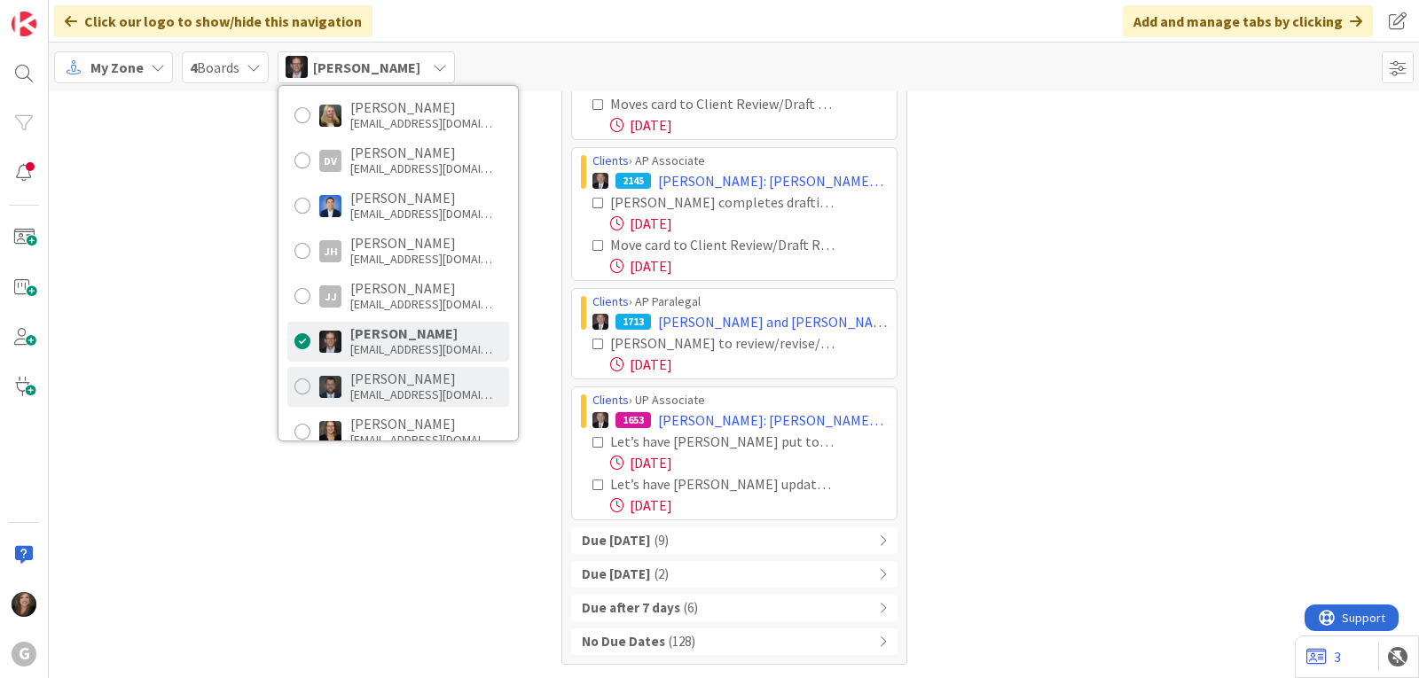
click at [395, 388] on div "[EMAIL_ADDRESS][DOMAIN_NAME]" at bounding box center [421, 395] width 142 height 16
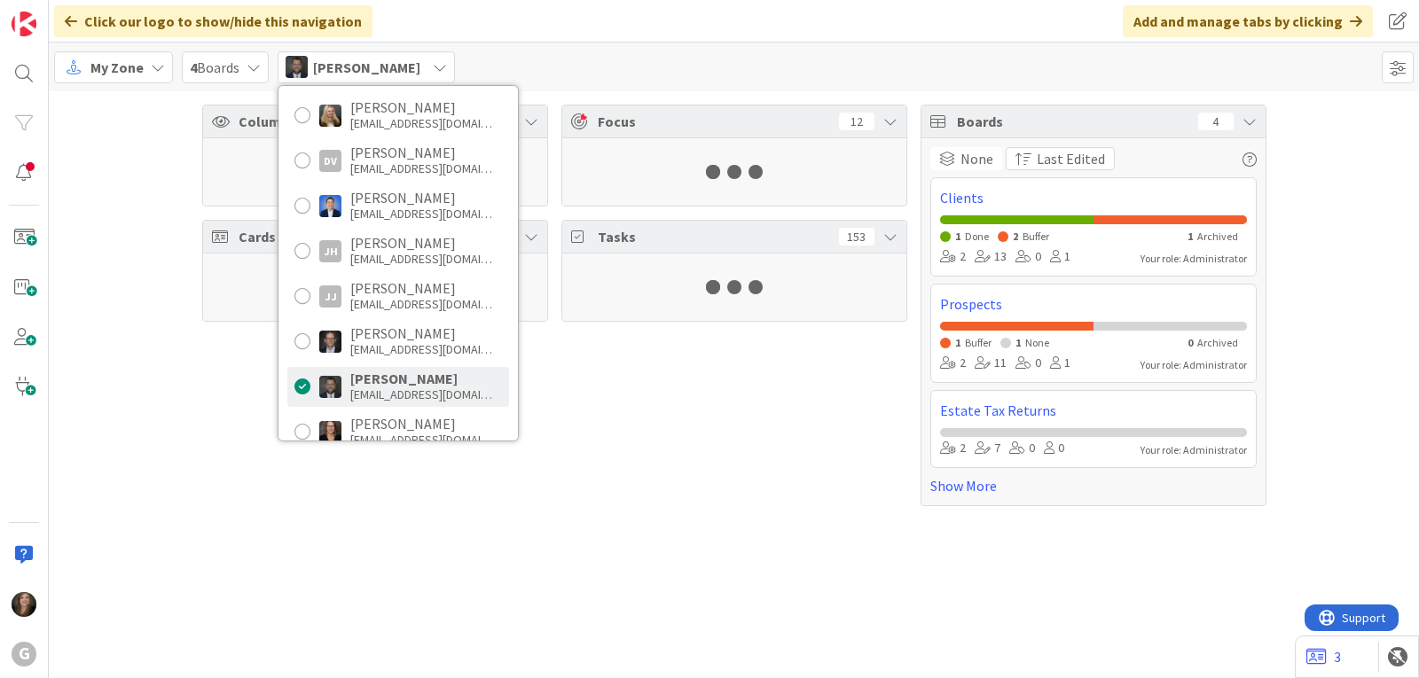
scroll to position [0, 0]
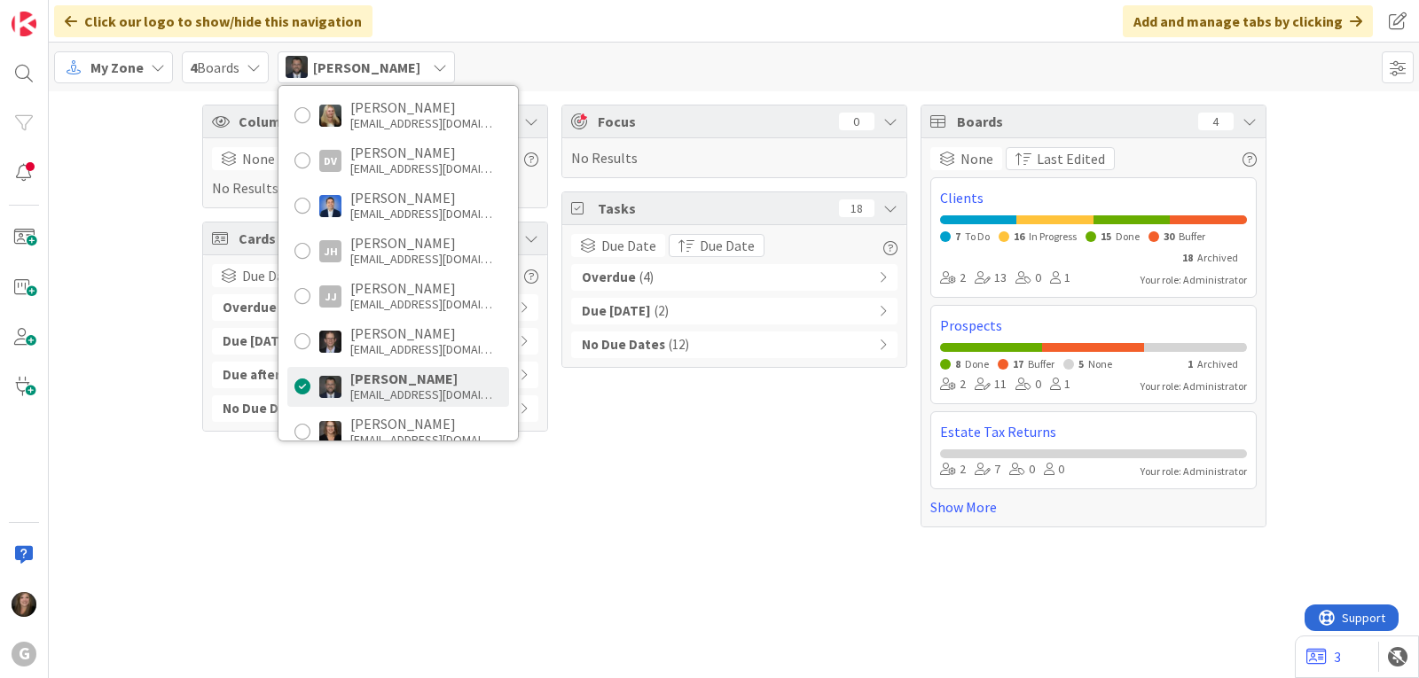
click at [641, 270] on span "( 4 )" at bounding box center [646, 278] width 14 height 20
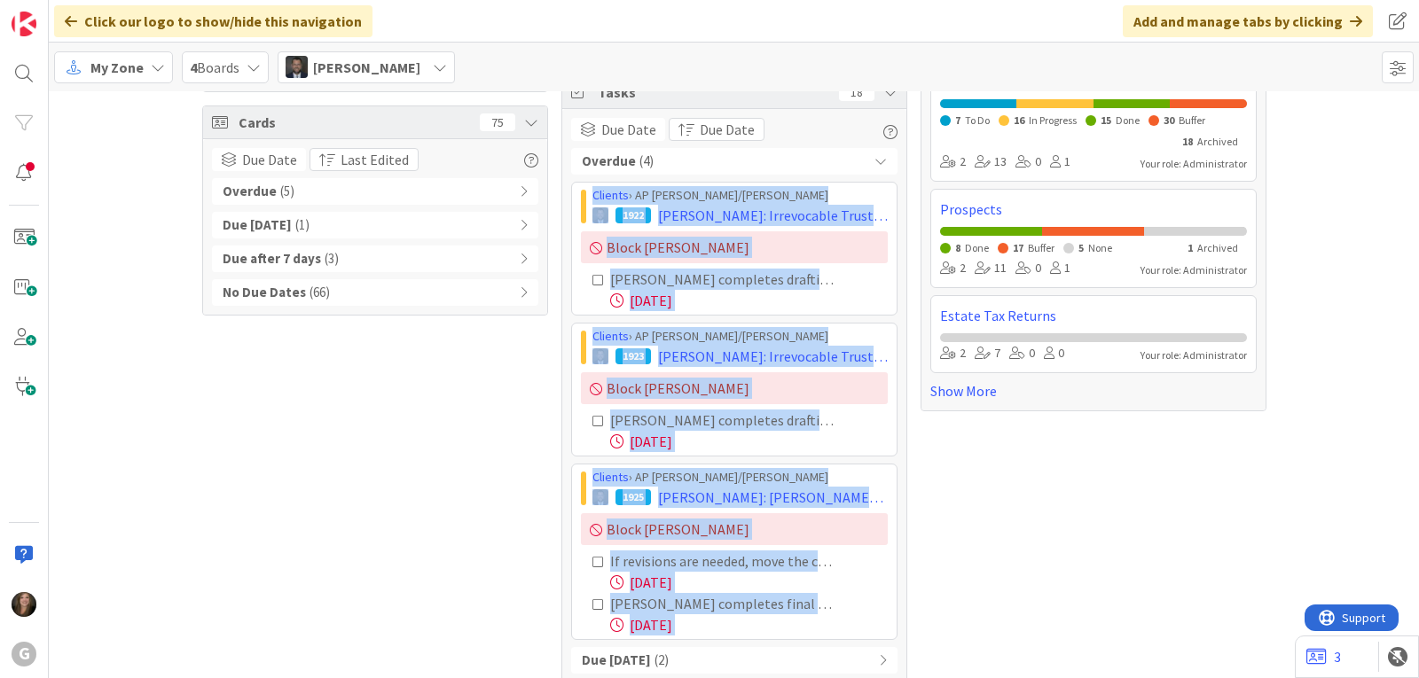
scroll to position [168, 0]
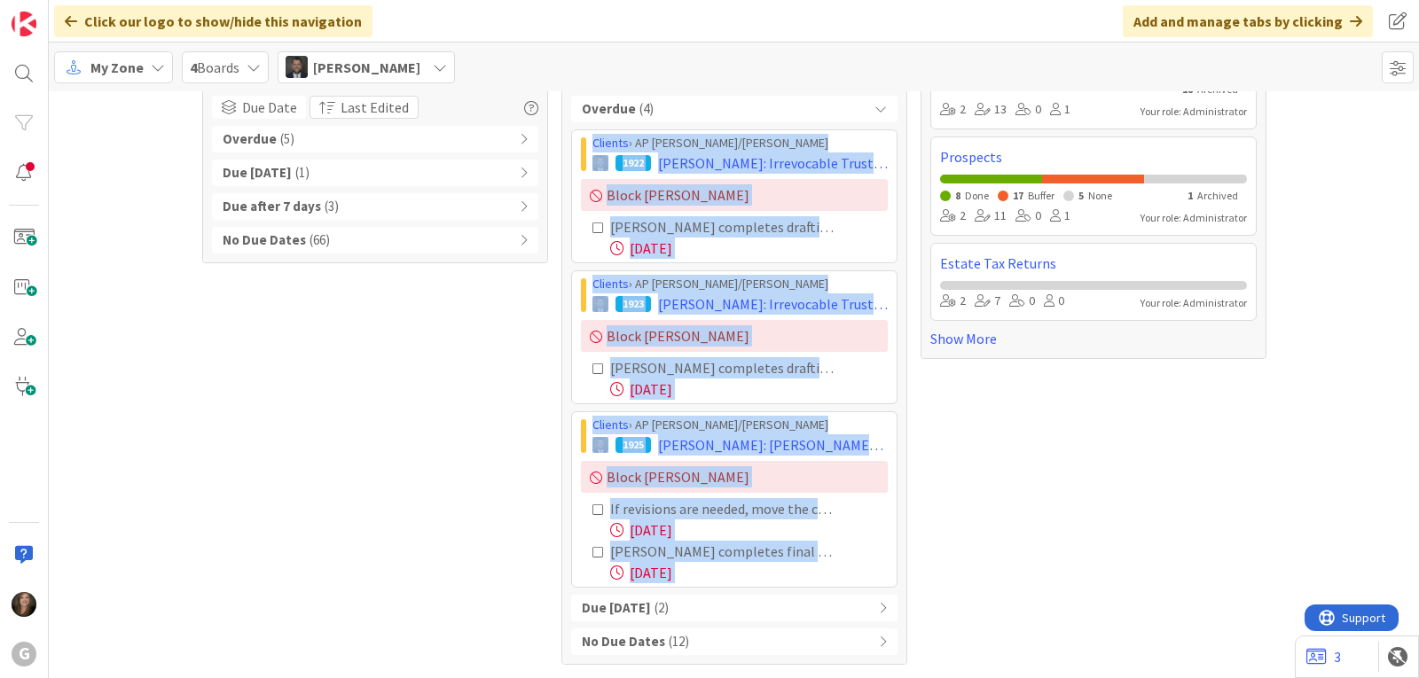
drag, startPoint x: 574, startPoint y: 313, endPoint x: 836, endPoint y: 671, distance: 444.1
click at [836, 671] on div "Column Watching 0 None Last Edited No Results Cards 75 Due Date Last Edited Ove…" at bounding box center [734, 300] width 1370 height 755
copy div "Clients › AP [PERSON_NAME]/[PERSON_NAME] 1922 [PERSON_NAME]: Irrevocable Trusts…"
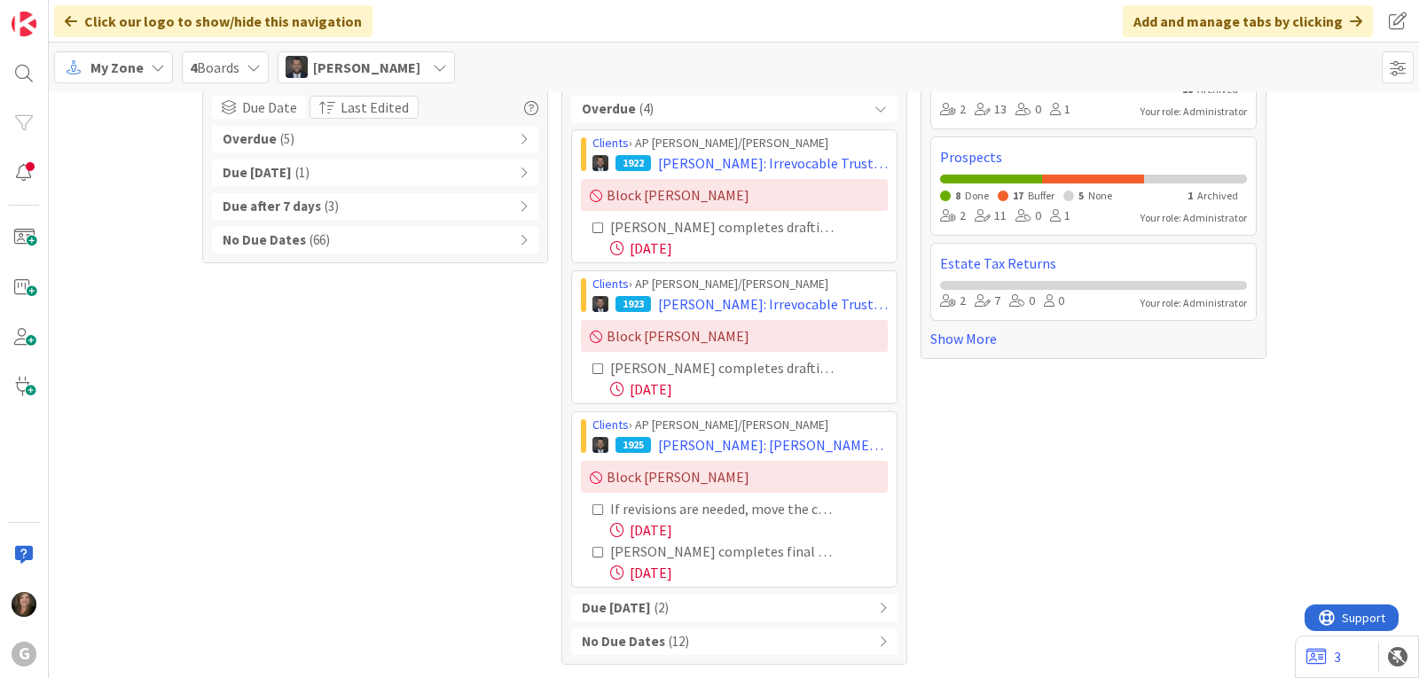
click at [447, 62] on icon at bounding box center [440, 67] width 14 height 14
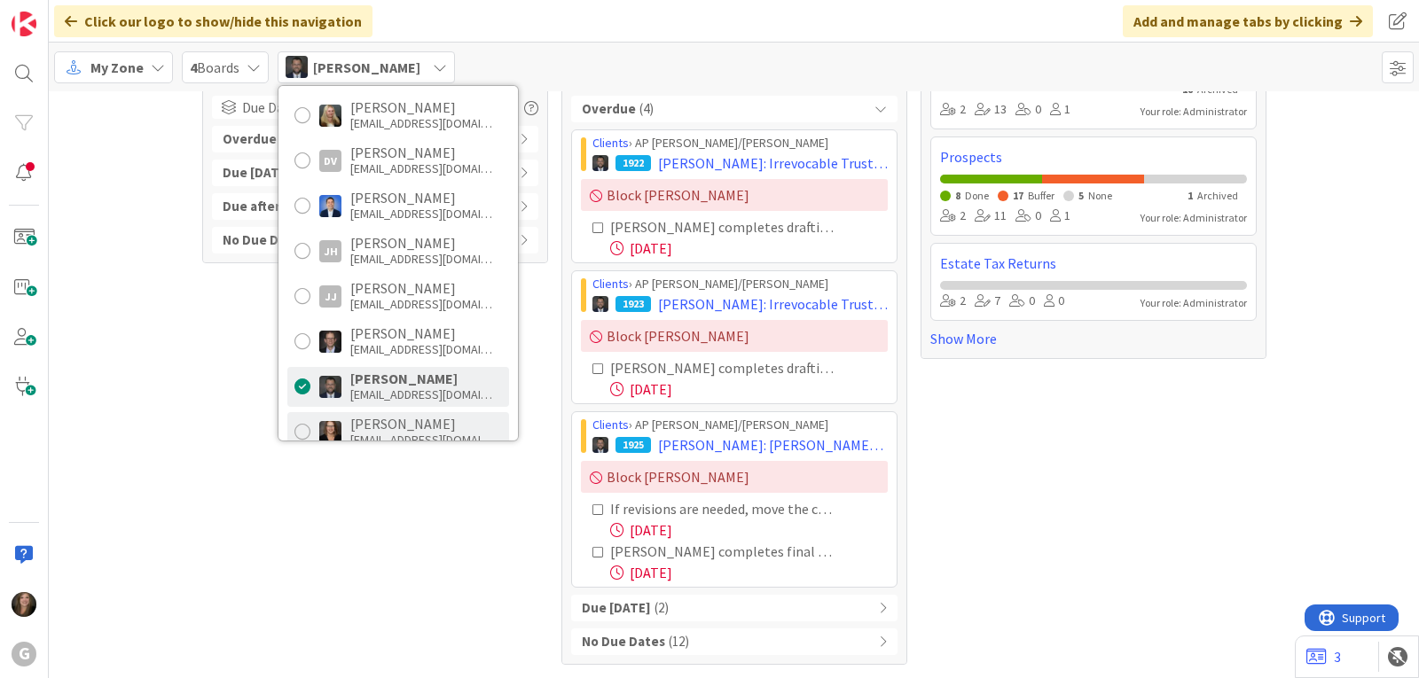
click at [413, 421] on div "[PERSON_NAME]" at bounding box center [421, 424] width 142 height 16
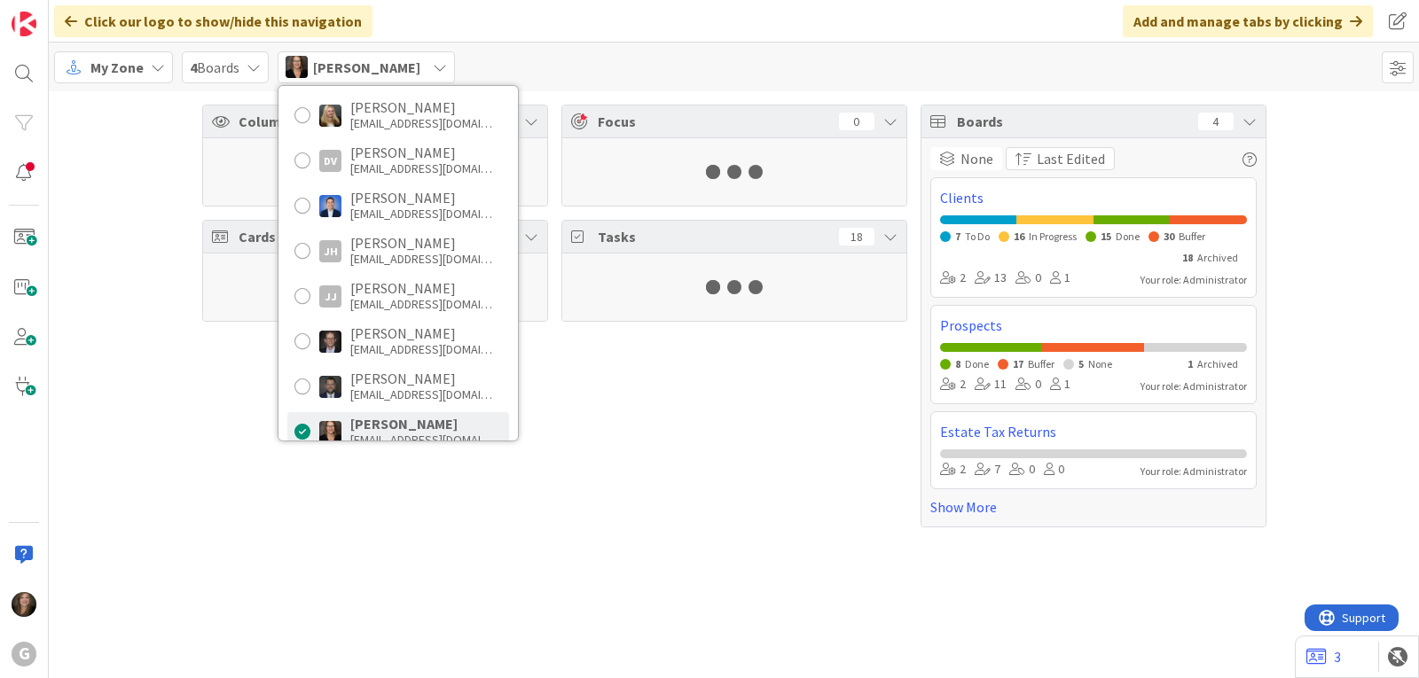
scroll to position [0, 0]
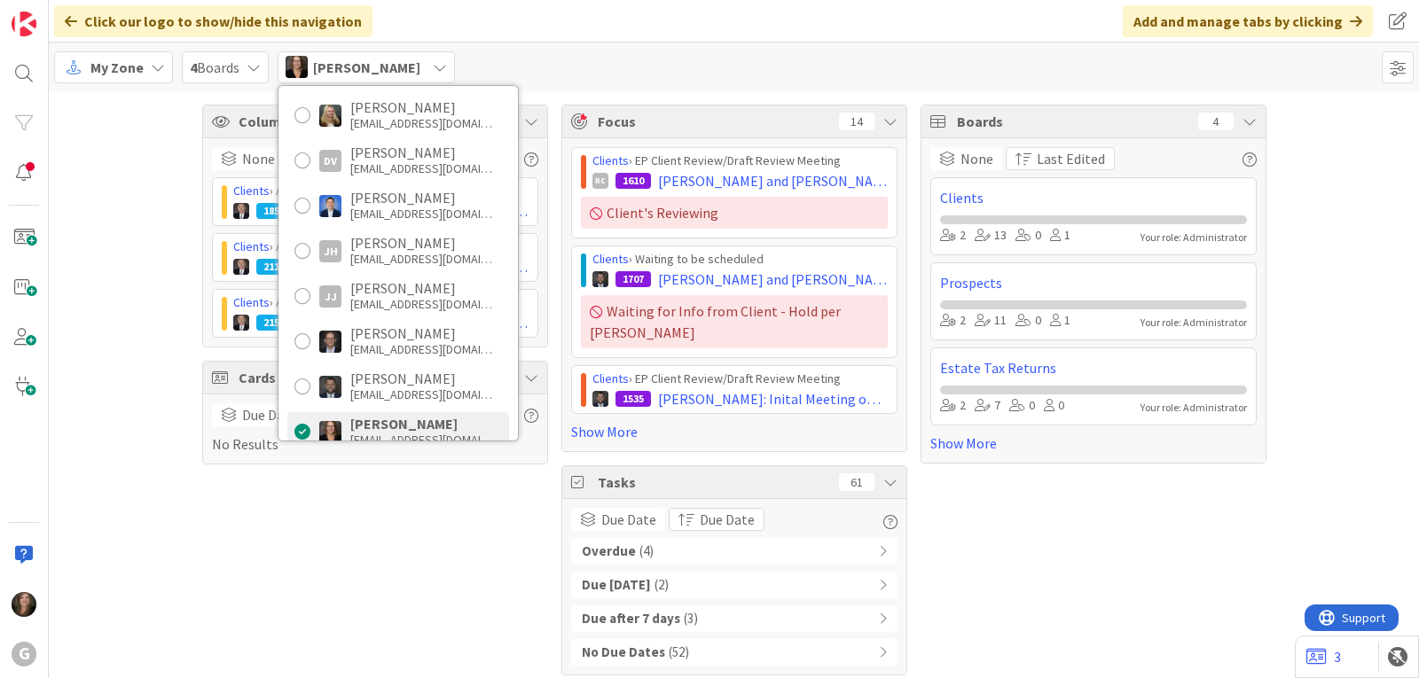
click at [667, 538] on div "Overdue ( 4 )" at bounding box center [734, 551] width 326 height 27
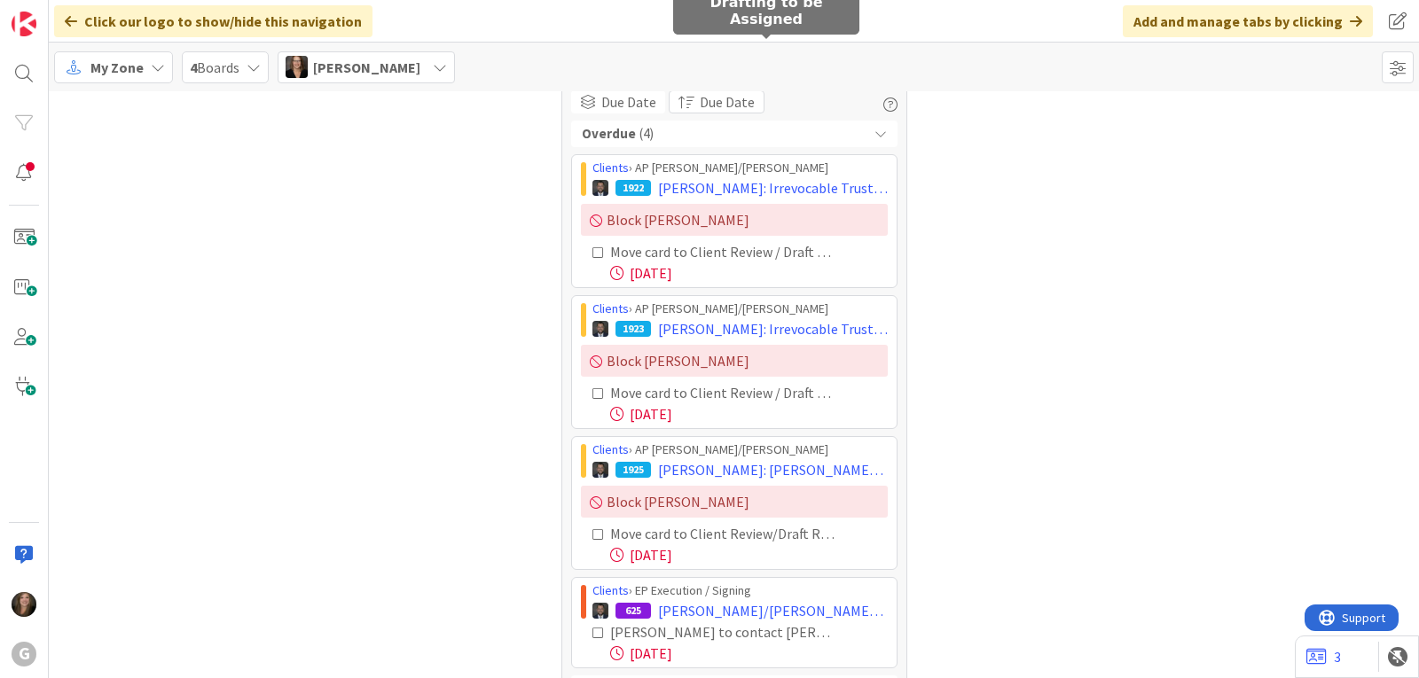
scroll to position [443, 0]
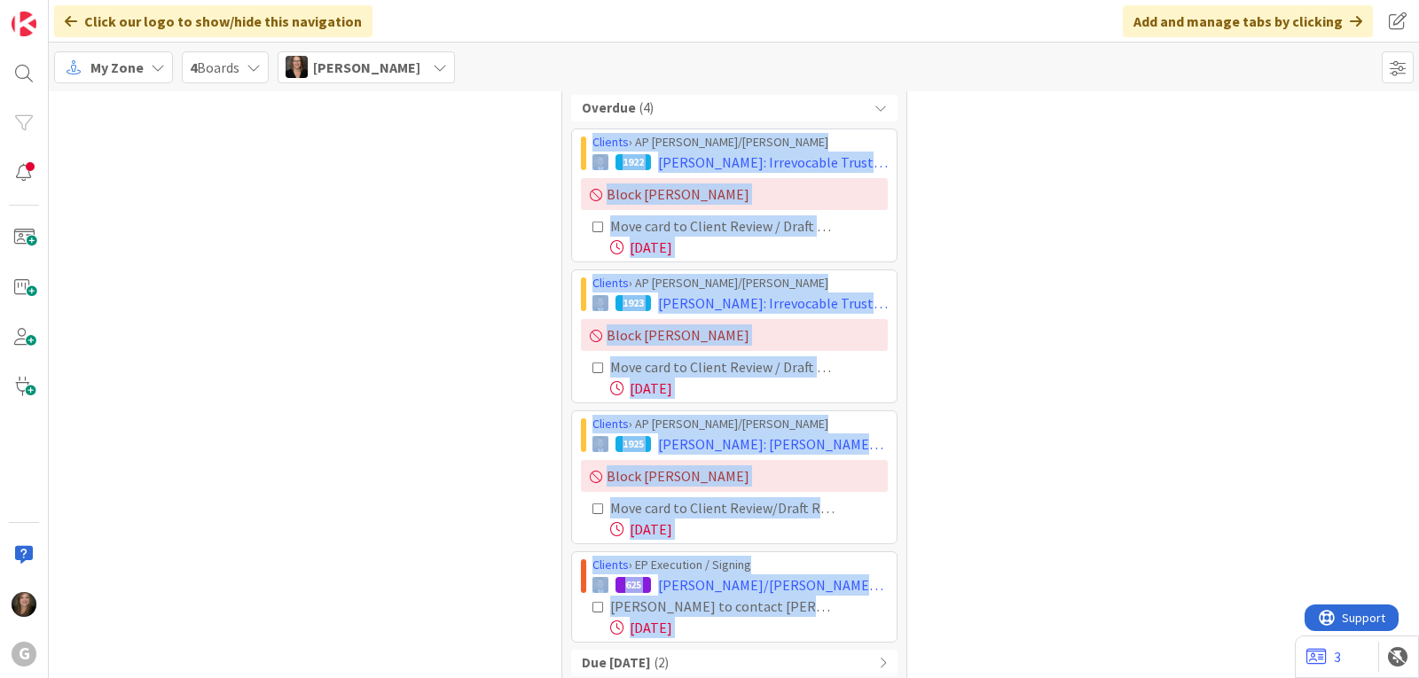
drag, startPoint x: 583, startPoint y: 121, endPoint x: 857, endPoint y: 627, distance: 575.4
click at [857, 627] on div "Overdue ( 4 ) Clients › AP [PERSON_NAME]/[PERSON_NAME] 1922 [PERSON_NAME]: Irre…" at bounding box center [734, 419] width 326 height 649
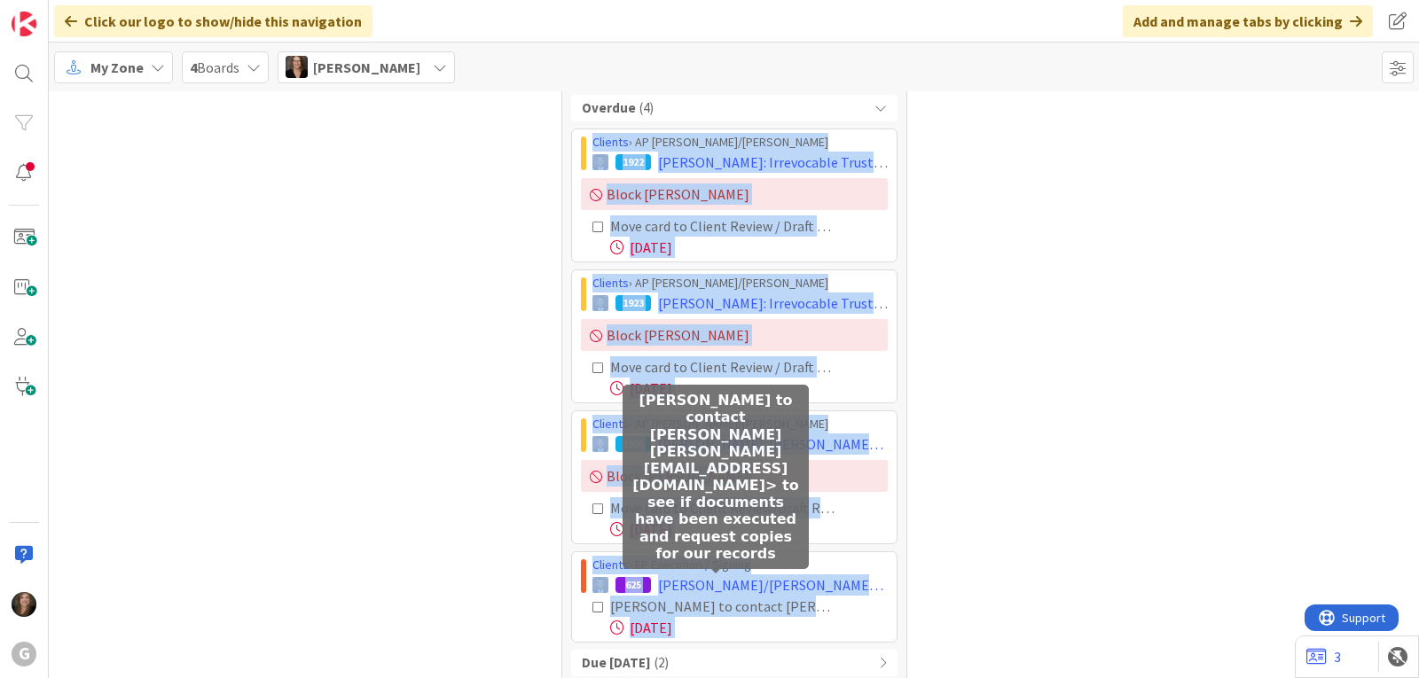
copy div "Loremip › DO Sita/Conse 3218 Adipis, Elitse: Doeiusmodte Incidi utl Etdolorem: …"
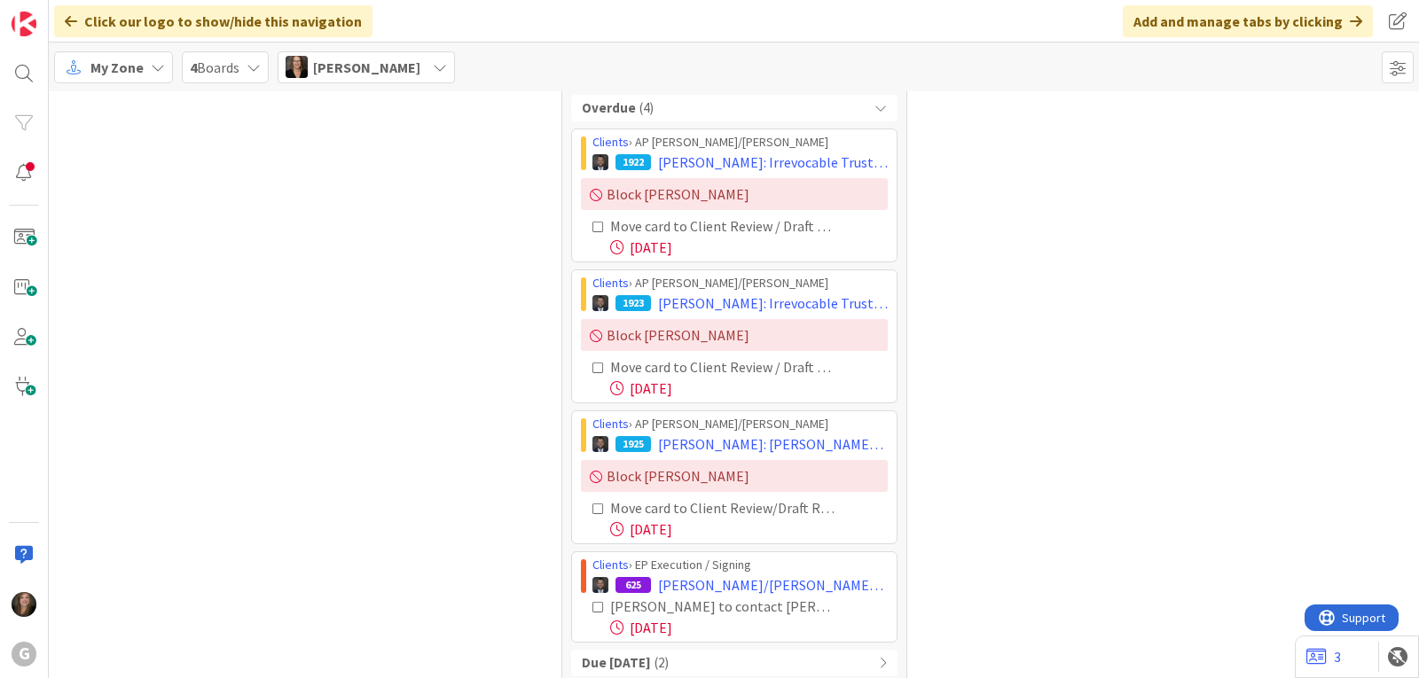
click at [409, 77] on span "[PERSON_NAME]" at bounding box center [366, 67] width 107 height 21
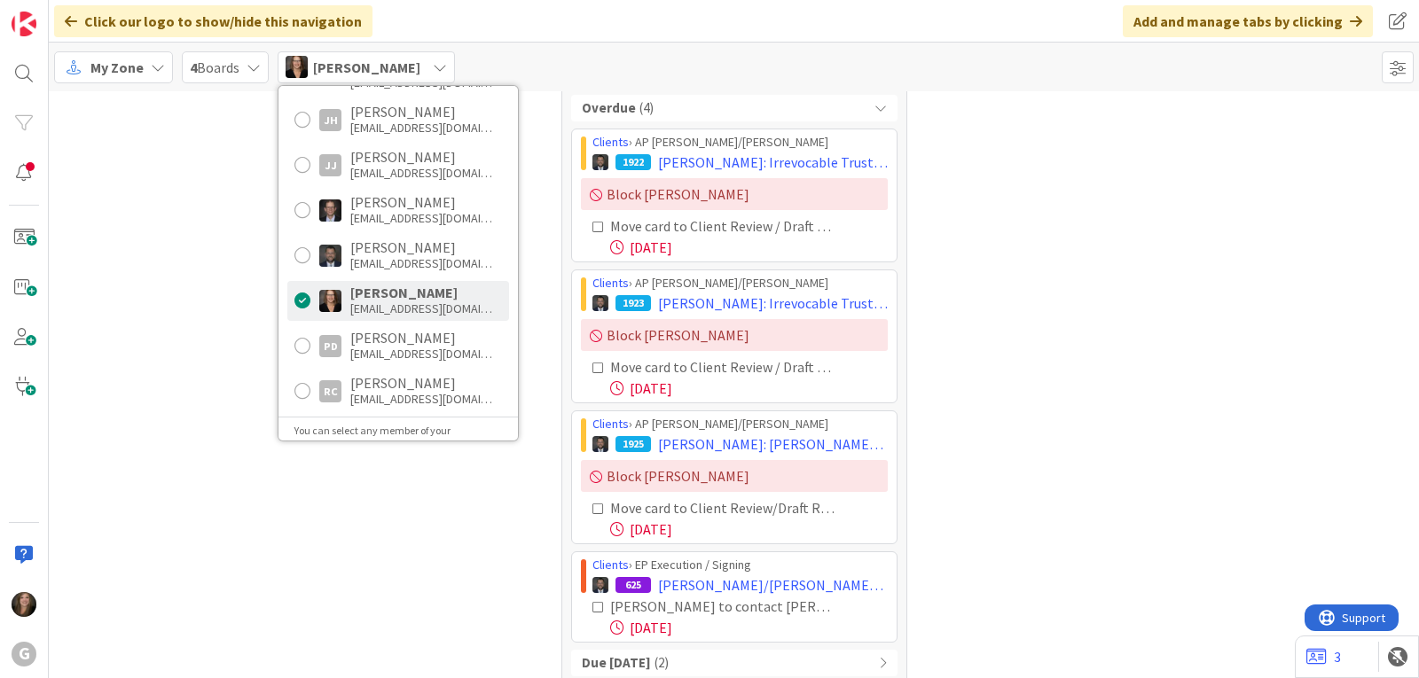
scroll to position [614, 0]
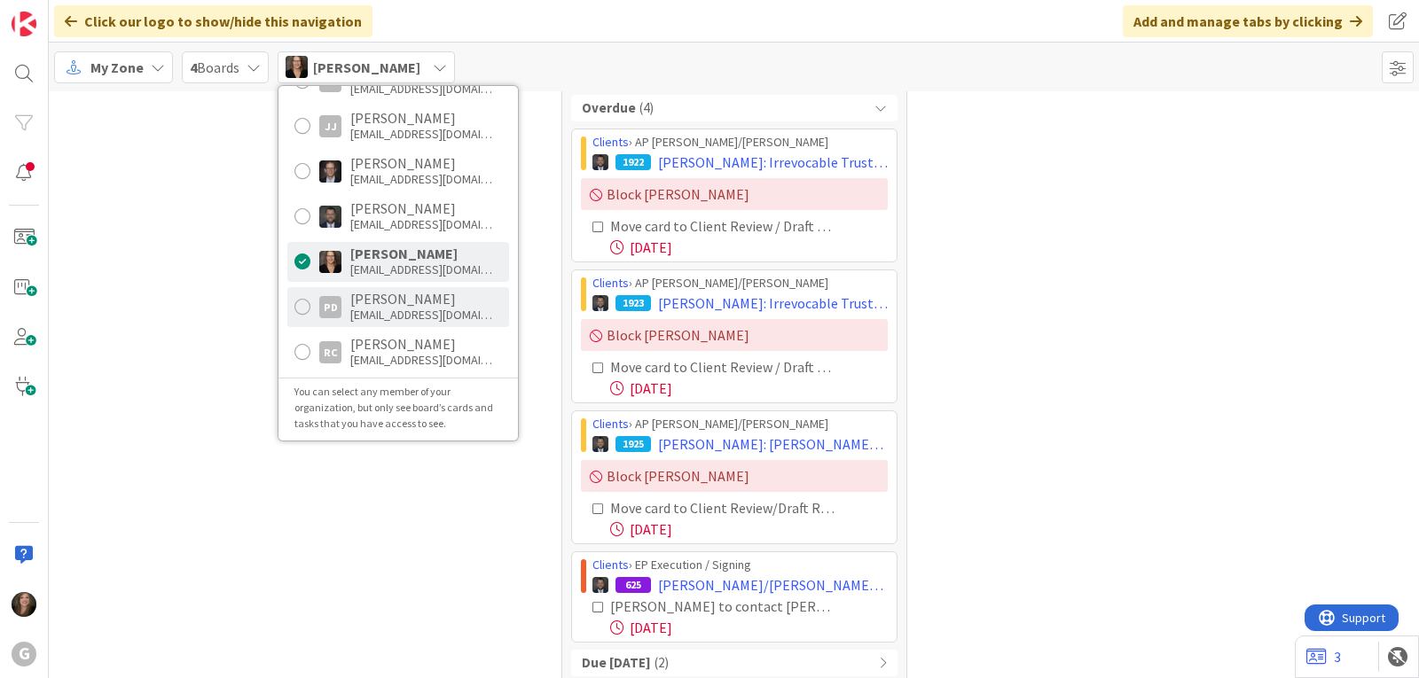
click at [403, 306] on div "[PERSON_NAME]" at bounding box center [421, 299] width 142 height 16
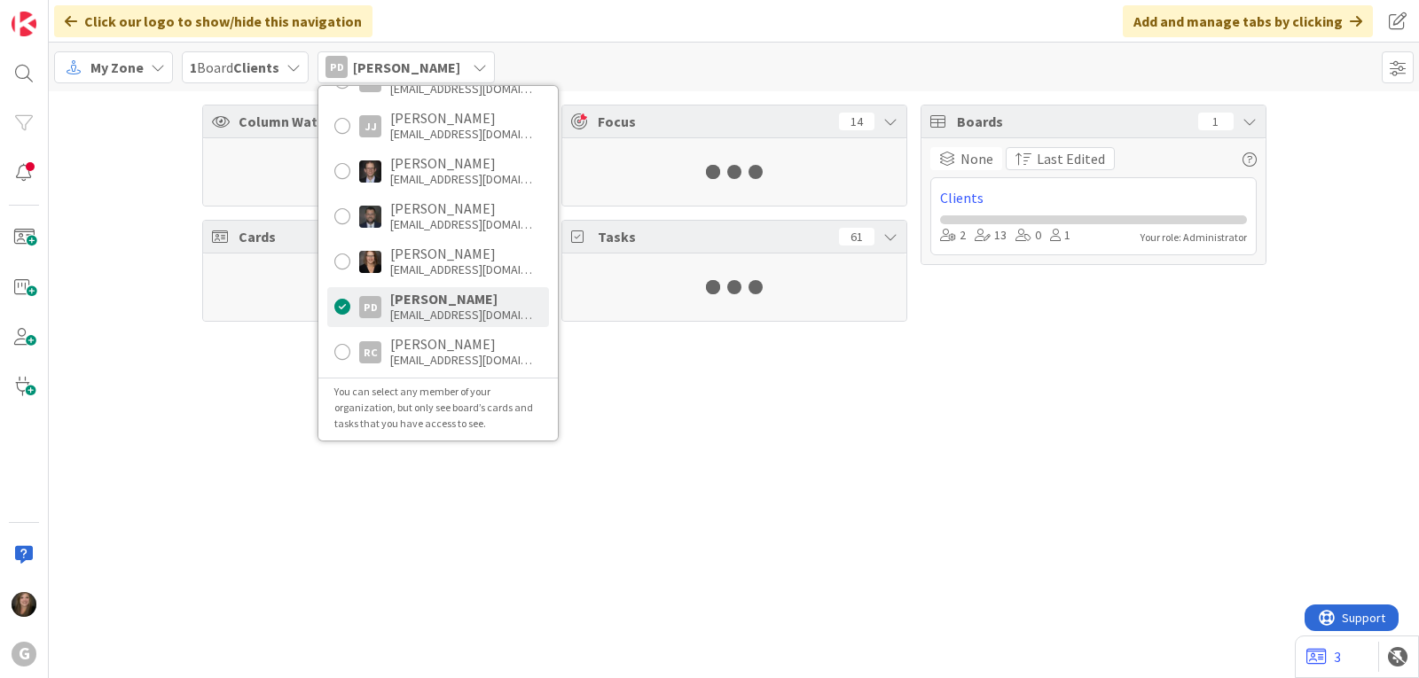
scroll to position [0, 0]
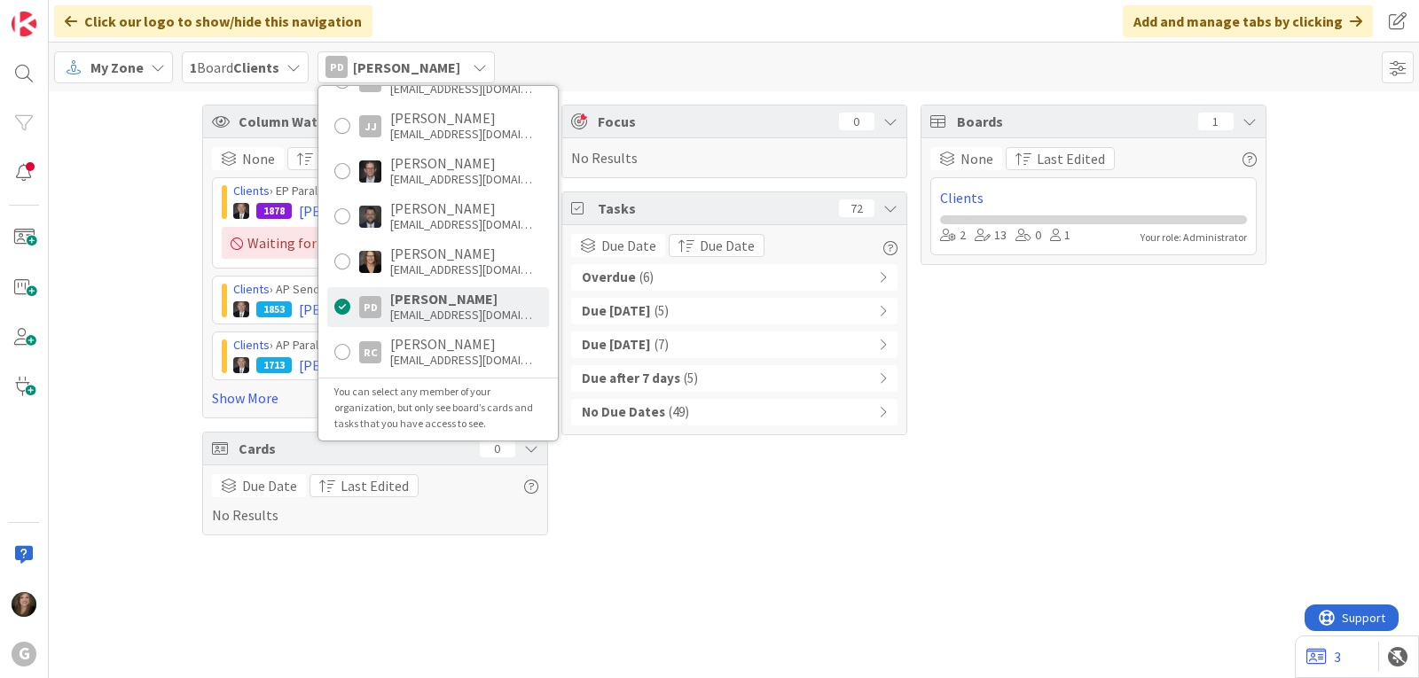
click at [609, 275] on b "Overdue" at bounding box center [609, 278] width 54 height 20
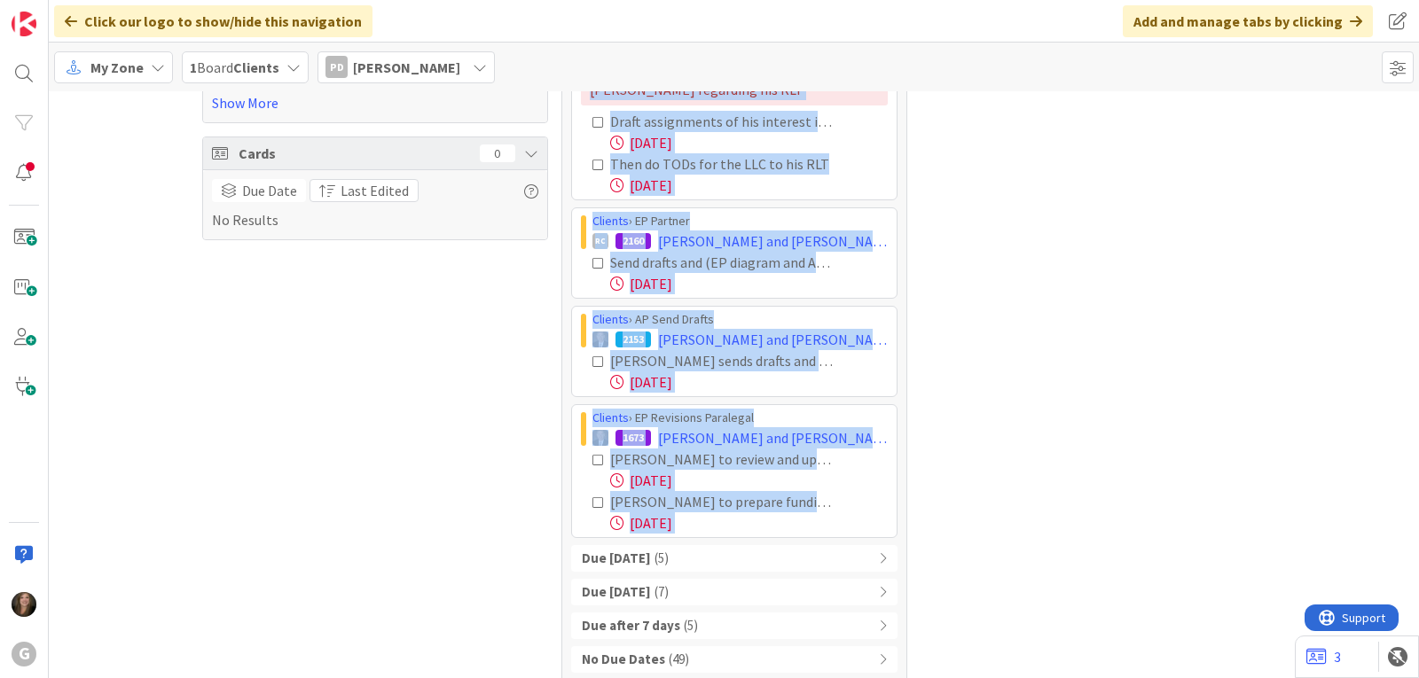
scroll to position [313, 0]
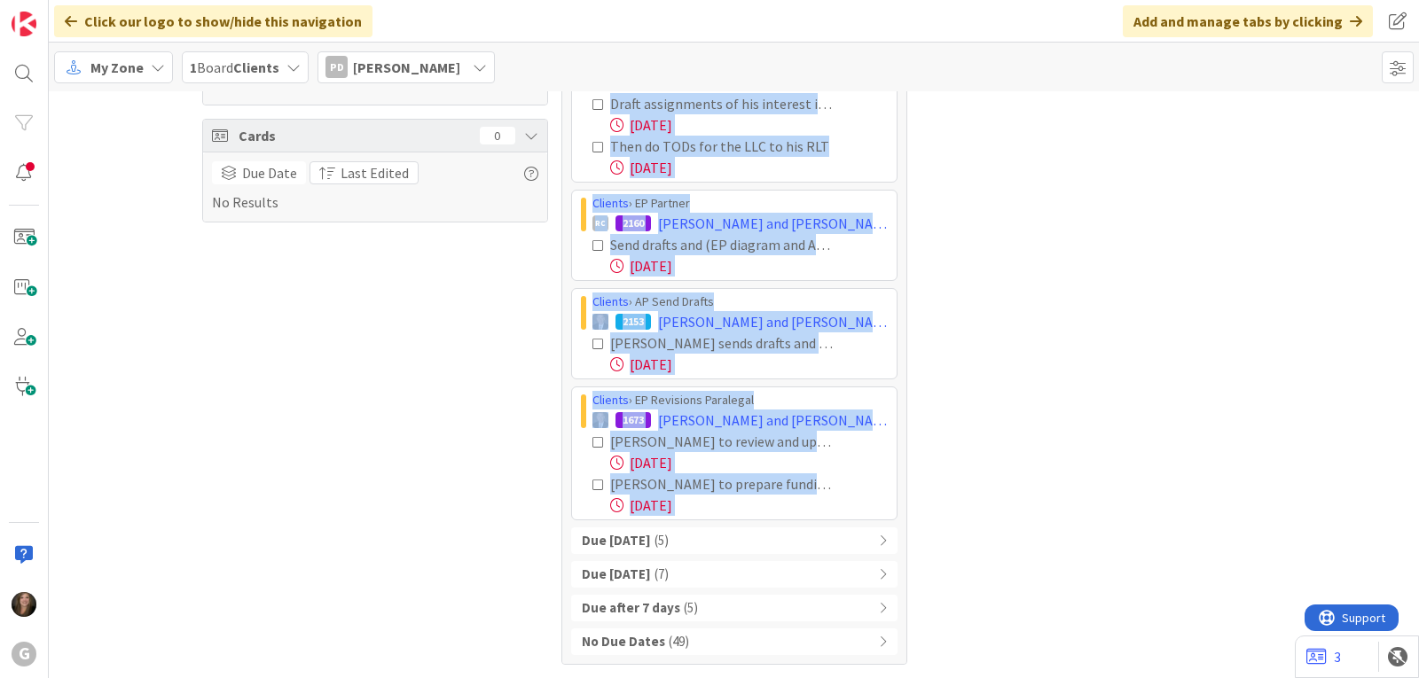
drag, startPoint x: 575, startPoint y: 313, endPoint x: 827, endPoint y: 514, distance: 322.4
click at [827, 514] on div "Clients › AP Paralegal 2113 [PERSON_NAME]: Assignments of Interest and TODs Dra…" at bounding box center [734, 253] width 326 height 536
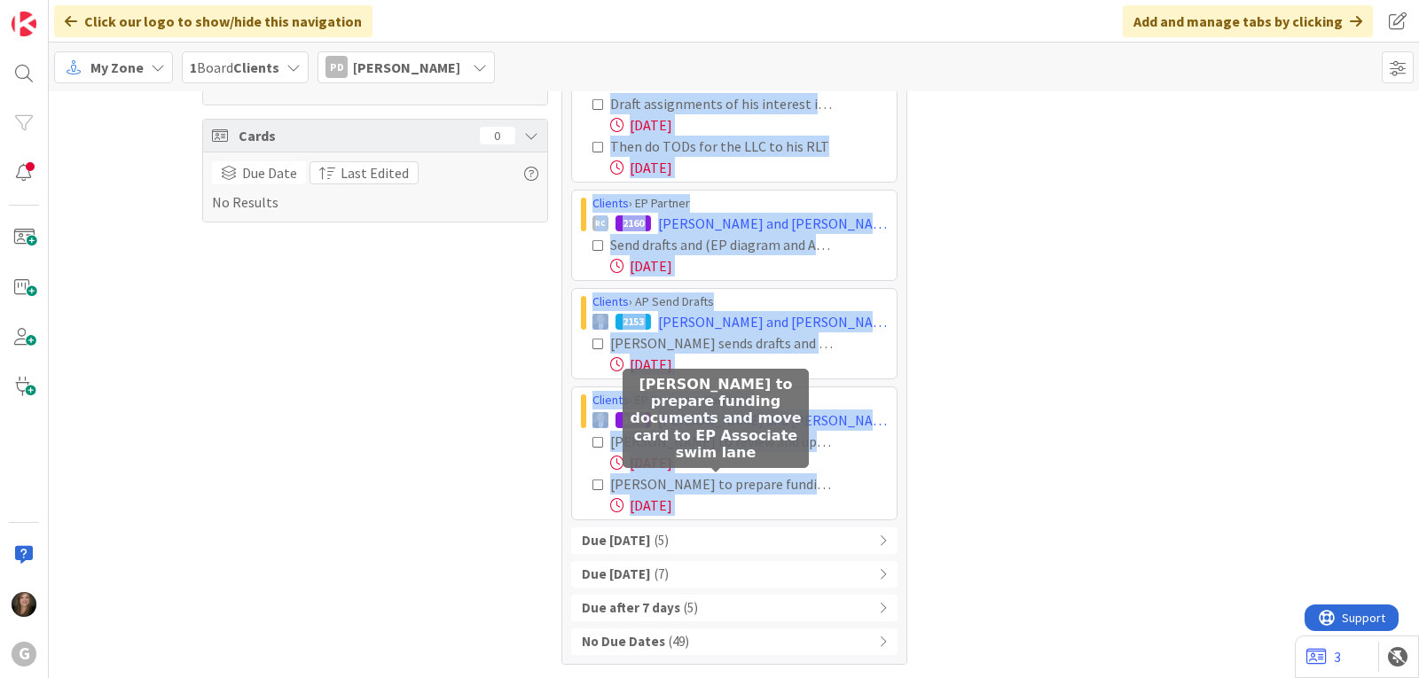
copy div "Loremip › DO Sitametco 8378 Adipiscing, Elits: Doeiusmodte in Utlabore etd MAGn…"
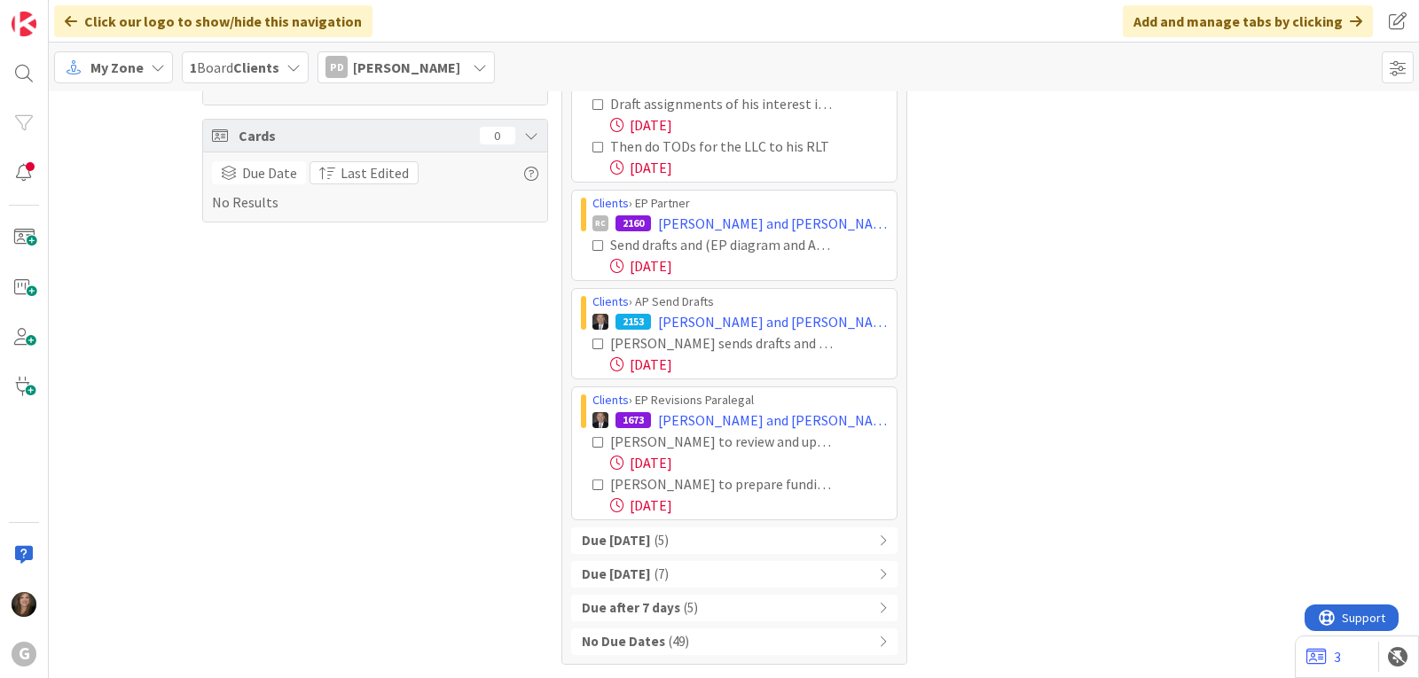
click at [473, 69] on icon at bounding box center [480, 67] width 14 height 14
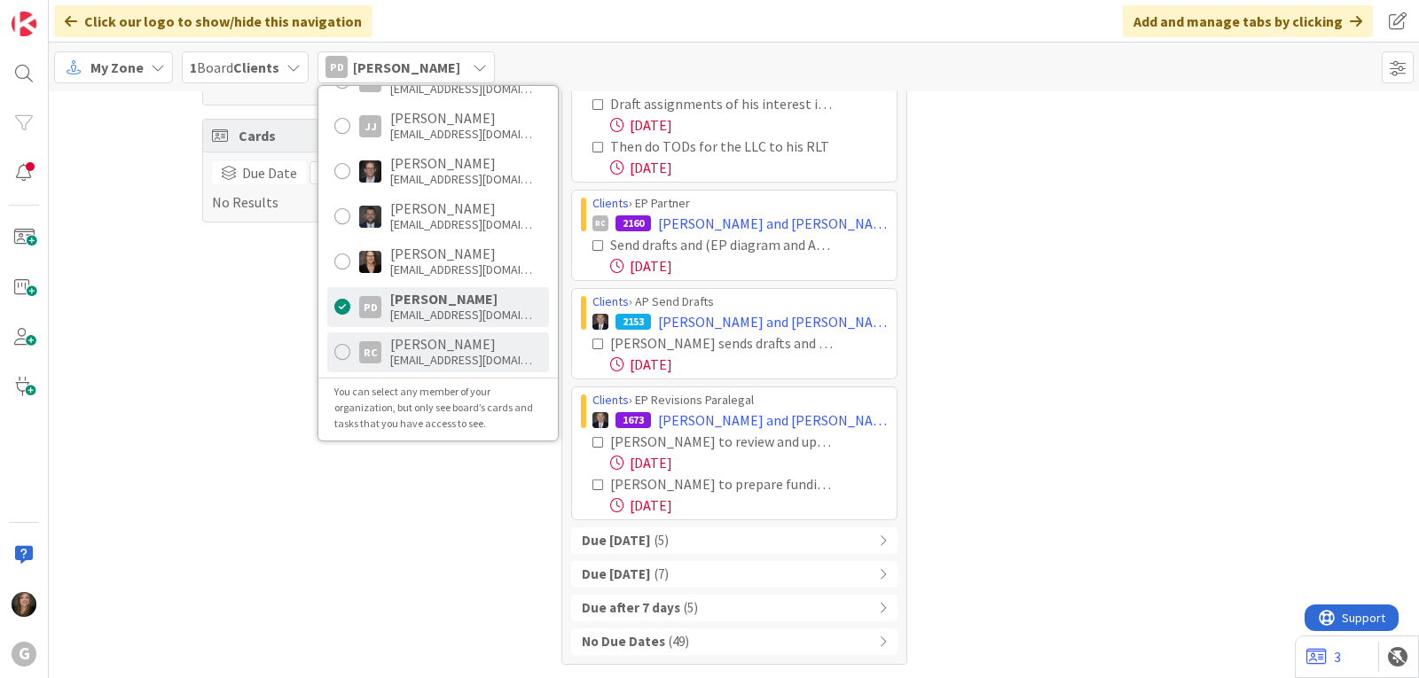
click at [439, 355] on div "[EMAIL_ADDRESS][DOMAIN_NAME]" at bounding box center [461, 360] width 142 height 16
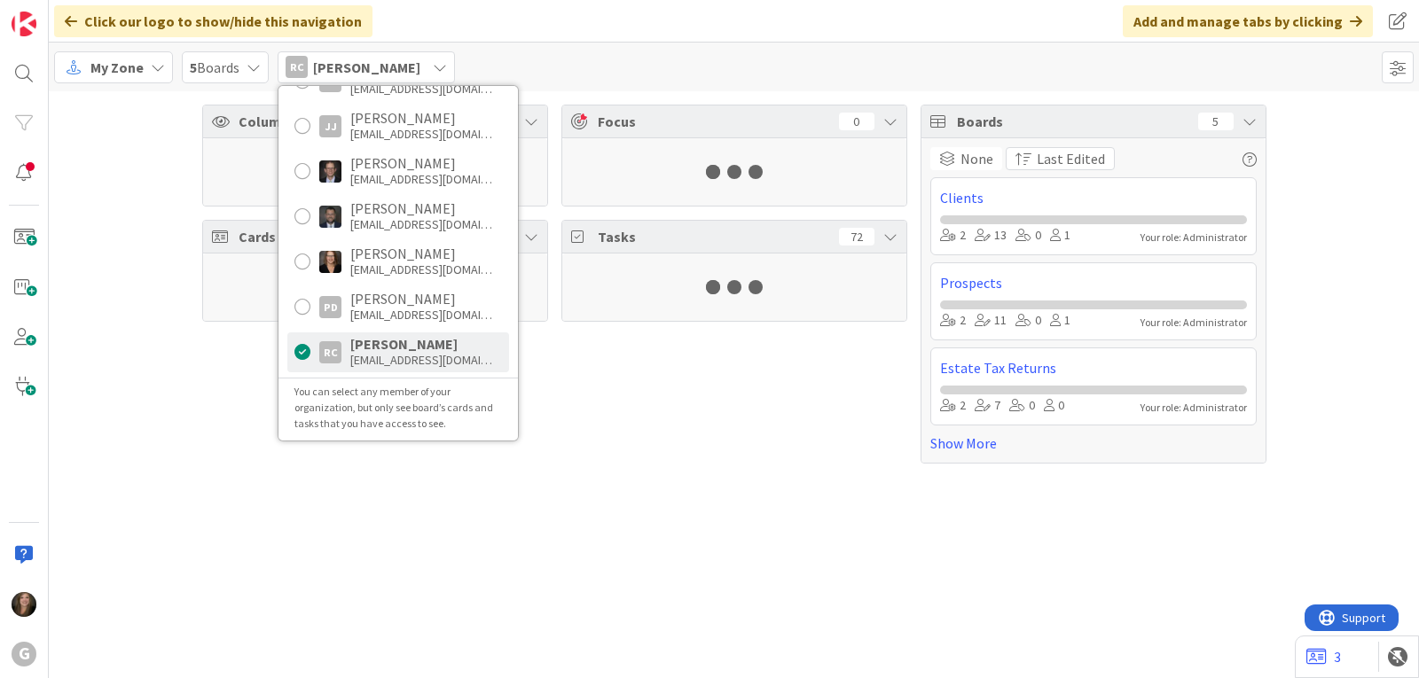
scroll to position [0, 0]
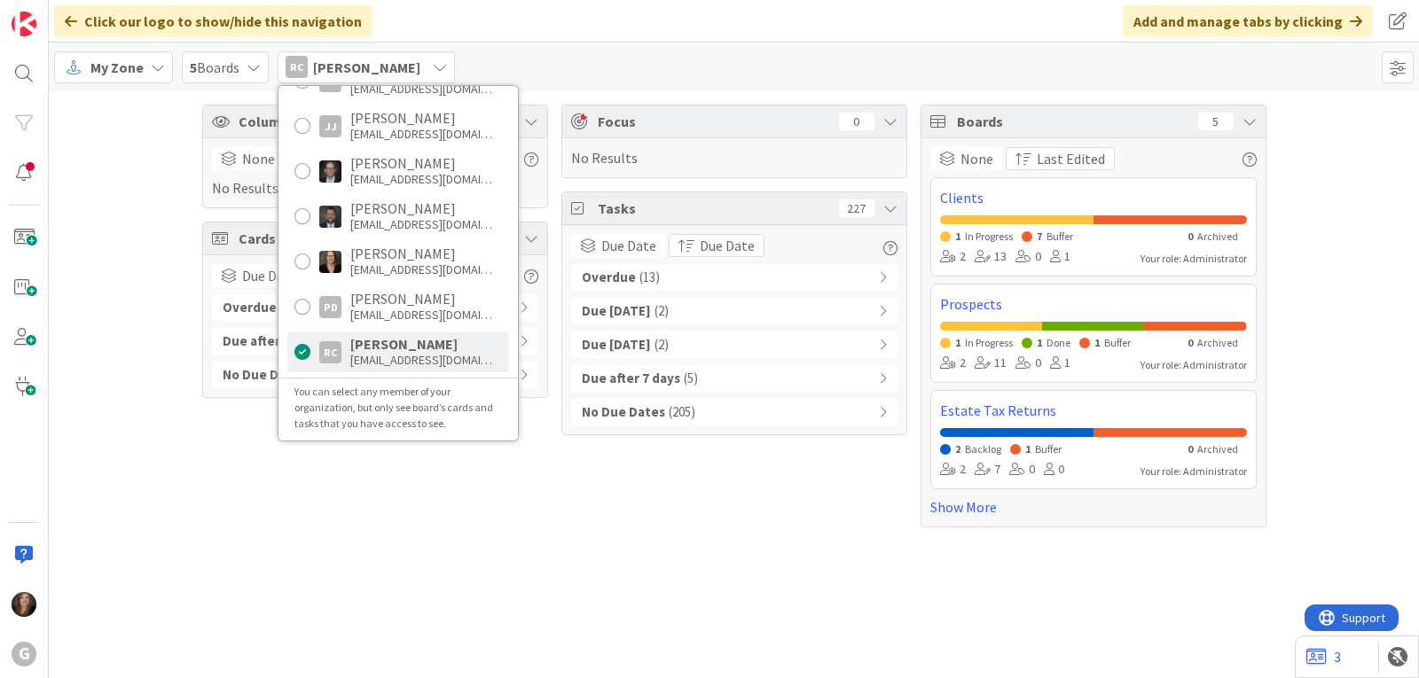
click at [633, 278] on div "Overdue ( 13 )" at bounding box center [734, 277] width 326 height 27
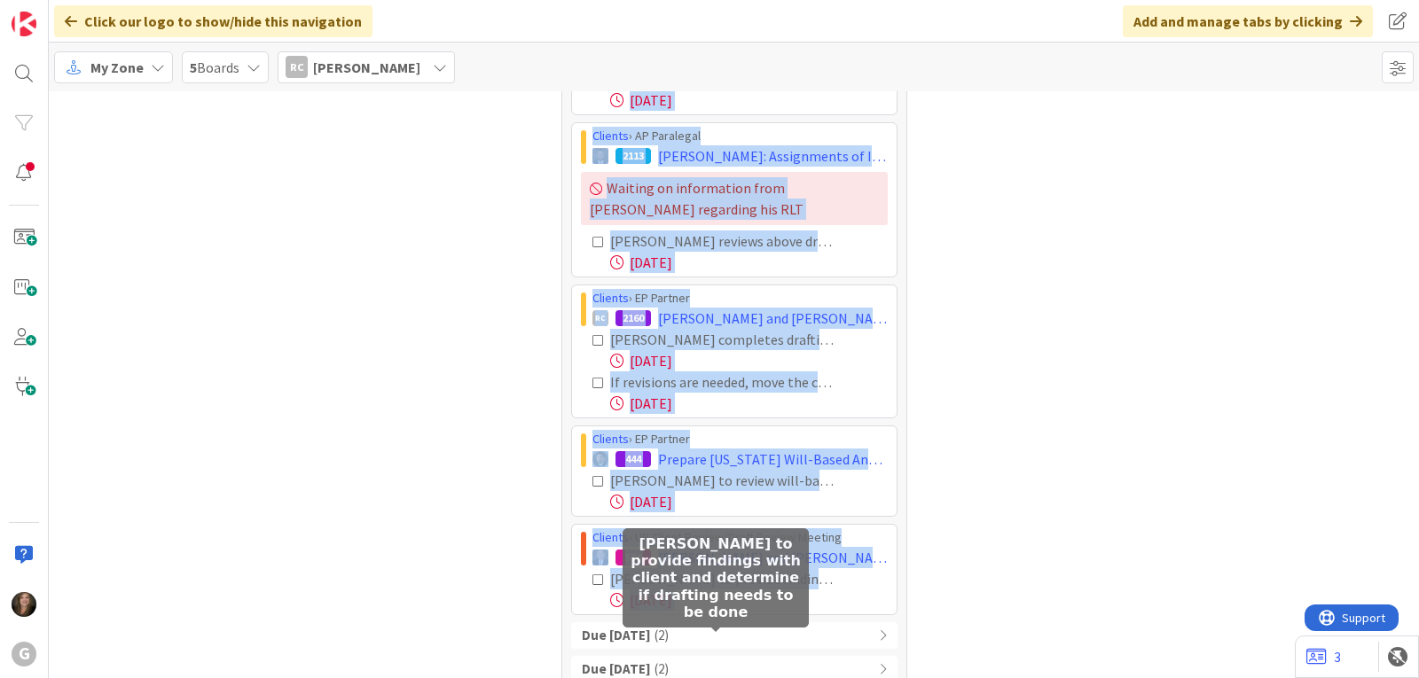
scroll to position [920, 0]
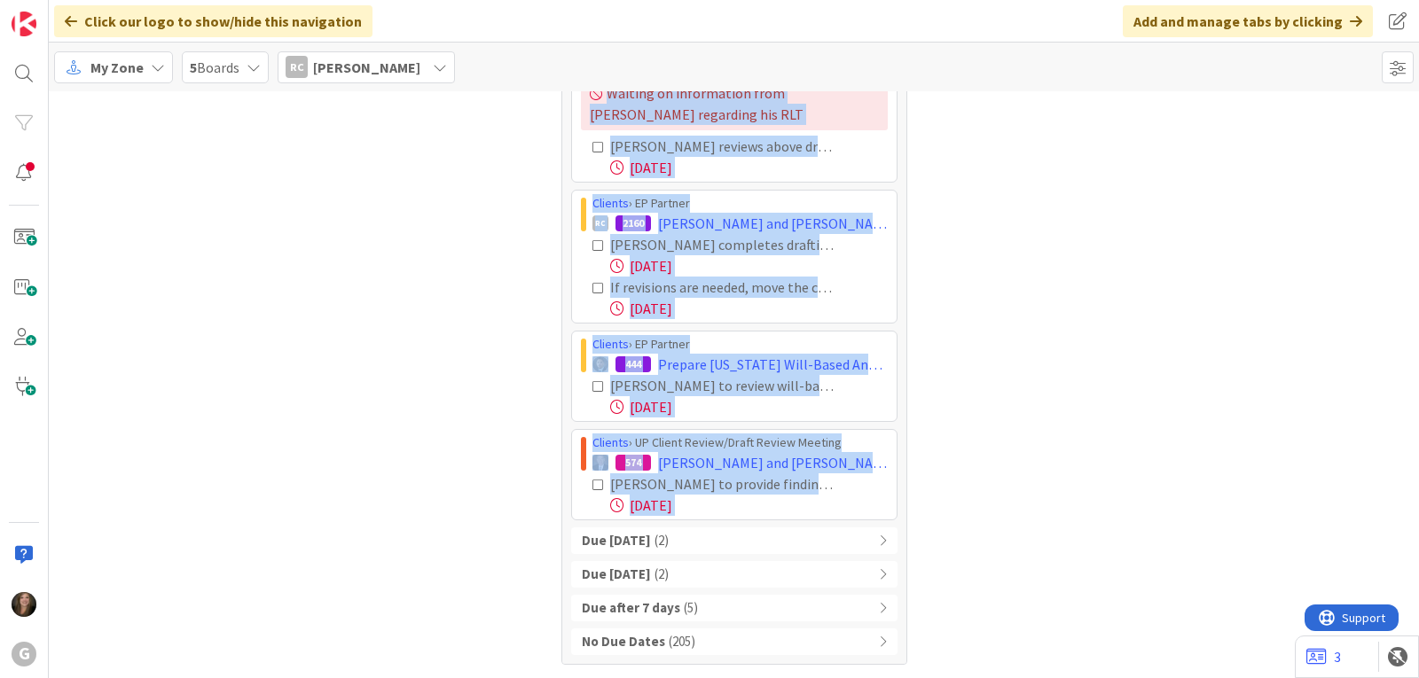
drag, startPoint x: 581, startPoint y: 315, endPoint x: 859, endPoint y: 515, distance: 343.1
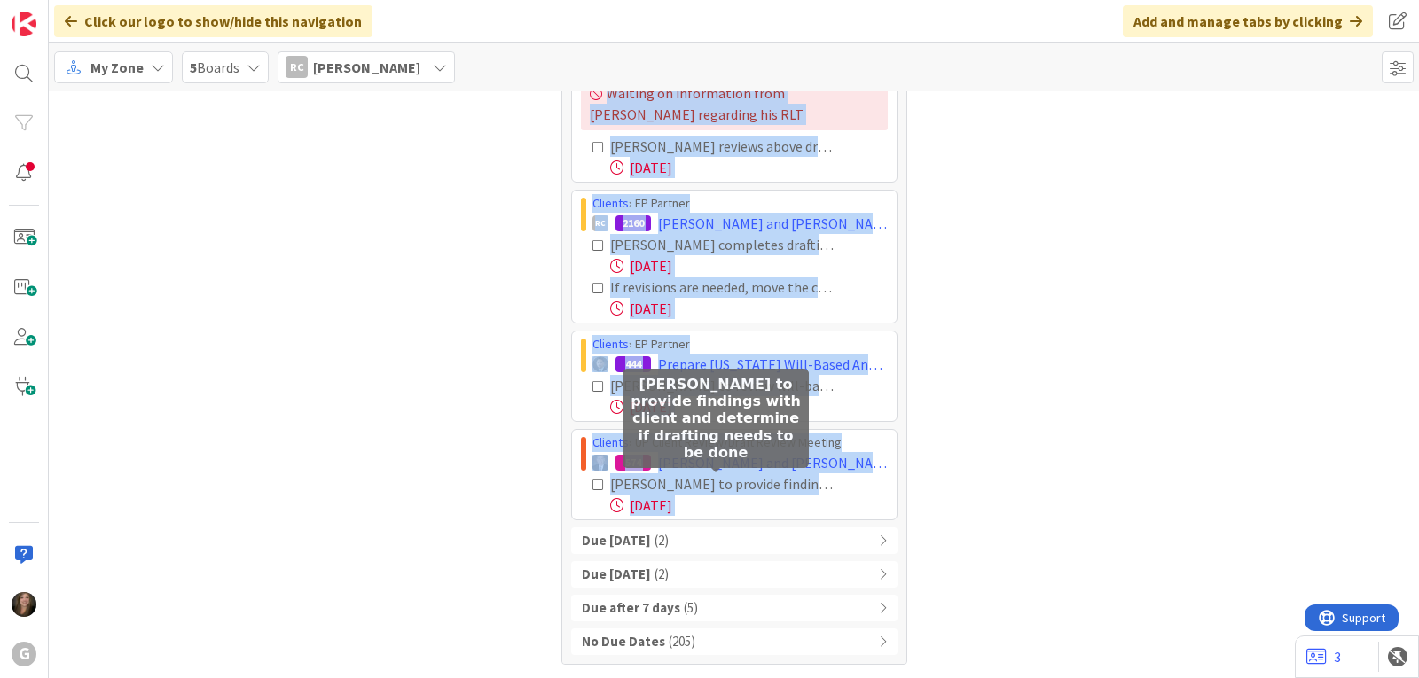
copy div "Loremip › DO Sita/Conse 2051 Adipis, Elitse: Doeiusmodte Incidi utl Etdolorem: …"
